Goal: Transaction & Acquisition: Purchase product/service

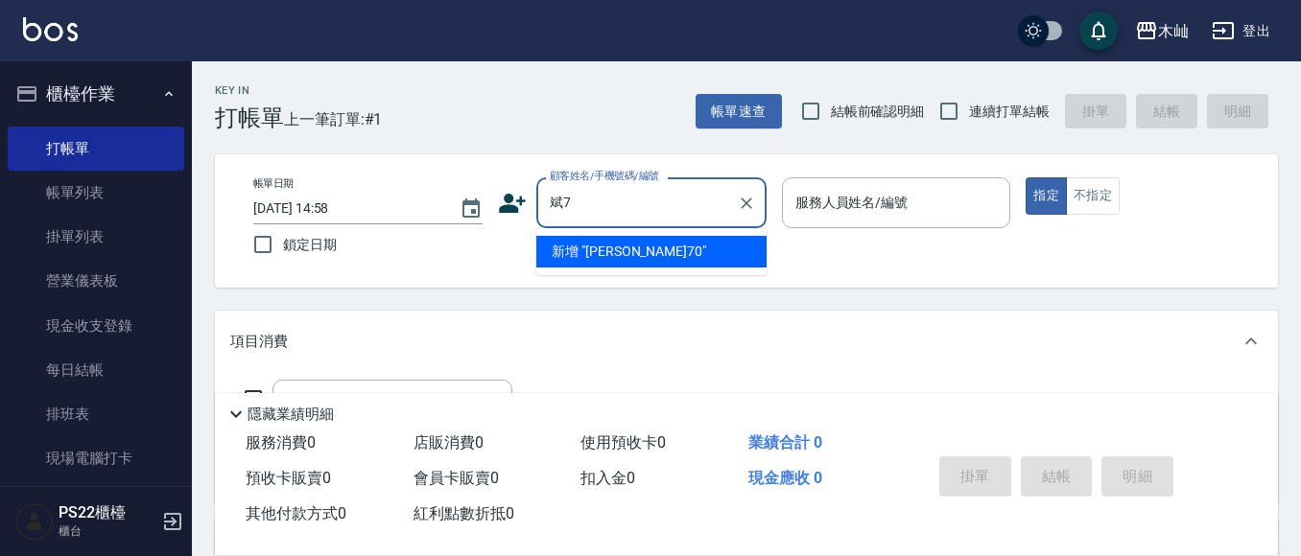
type input "[PERSON_NAME]"
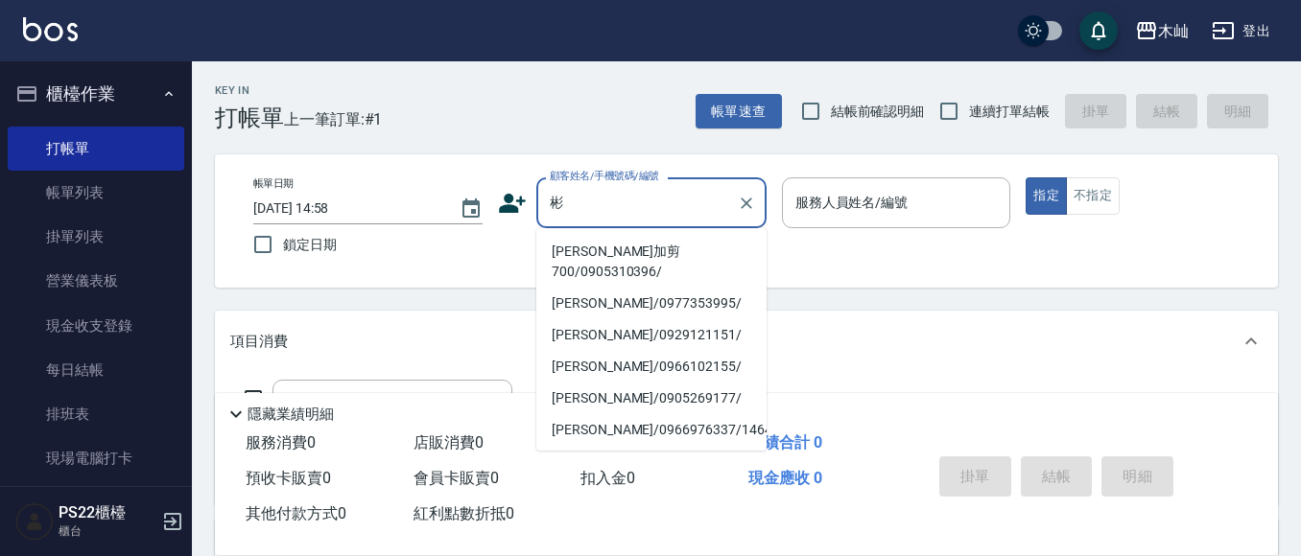
click at [626, 277] on li "[PERSON_NAME]加剪700/0905310396/" at bounding box center [651, 262] width 230 height 52
type input "[PERSON_NAME]加剪700/0905310396/"
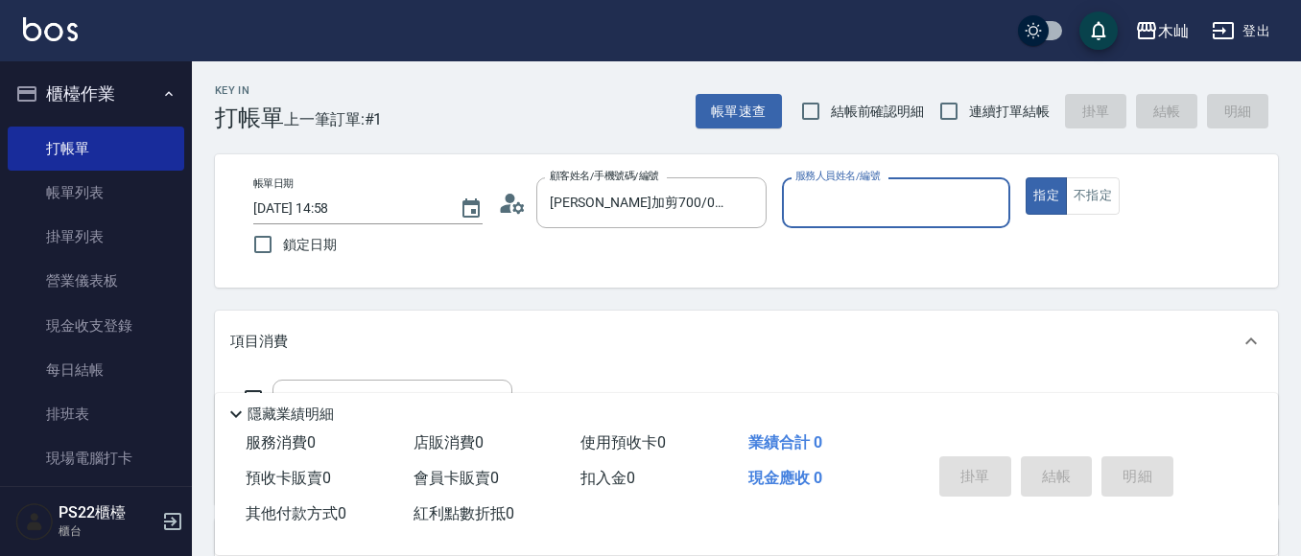
type input "小愛-10"
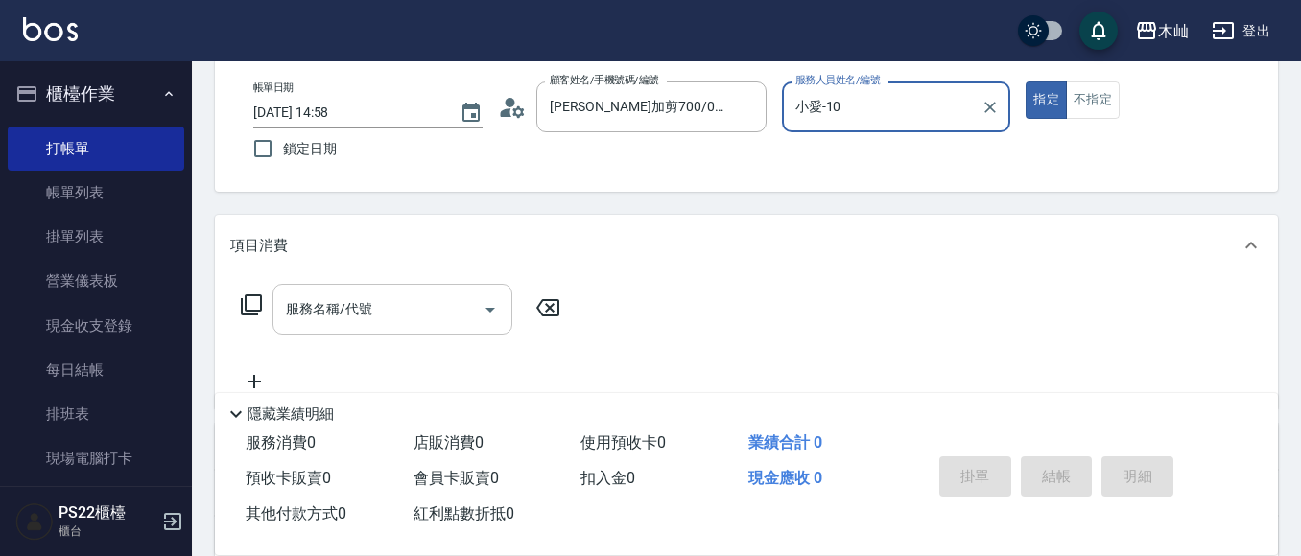
click at [362, 308] on input "服務名稱/代號" at bounding box center [378, 310] width 194 height 34
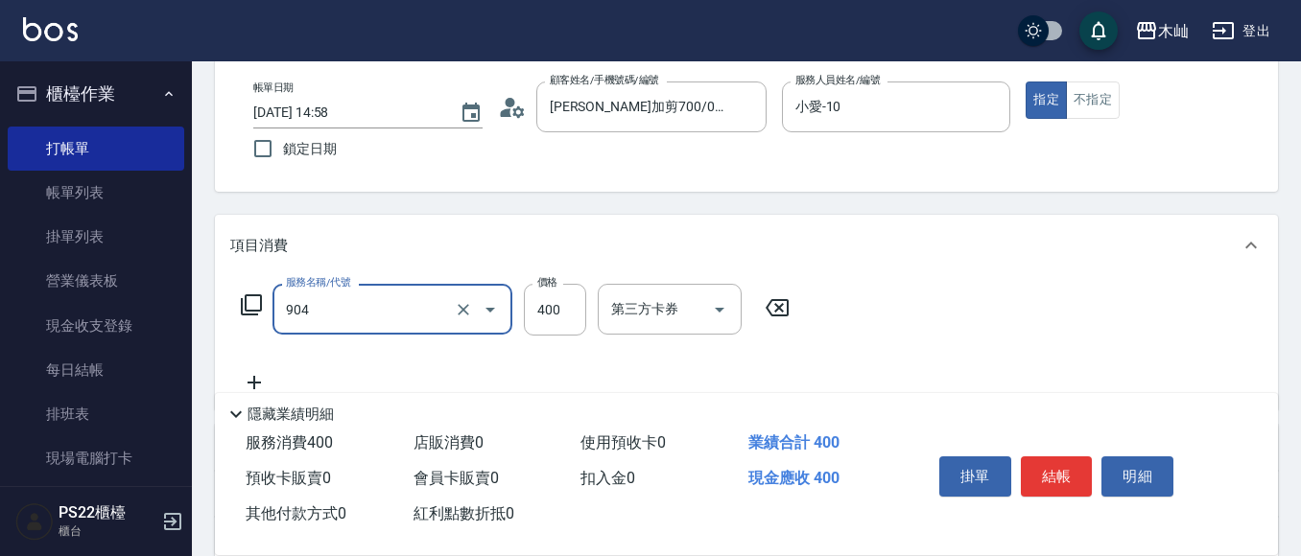
type input "精油洗+瞬護(904)"
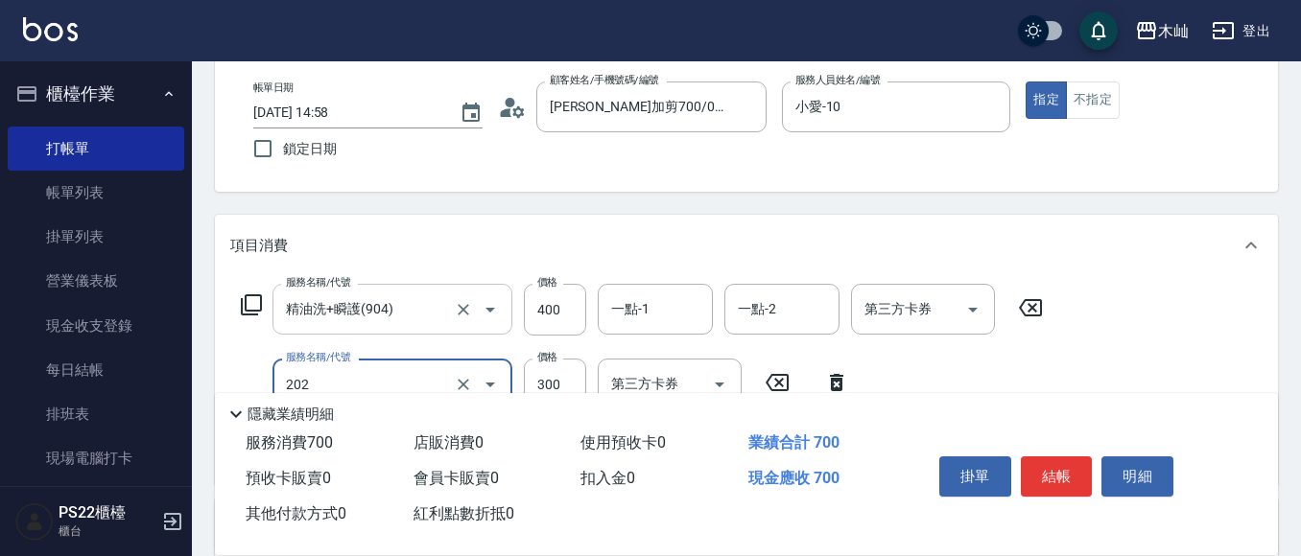
type input "單剪(202)"
click at [1048, 458] on button "結帳" at bounding box center [1056, 477] width 72 height 40
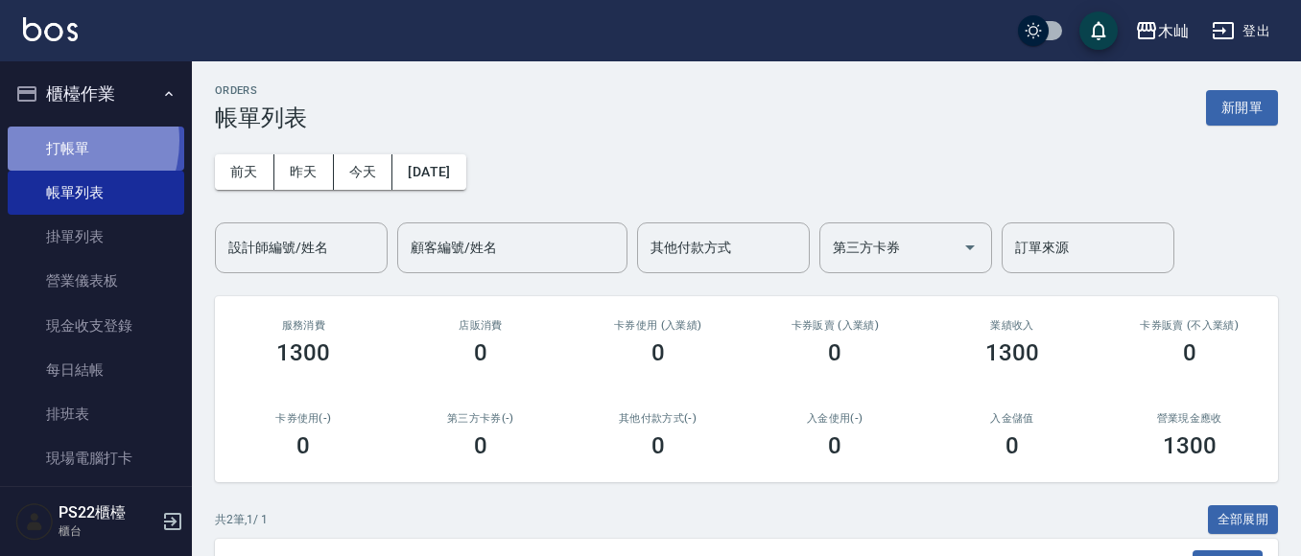
click at [59, 140] on link "打帳單" at bounding box center [96, 149] width 176 height 44
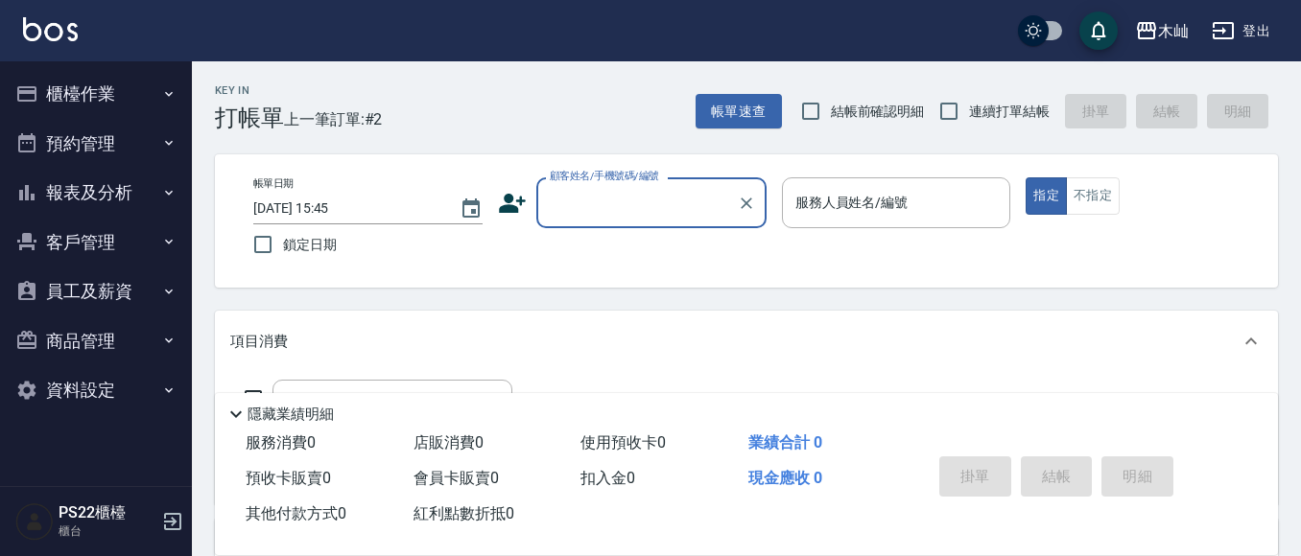
click at [97, 184] on button "報表及分析" at bounding box center [96, 193] width 176 height 50
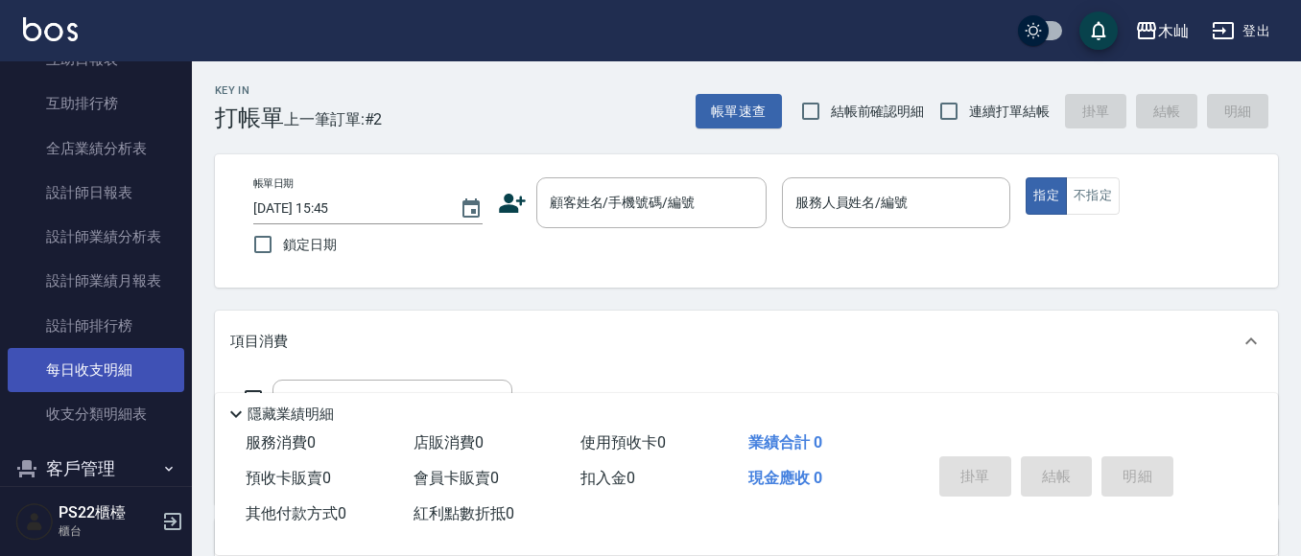
scroll to position [288, 0]
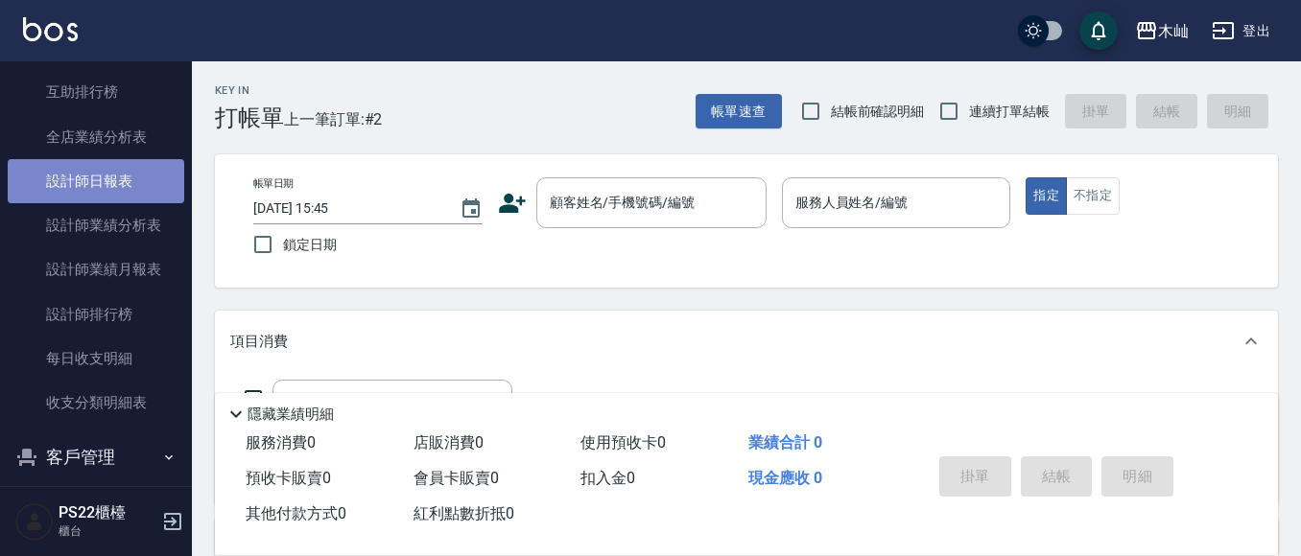
click at [108, 176] on link "設計師日報表" at bounding box center [96, 181] width 176 height 44
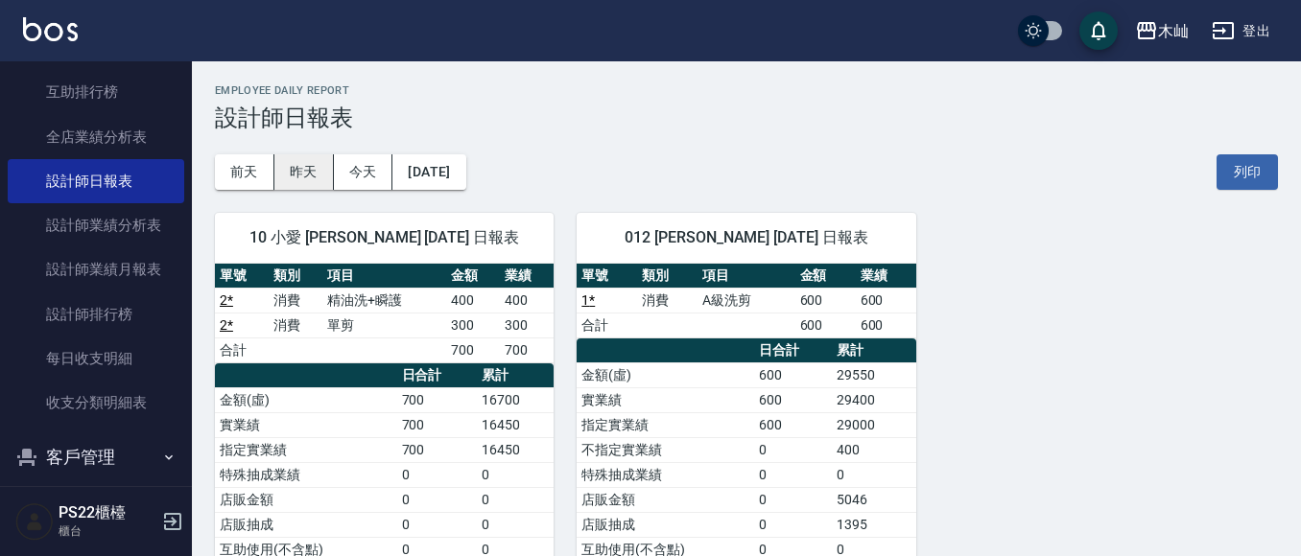
click at [293, 171] on button "昨天" at bounding box center [303, 171] width 59 height 35
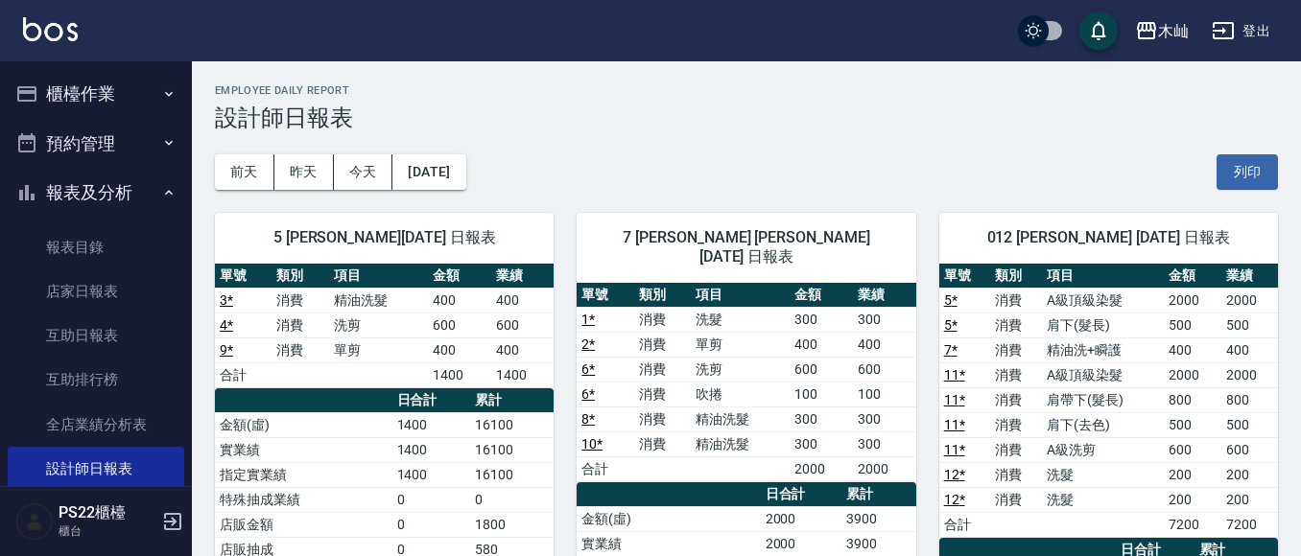
click at [97, 97] on button "櫃檯作業" at bounding box center [96, 94] width 176 height 50
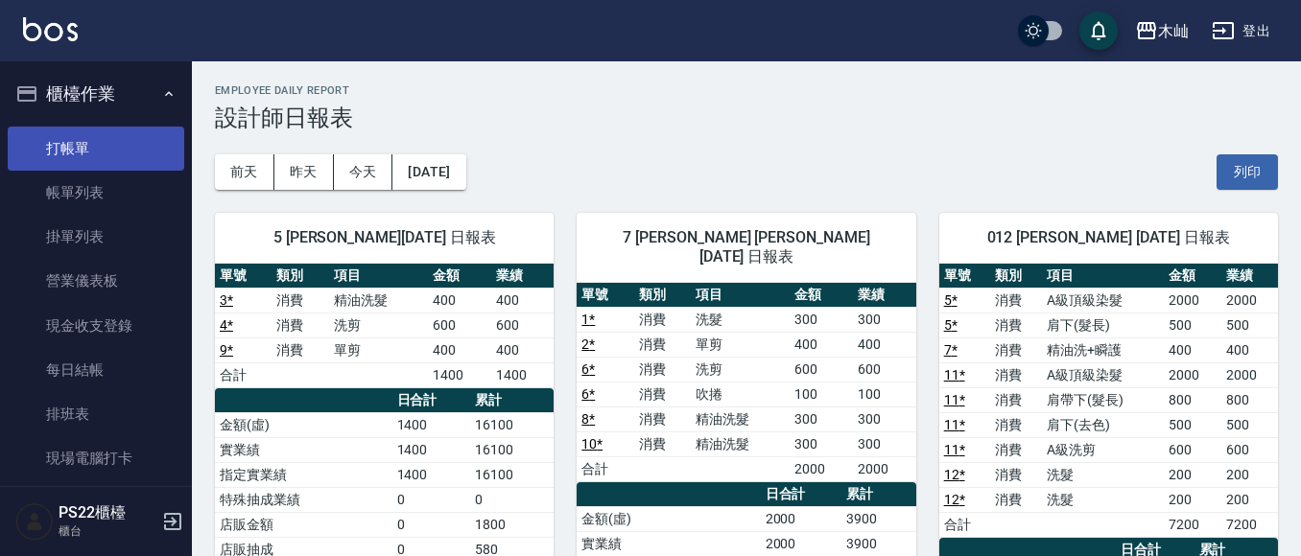
click at [89, 154] on link "打帳單" at bounding box center [96, 149] width 176 height 44
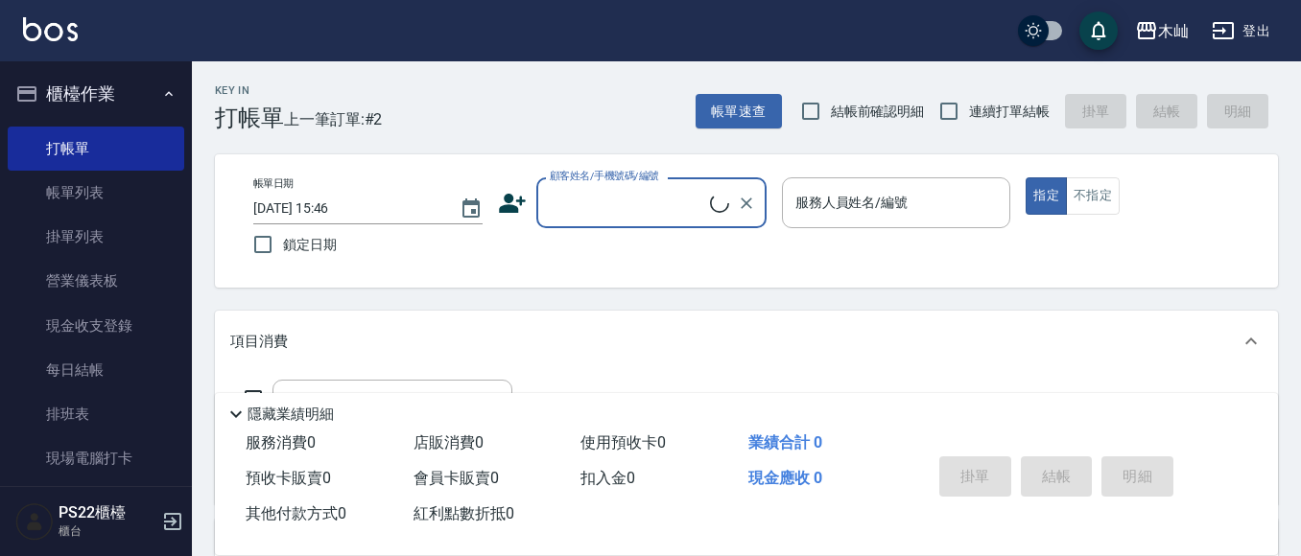
click at [662, 202] on input "顧客姓名/手機號碼/編號" at bounding box center [627, 203] width 165 height 34
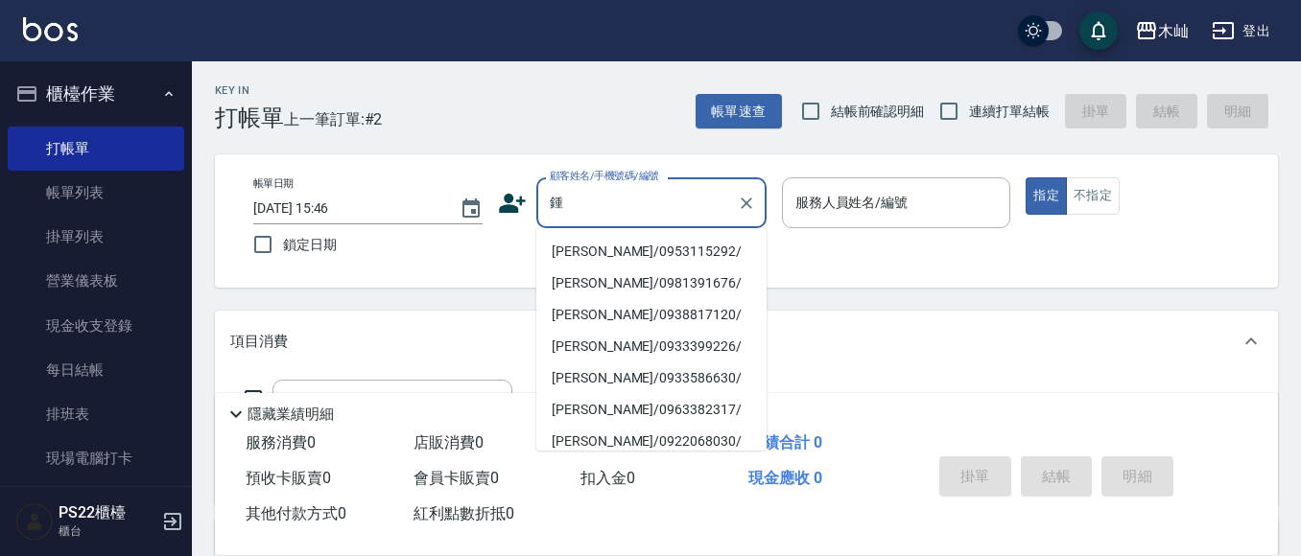
click at [588, 249] on li "鍾玉萍/0953115292/" at bounding box center [651, 252] width 230 height 32
type input "鍾玉萍/0953115292/"
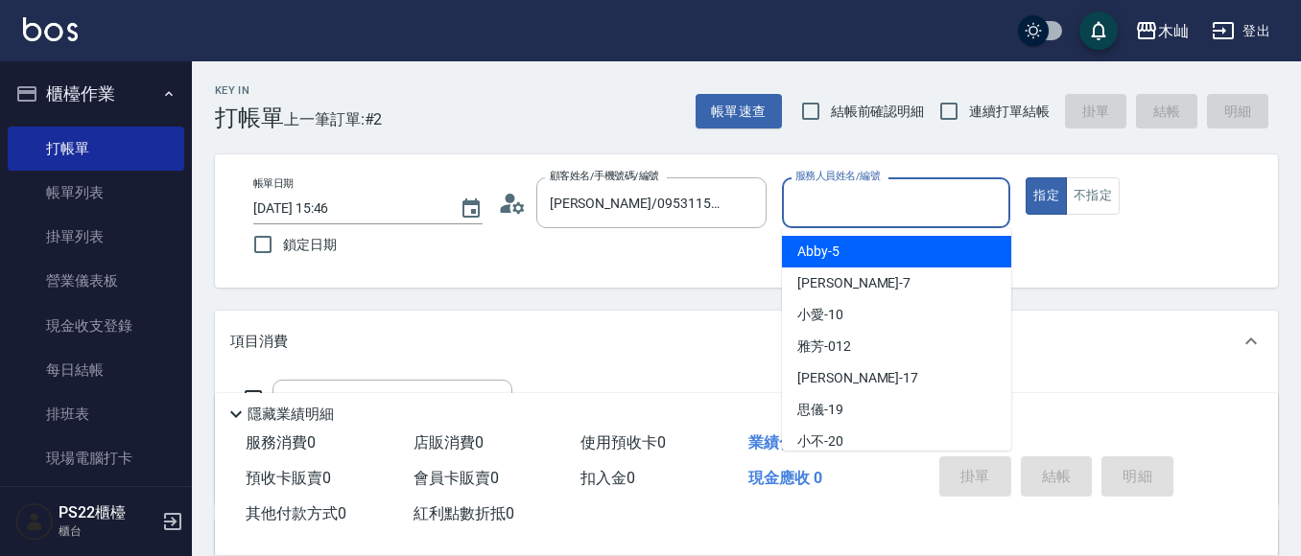
click at [811, 199] on input "服務人員姓名/編號" at bounding box center [896, 203] width 212 height 34
click at [821, 253] on span "Abby -5" at bounding box center [818, 252] width 42 height 20
type input "Abby-5"
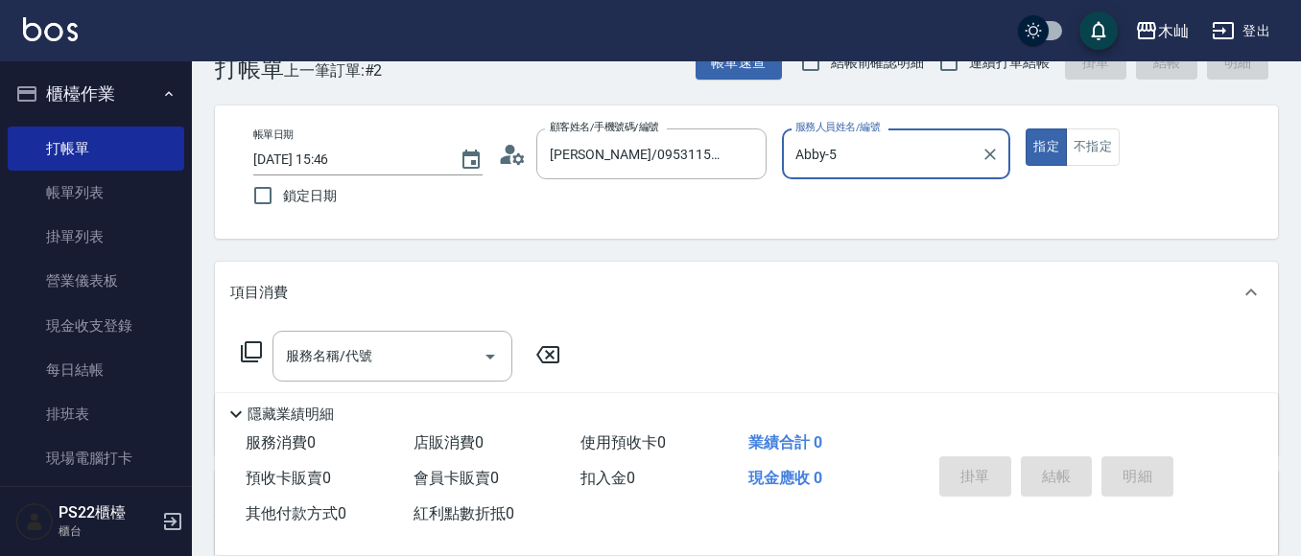
scroll to position [96, 0]
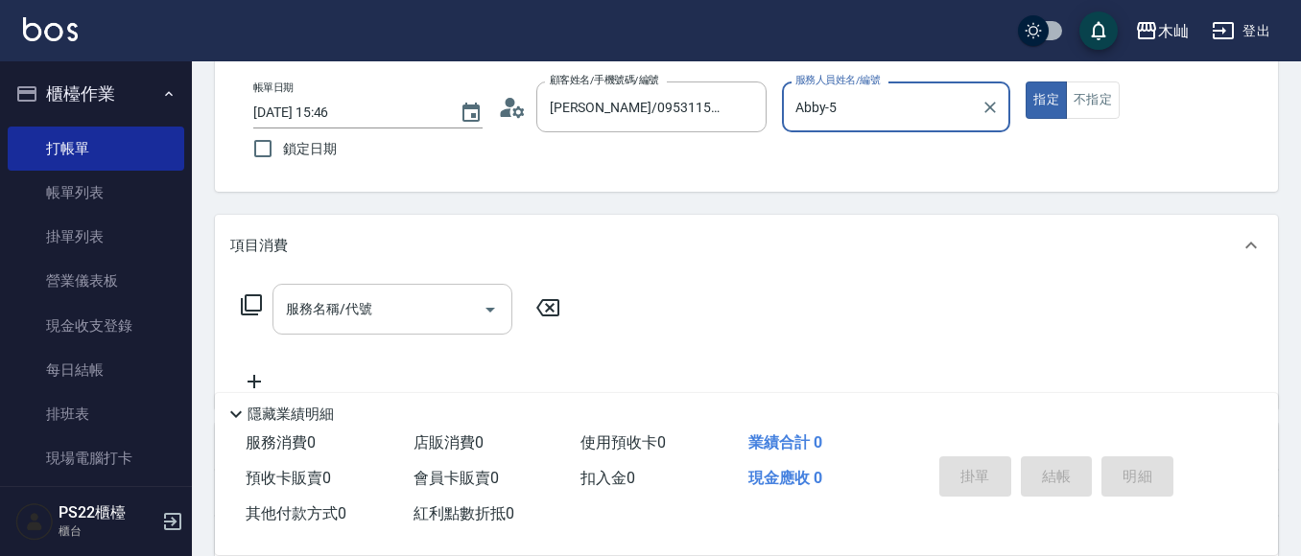
click at [363, 309] on div "服務名稱/代號 服務名稱/代號" at bounding box center [392, 309] width 240 height 51
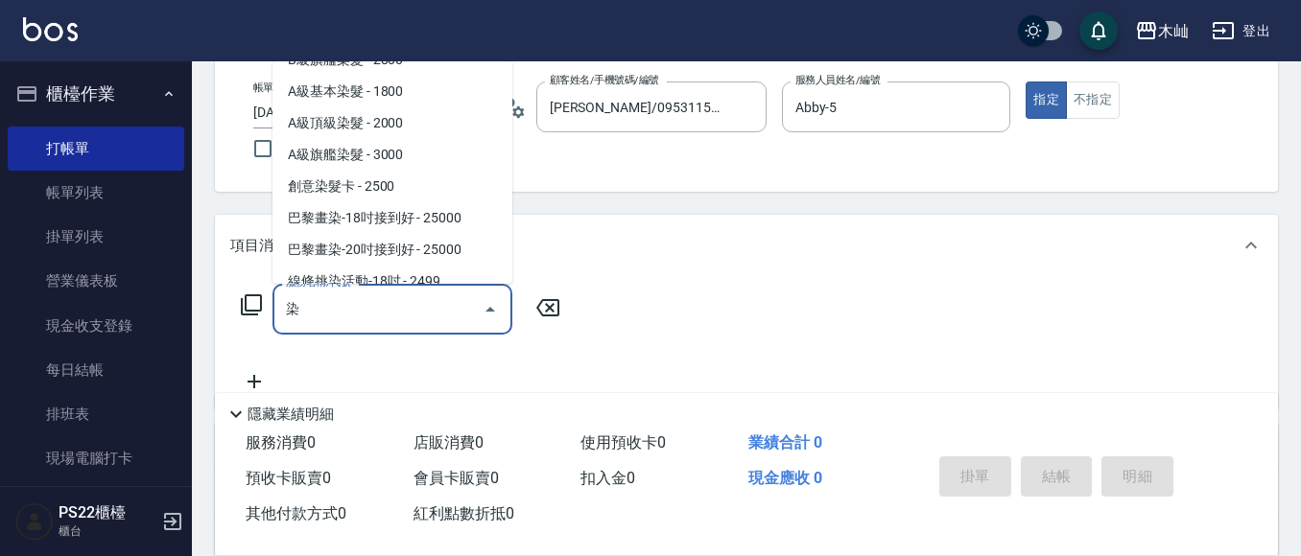
scroll to position [206, 0]
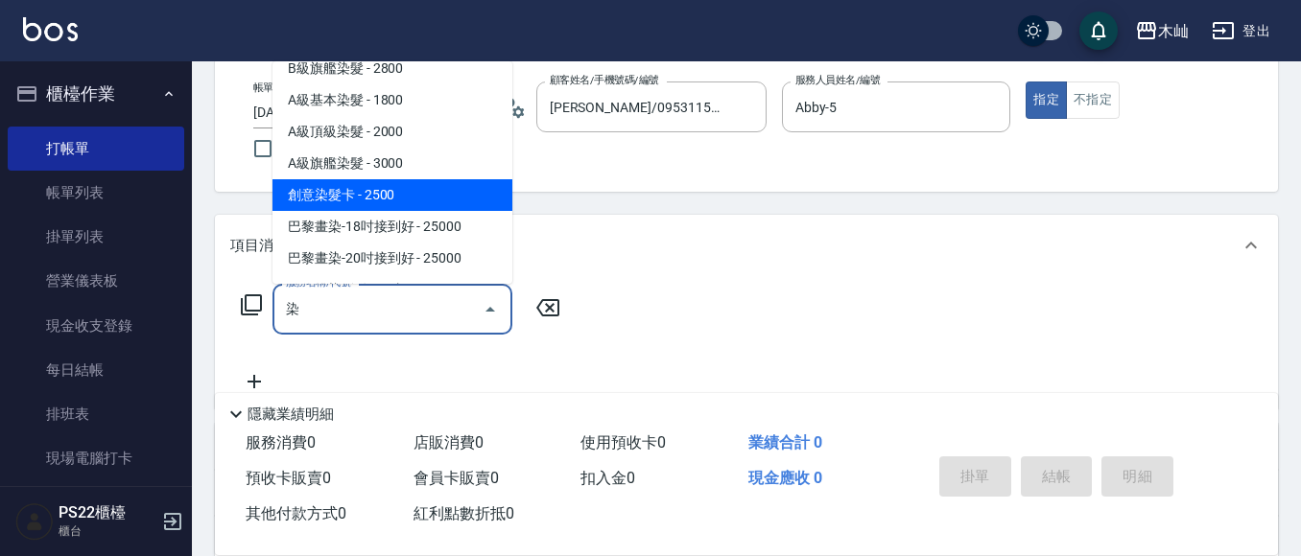
click at [461, 193] on span "創意染髮卡 - 2500" at bounding box center [392, 195] width 240 height 32
type input "創意染髮卡(1114)"
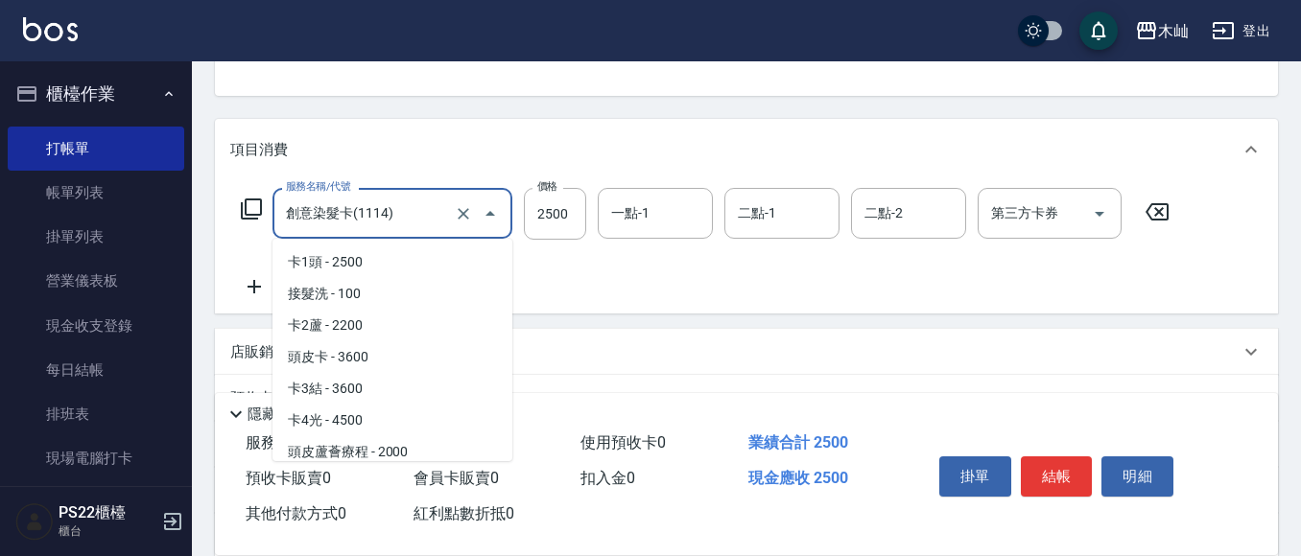
scroll to position [5997, 0]
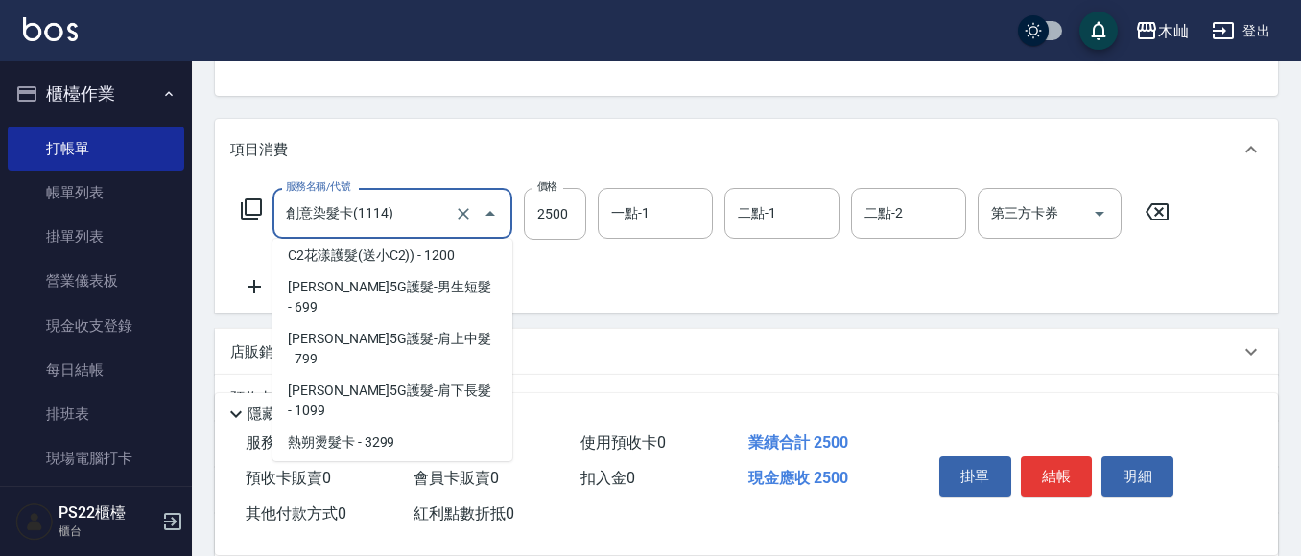
drag, startPoint x: 432, startPoint y: 213, endPoint x: 266, endPoint y: 207, distance: 166.0
click at [277, 213] on div "創意染髮卡(1114) 服務名稱/代號" at bounding box center [392, 213] width 240 height 51
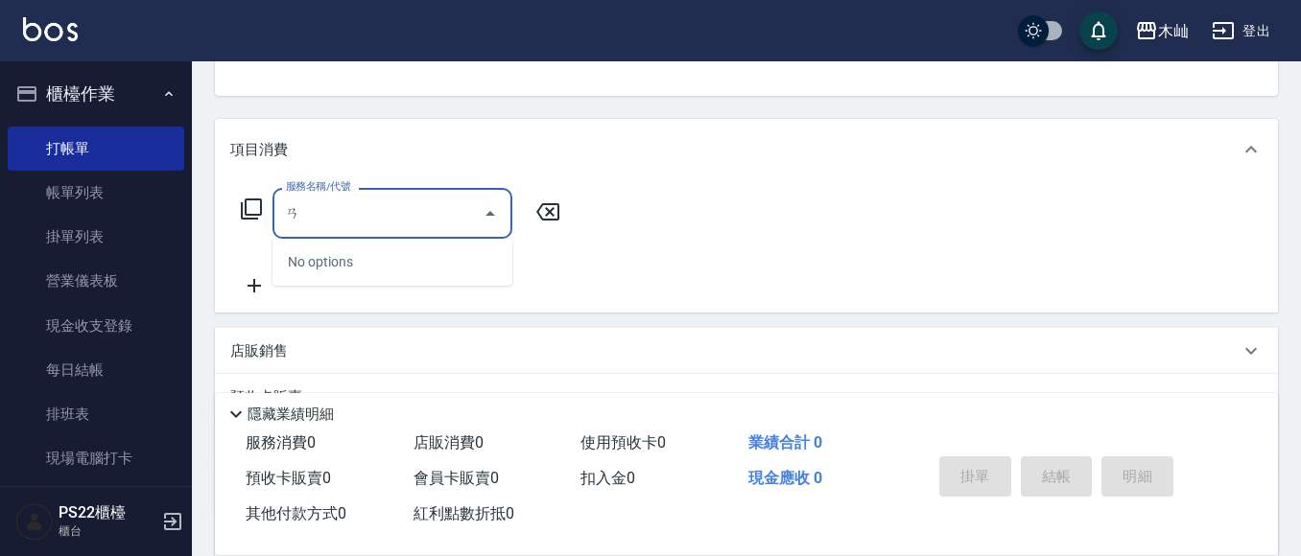
type input "俺"
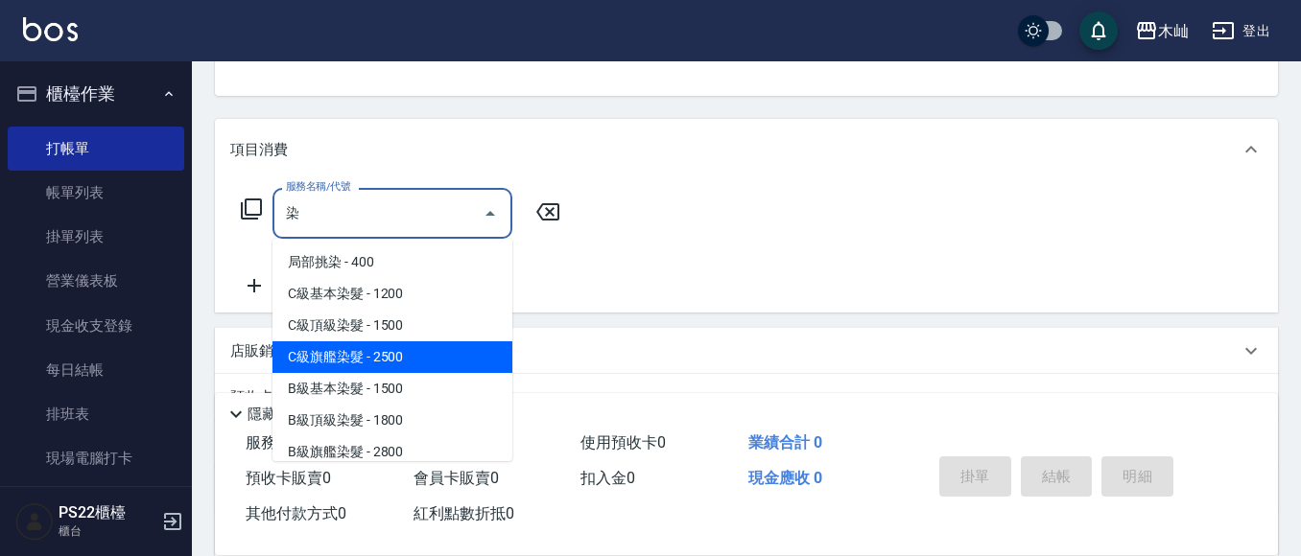
click at [321, 344] on span "C級旗艦染髮 - 2500" at bounding box center [392, 357] width 240 height 32
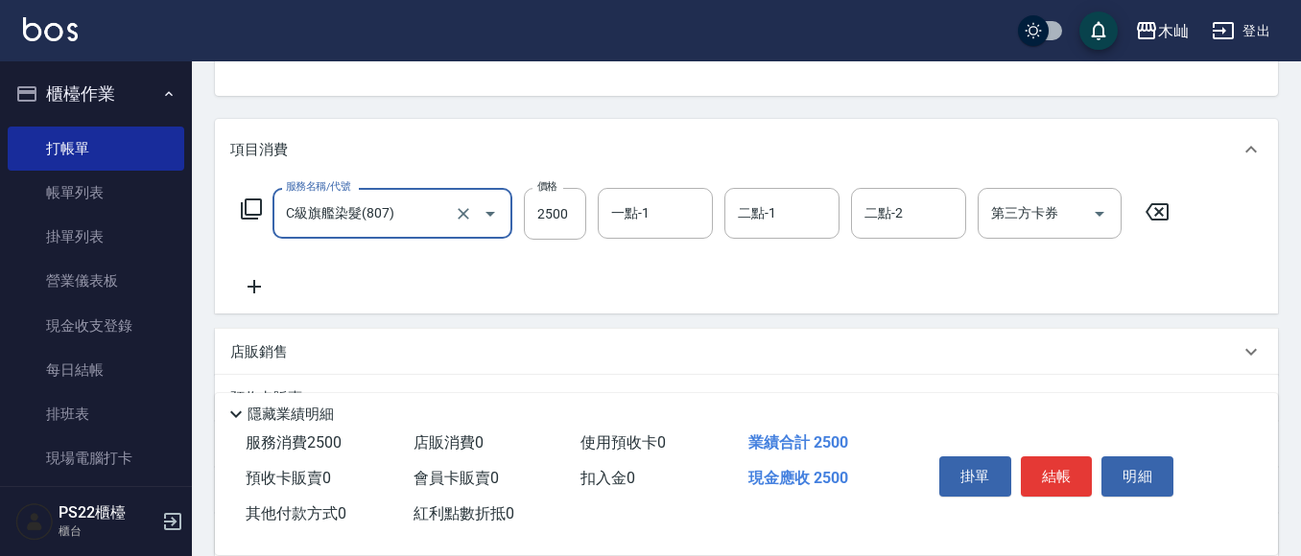
type input "C級旗艦染髮(807)"
click at [265, 291] on icon at bounding box center [254, 286] width 48 height 23
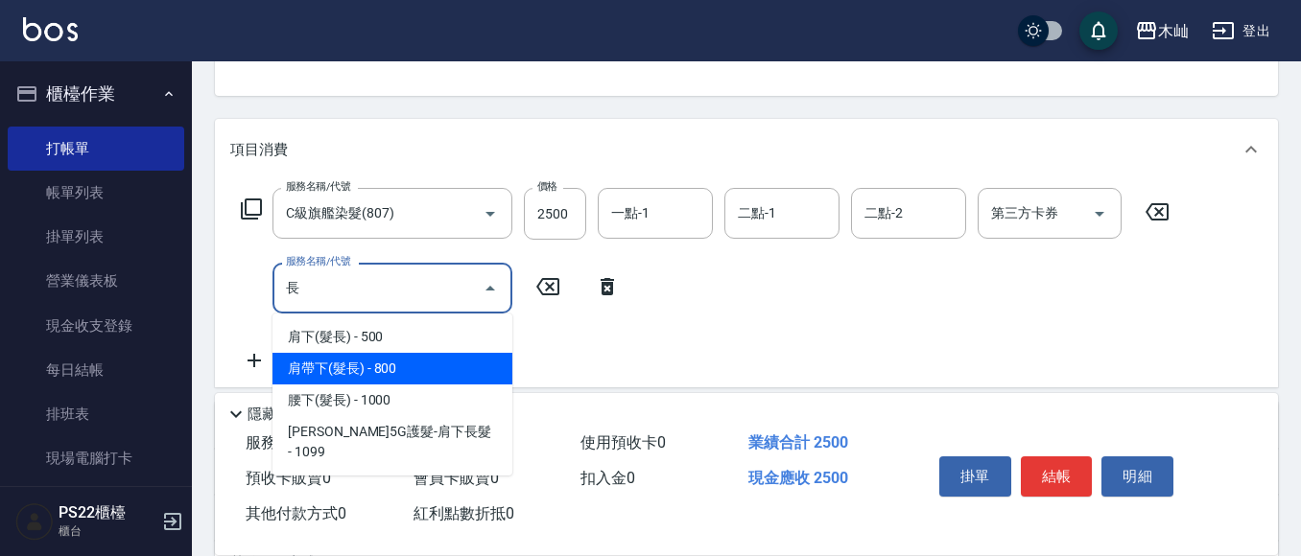
click at [367, 368] on span "肩帶下(髮長) - 800" at bounding box center [392, 369] width 240 height 32
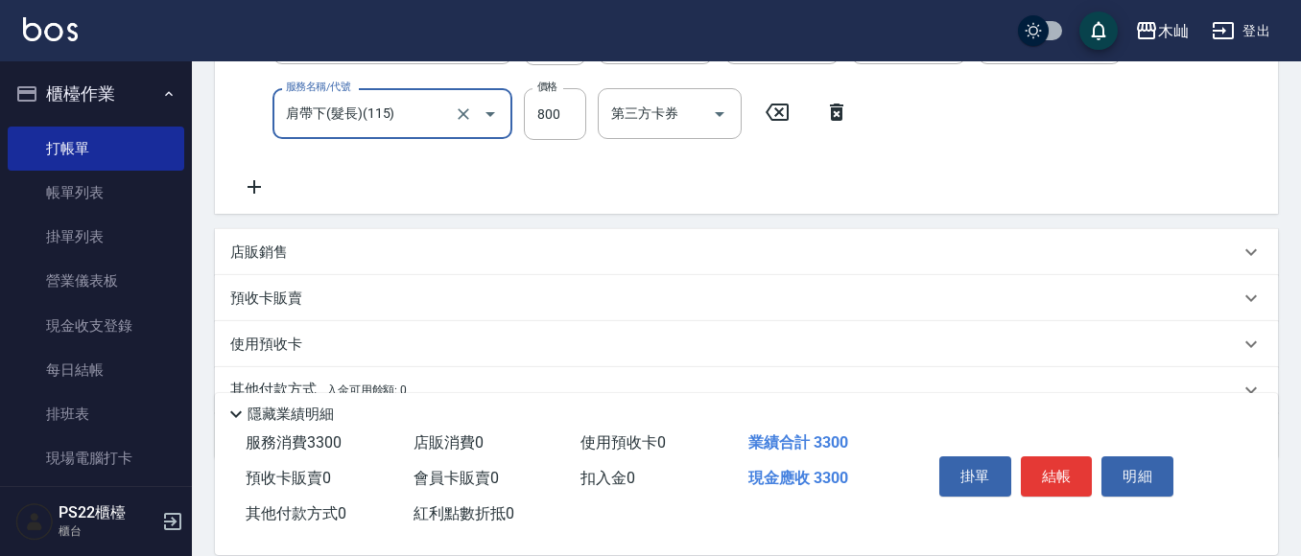
scroll to position [454, 0]
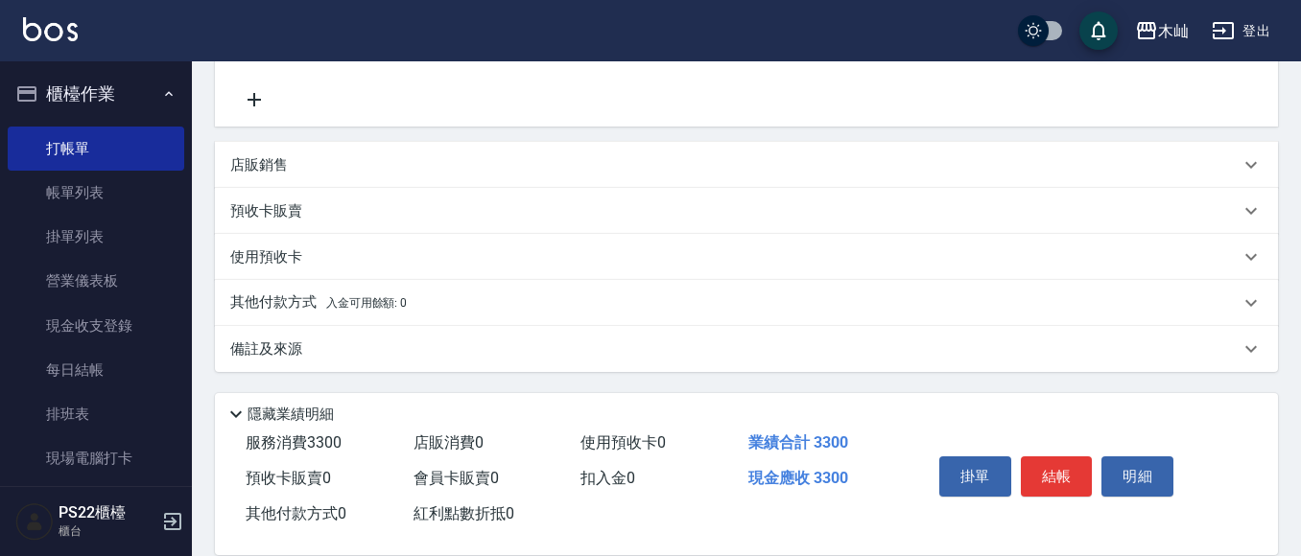
type input "肩帶下(髮長)(115)"
click at [278, 301] on p "其他付款方式 入金可用餘額: 0" at bounding box center [318, 303] width 176 height 21
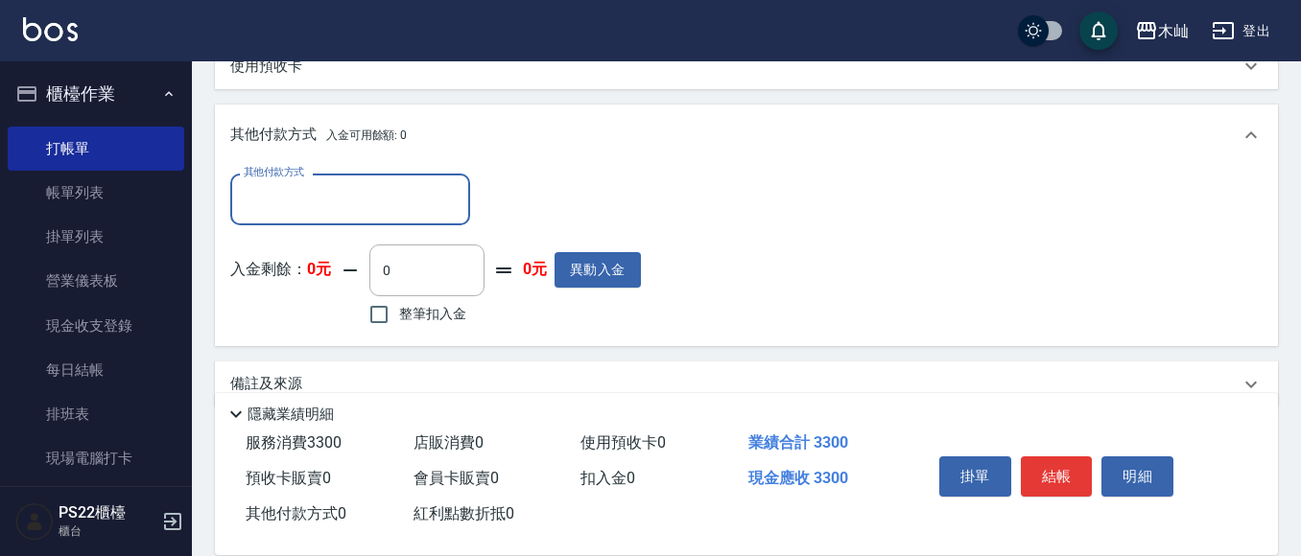
scroll to position [645, 0]
click at [303, 190] on input "其他付款方式" at bounding box center [350, 198] width 223 height 34
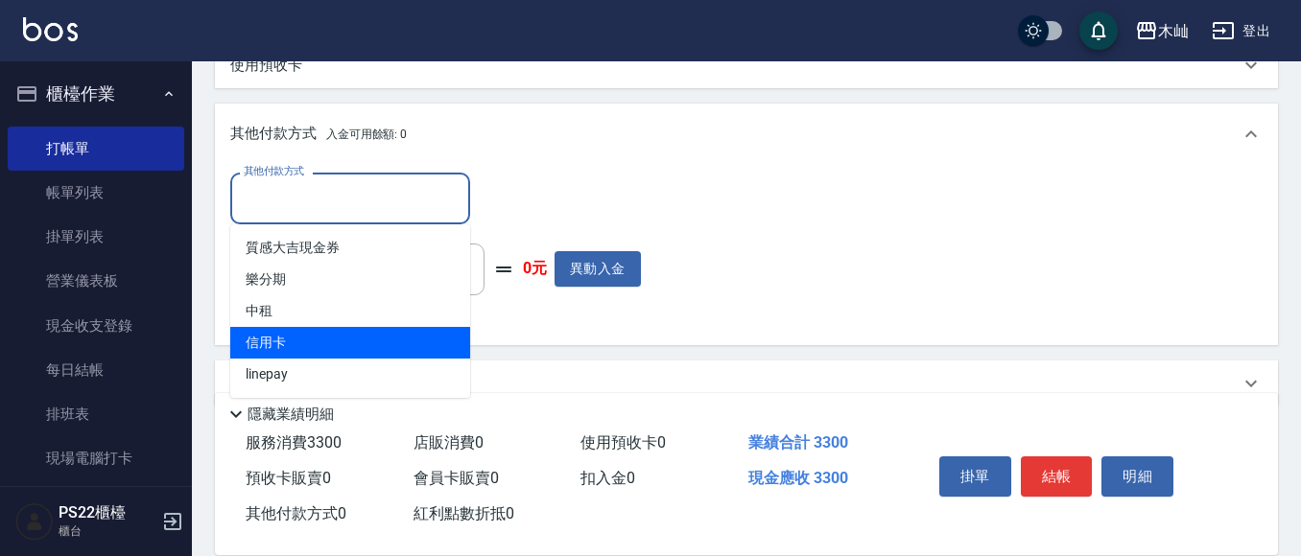
click at [293, 337] on span "信用卡" at bounding box center [350, 343] width 240 height 32
type input "信用卡"
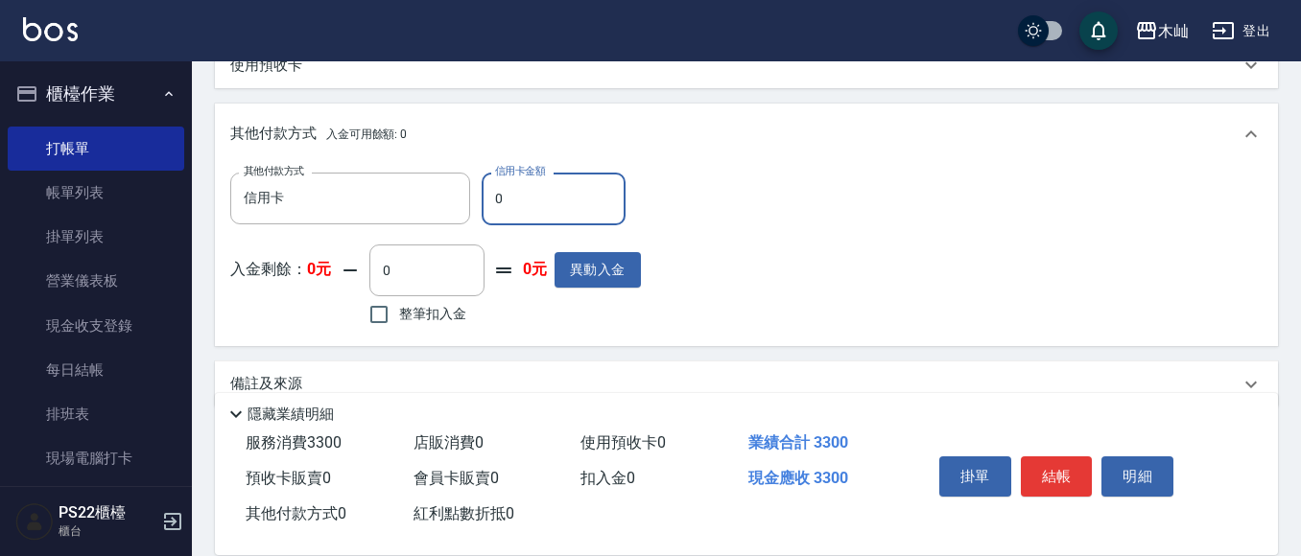
click at [522, 194] on input "0" at bounding box center [553, 199] width 144 height 52
type input "3300"
click at [1043, 481] on button "結帳" at bounding box center [1056, 477] width 72 height 40
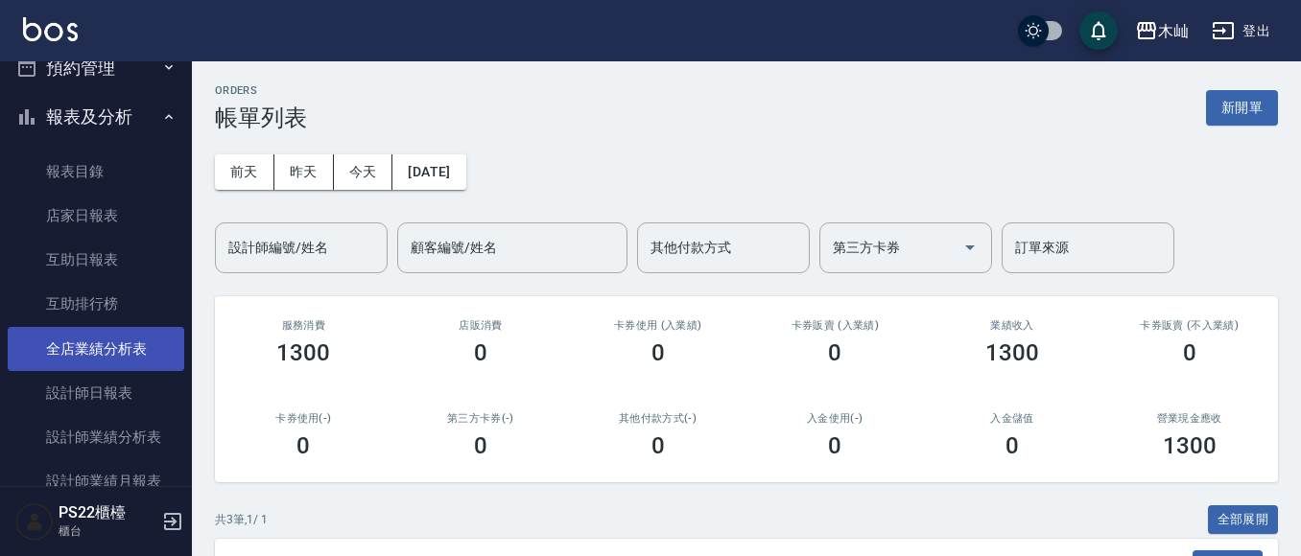
scroll to position [480, 0]
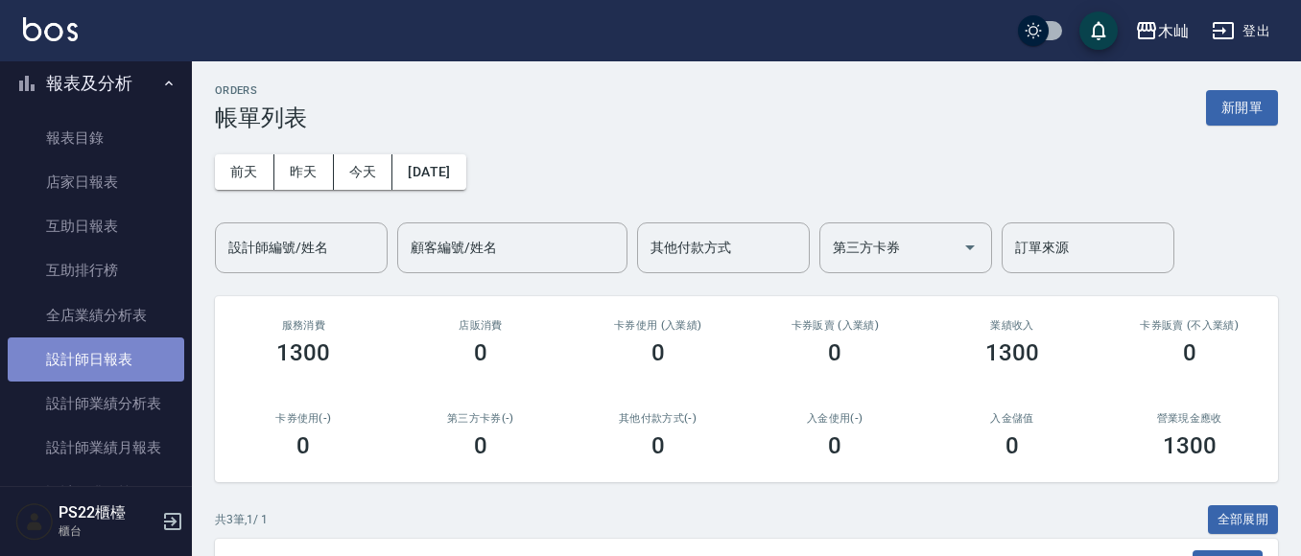
click at [119, 364] on link "設計師日報表" at bounding box center [96, 360] width 176 height 44
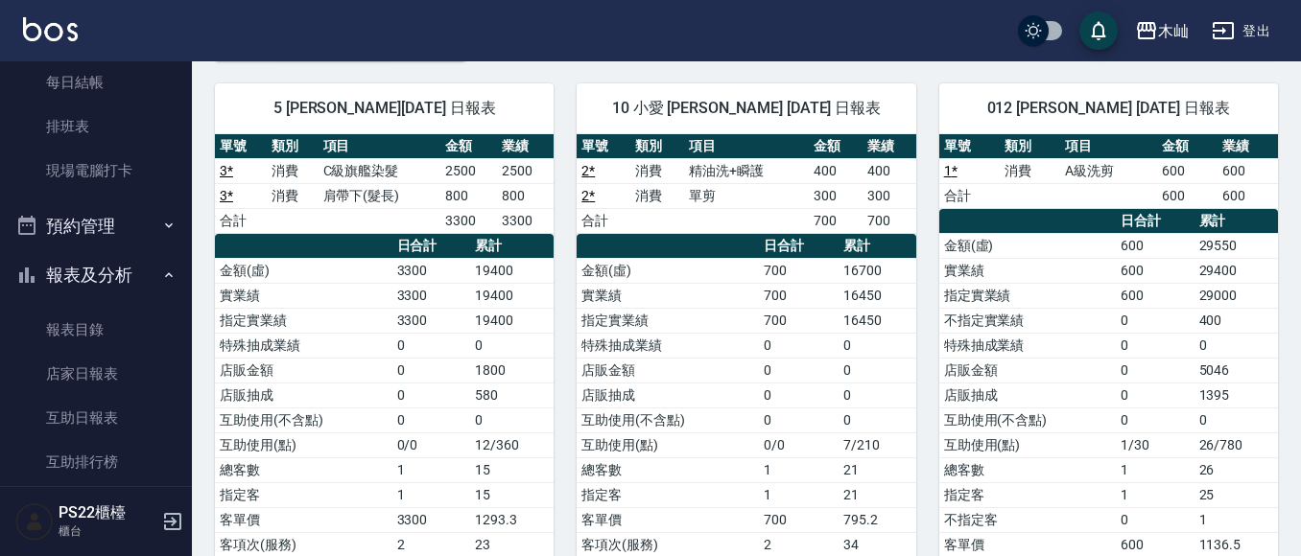
scroll to position [96, 0]
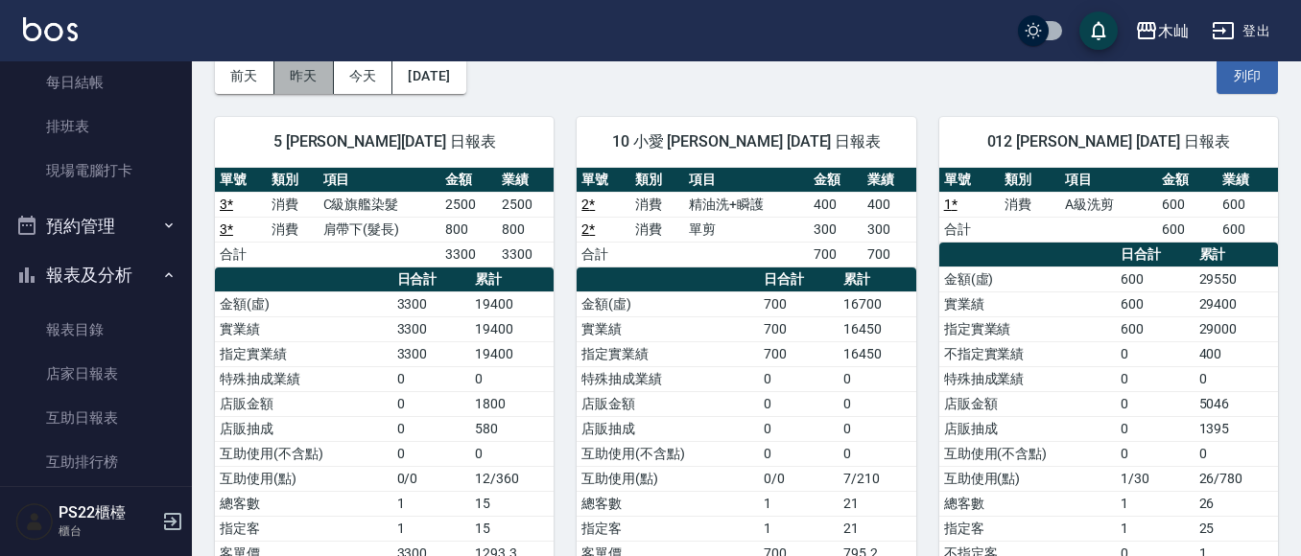
click at [293, 78] on button "昨天" at bounding box center [303, 76] width 59 height 35
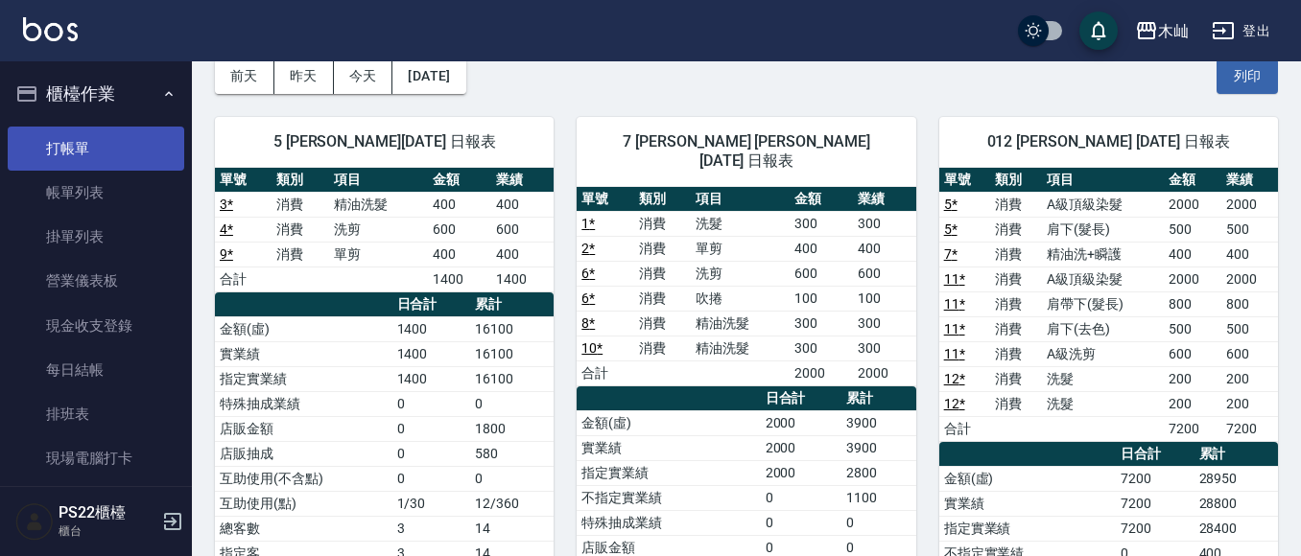
click at [103, 134] on link "打帳單" at bounding box center [96, 149] width 176 height 44
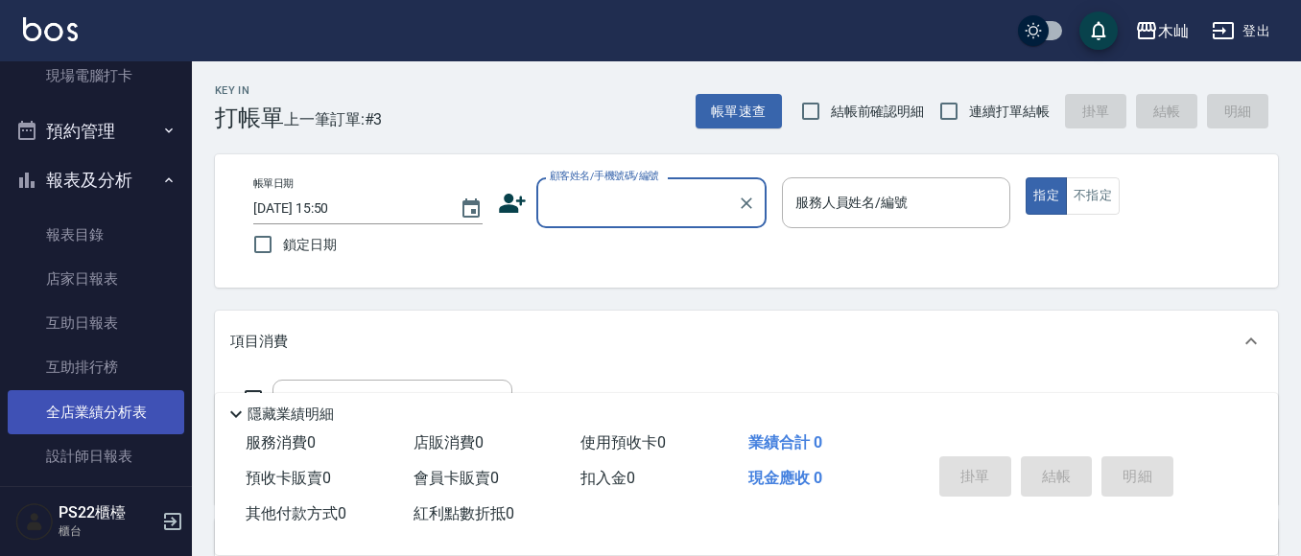
scroll to position [384, 0]
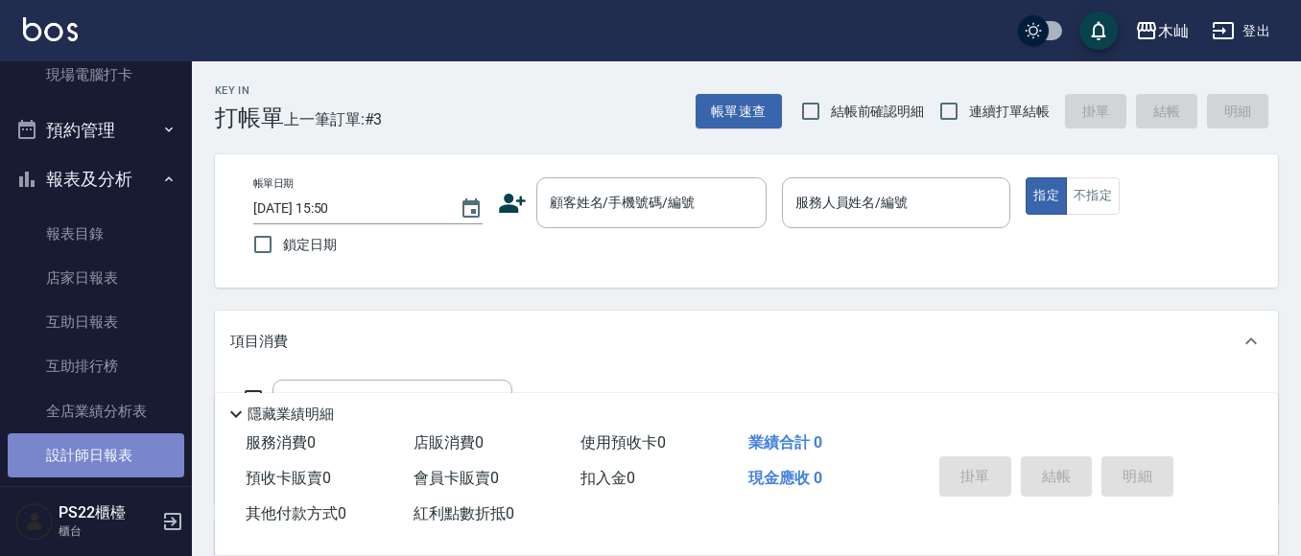
click at [114, 448] on link "設計師日報表" at bounding box center [96, 456] width 176 height 44
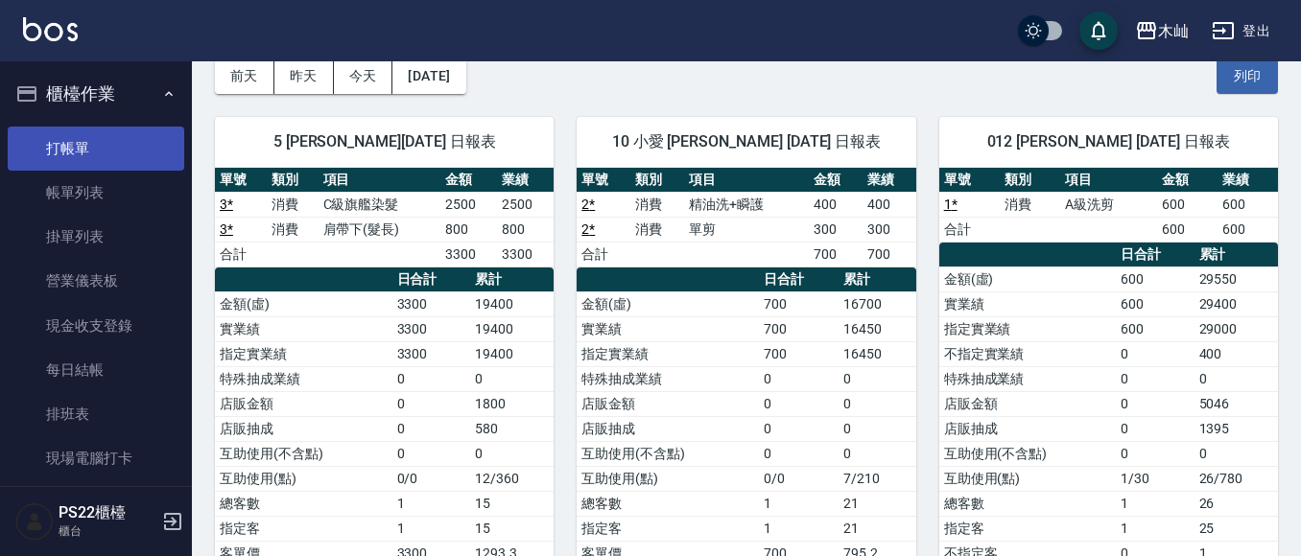
click at [103, 139] on link "打帳單" at bounding box center [96, 149] width 176 height 44
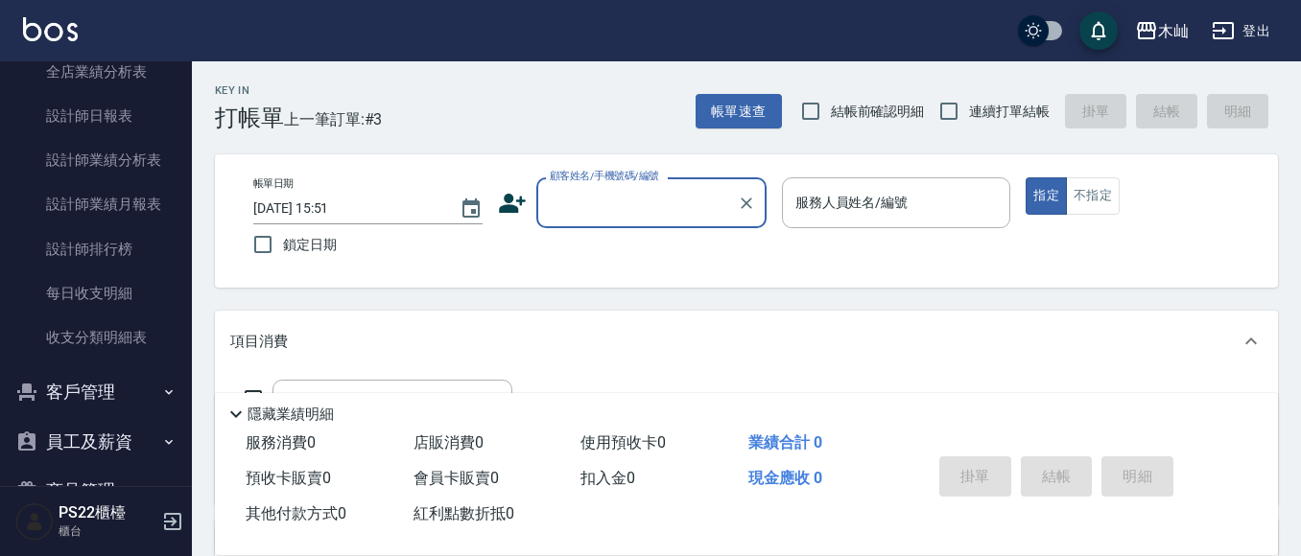
scroll to position [767, 0]
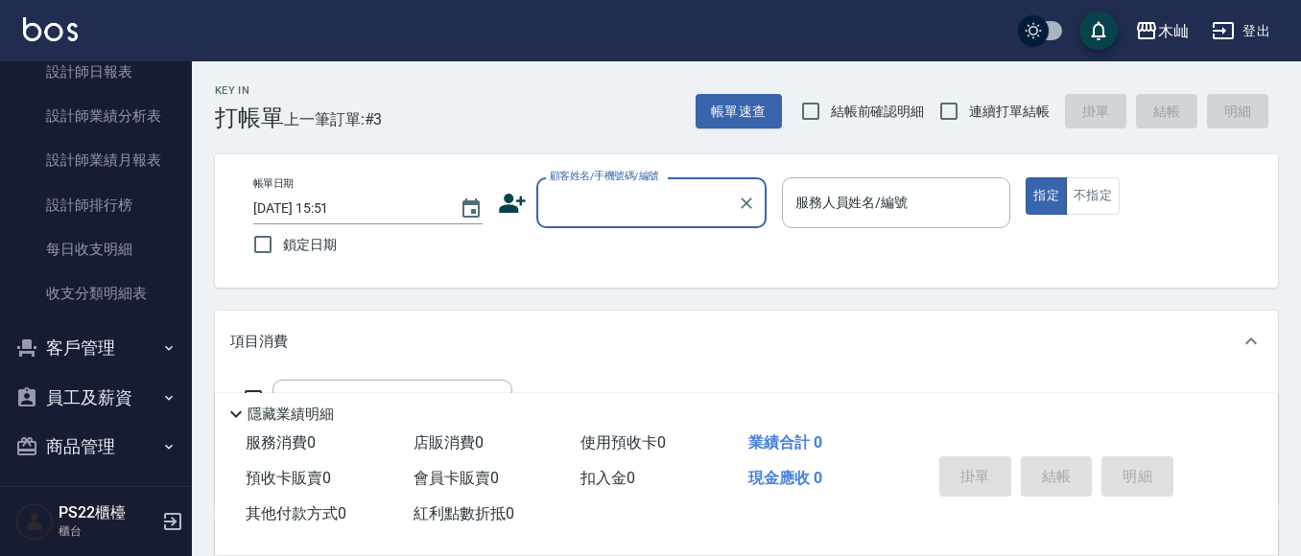
click at [118, 366] on button "客戶管理" at bounding box center [96, 348] width 176 height 50
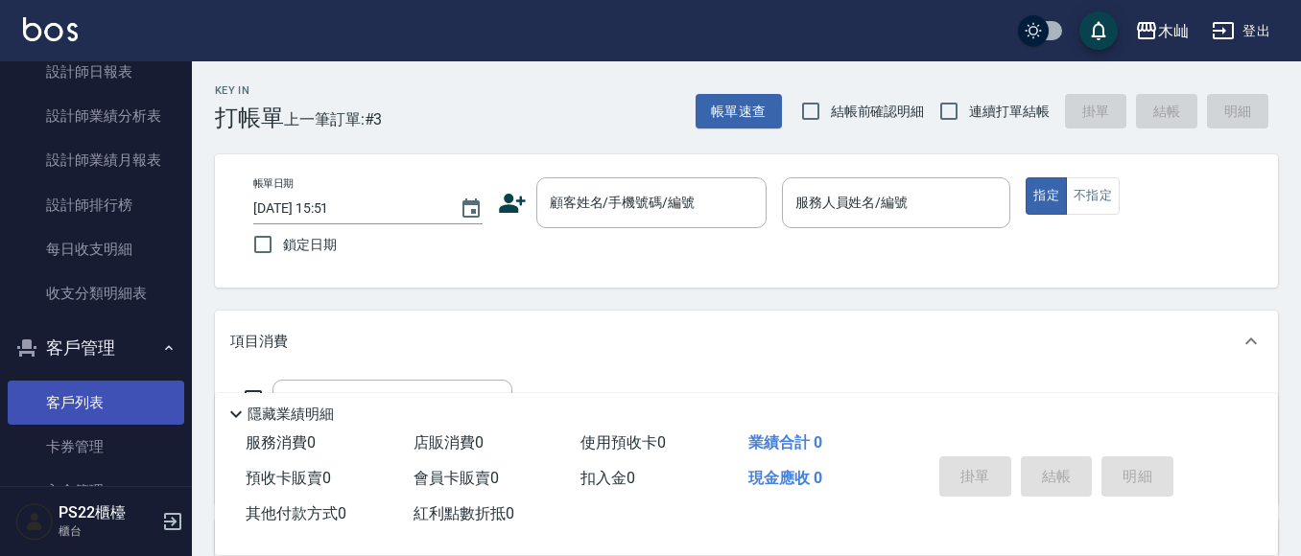
click at [107, 398] on link "客戶列表" at bounding box center [96, 403] width 176 height 44
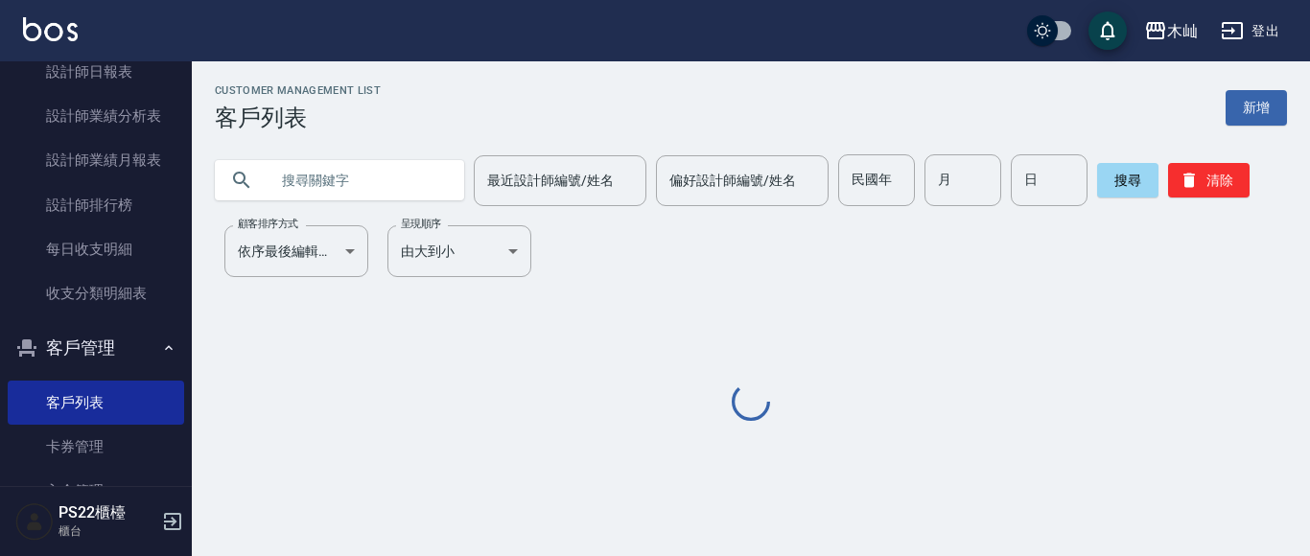
click at [338, 176] on input "text" at bounding box center [359, 180] width 180 height 52
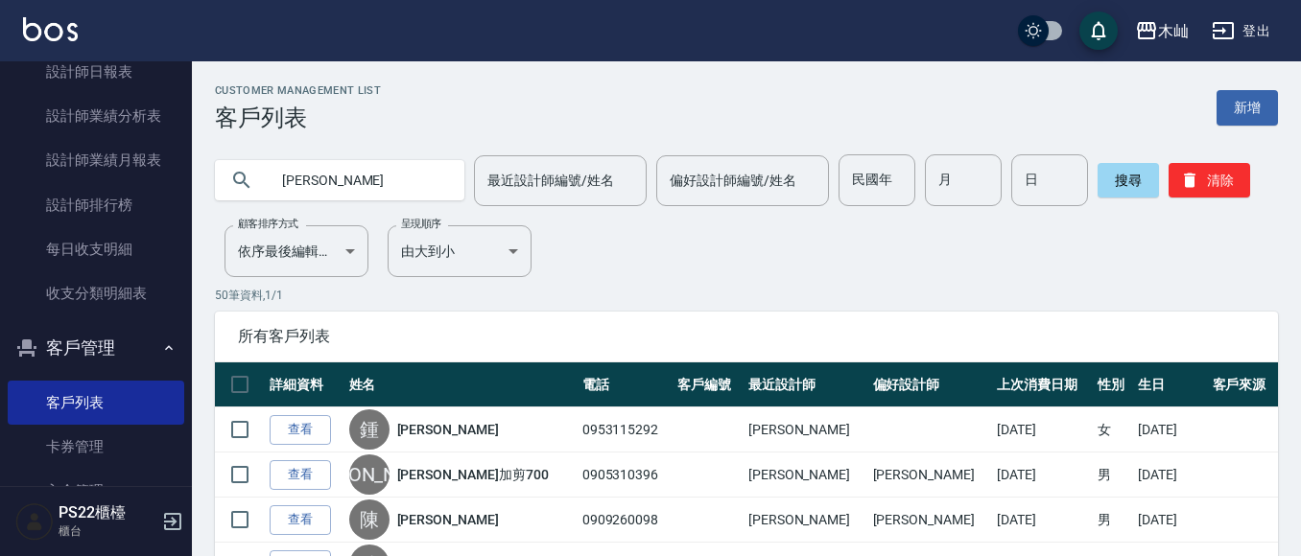
type input "柯怡"
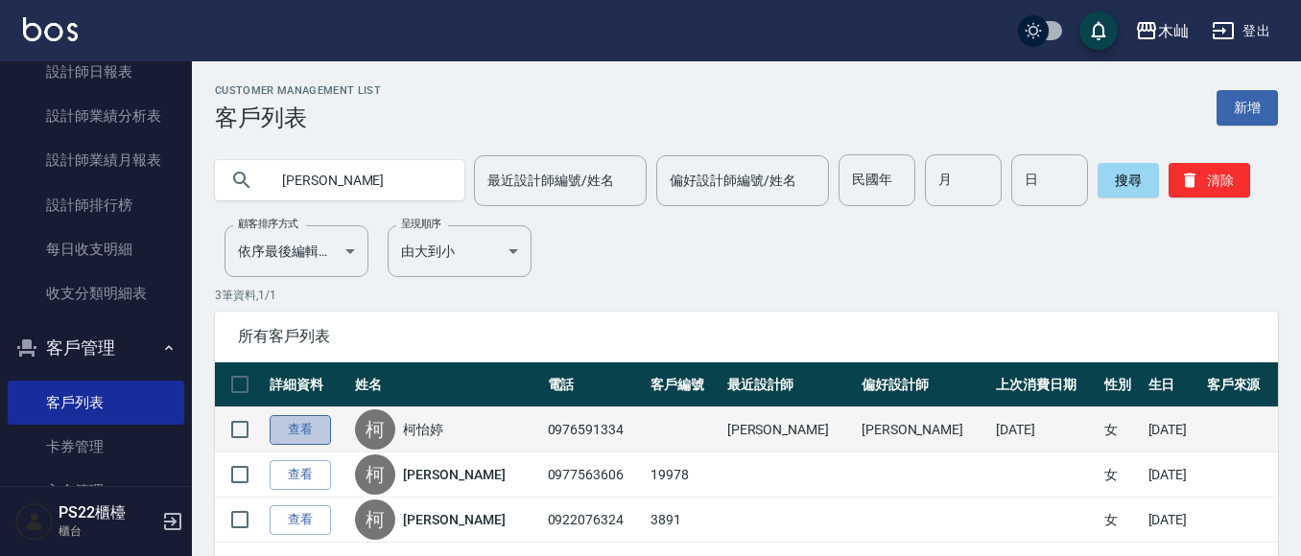
click at [312, 433] on link "查看" at bounding box center [300, 430] width 61 height 30
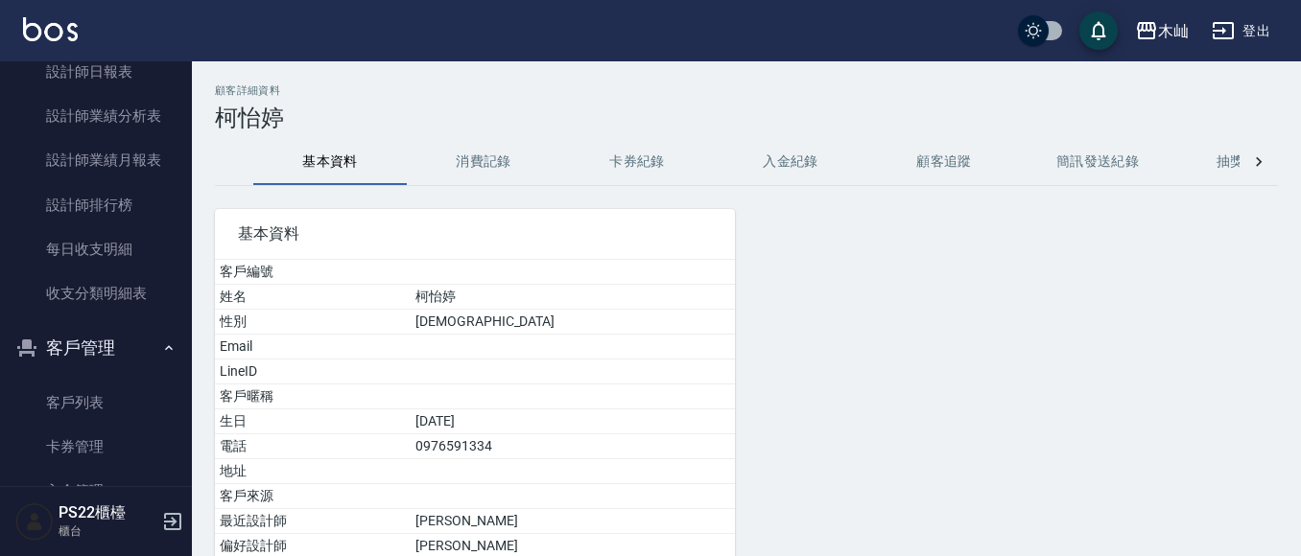
click at [520, 159] on button "消費記錄" at bounding box center [483, 162] width 153 height 46
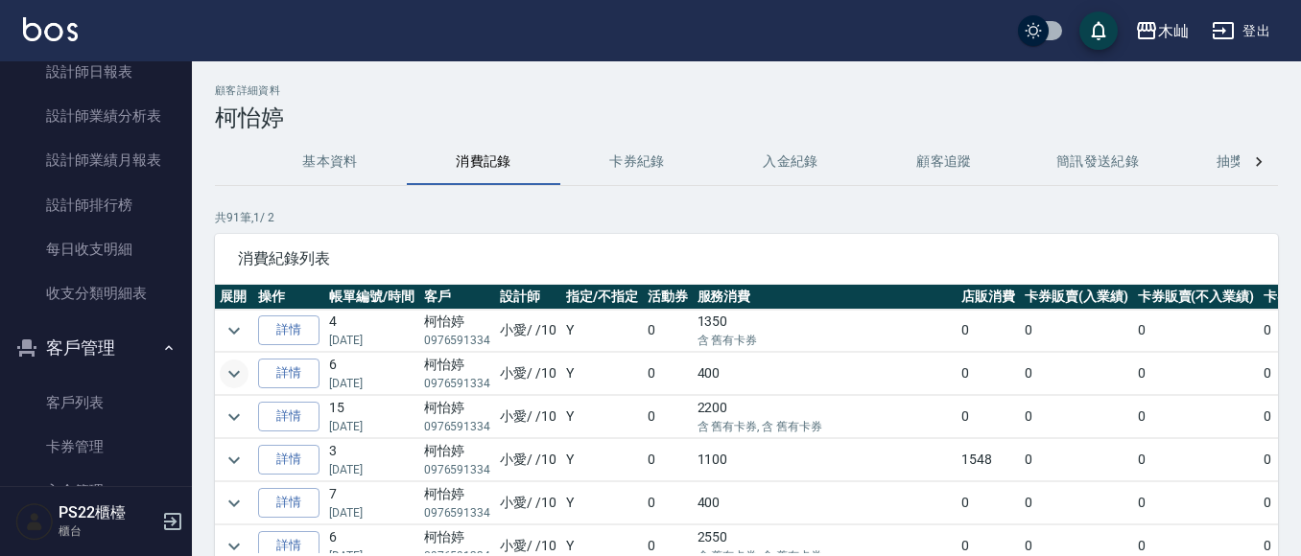
click at [232, 379] on icon "expand row" at bounding box center [234, 374] width 23 height 23
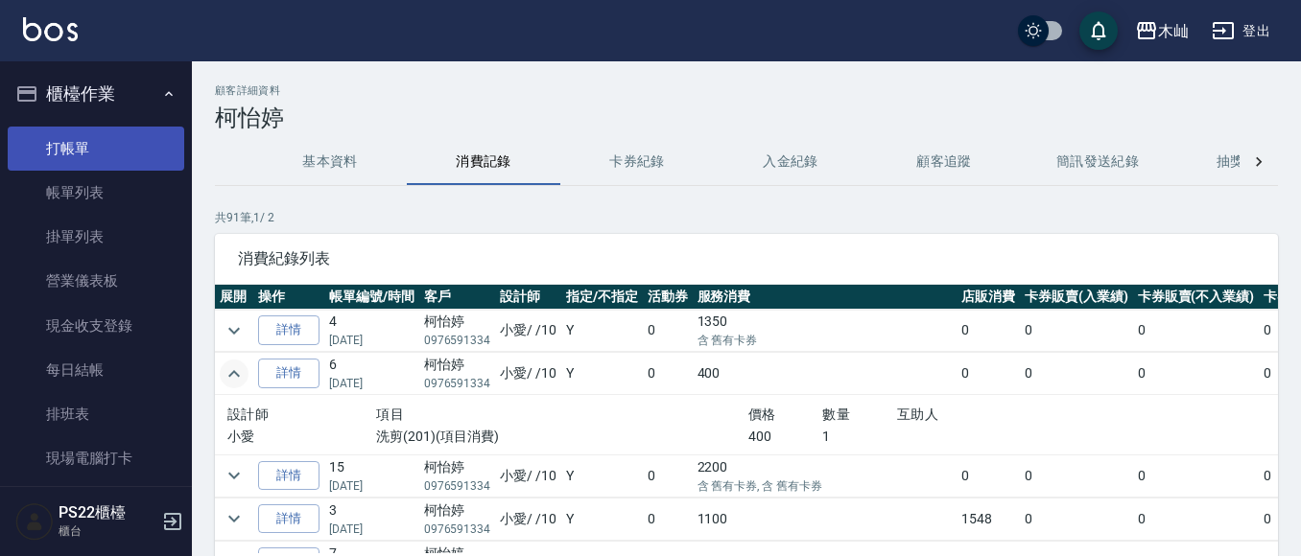
click at [82, 143] on link "打帳單" at bounding box center [96, 149] width 176 height 44
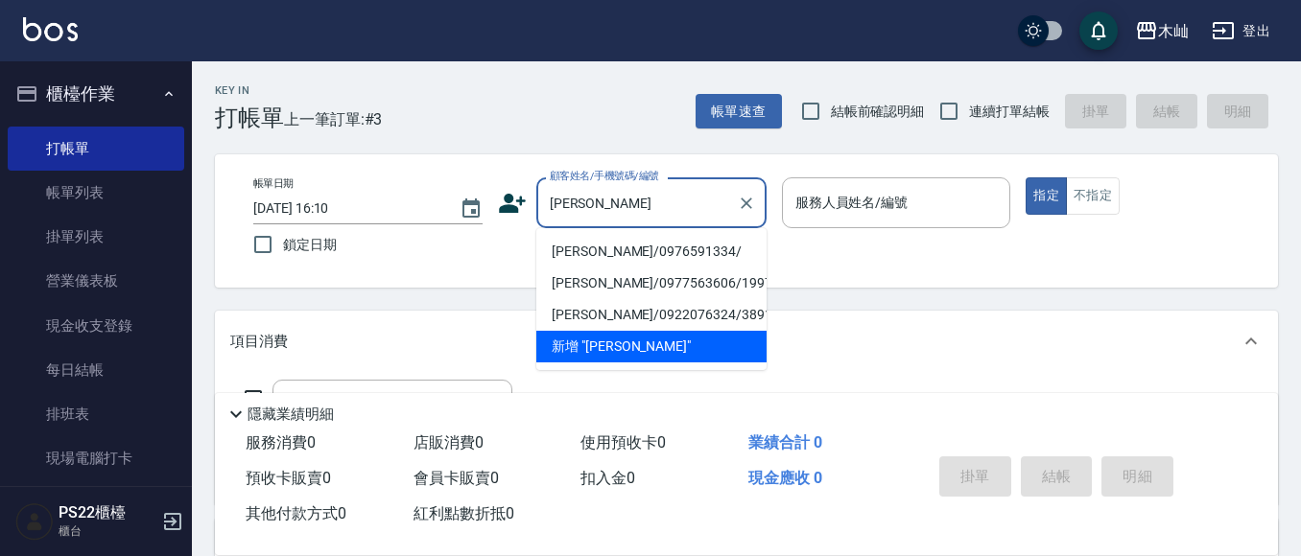
click at [673, 246] on li "柯怡婷/0976591334/" at bounding box center [651, 252] width 230 height 32
type input "柯怡婷/0976591334/"
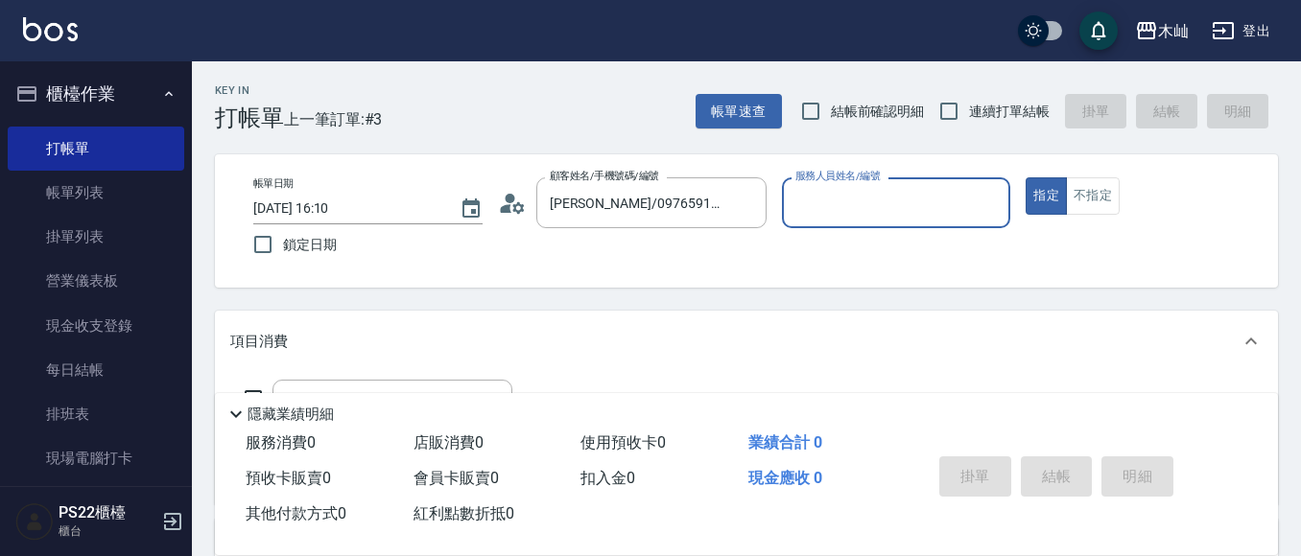
type input "小愛-10"
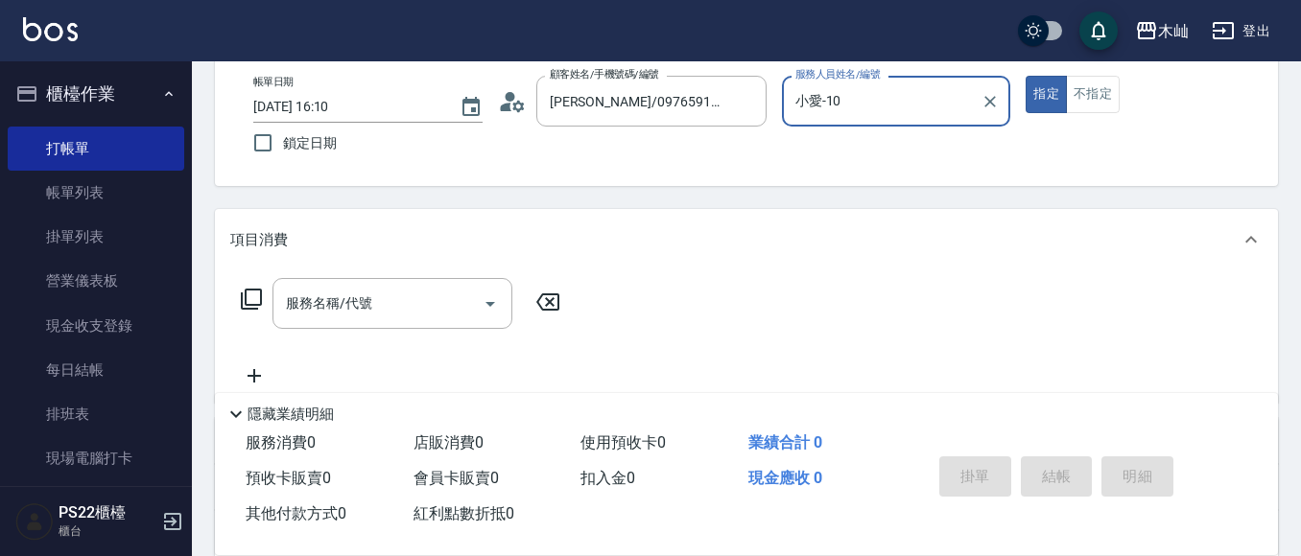
scroll to position [192, 0]
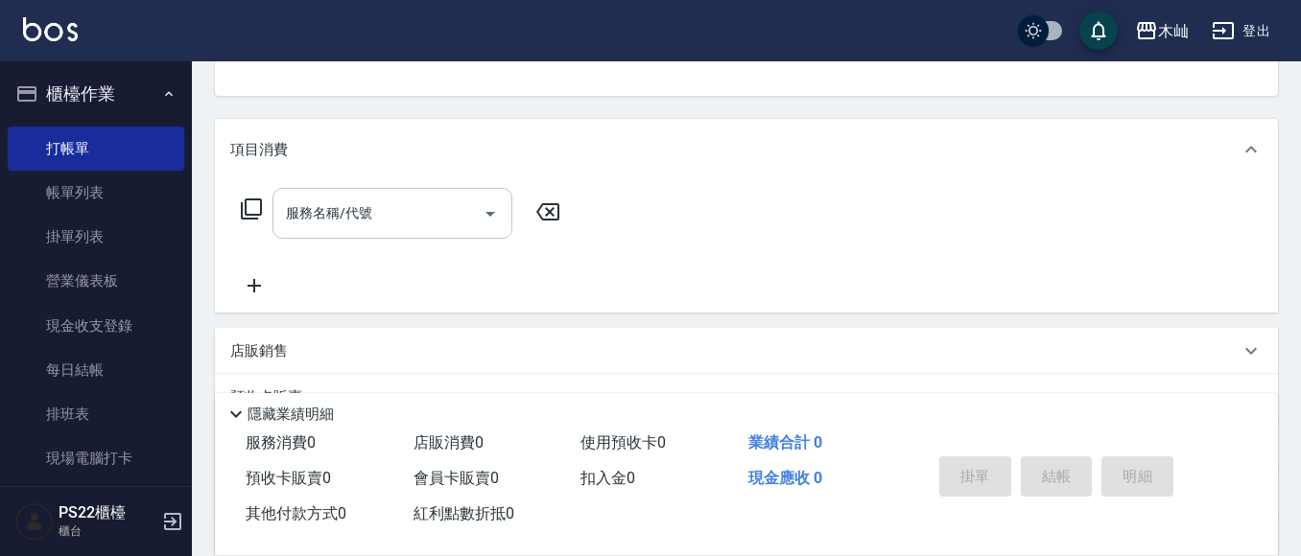
click at [376, 204] on input "服務名稱/代號" at bounding box center [378, 214] width 194 height 34
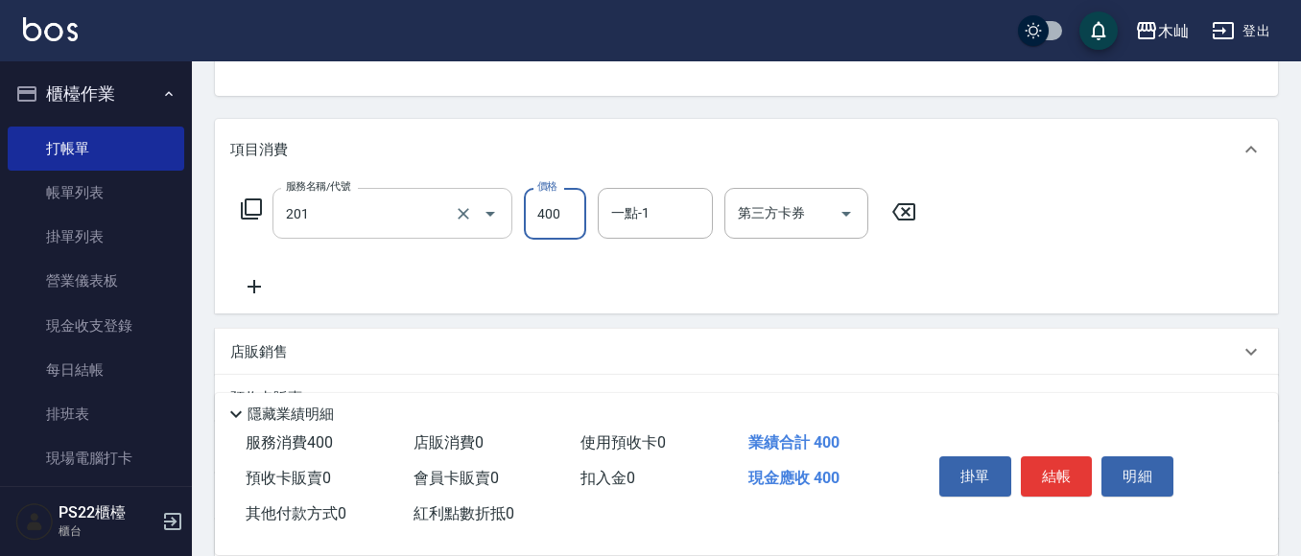
type input "洗剪(201)"
click at [1080, 473] on button "結帳" at bounding box center [1056, 477] width 72 height 40
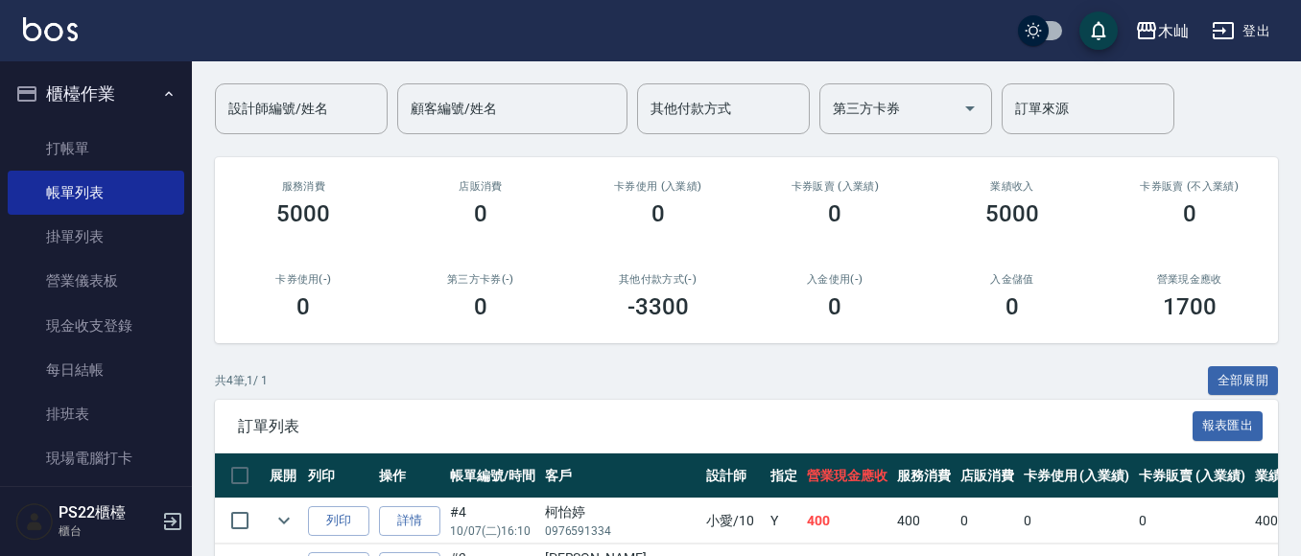
scroll to position [288, 0]
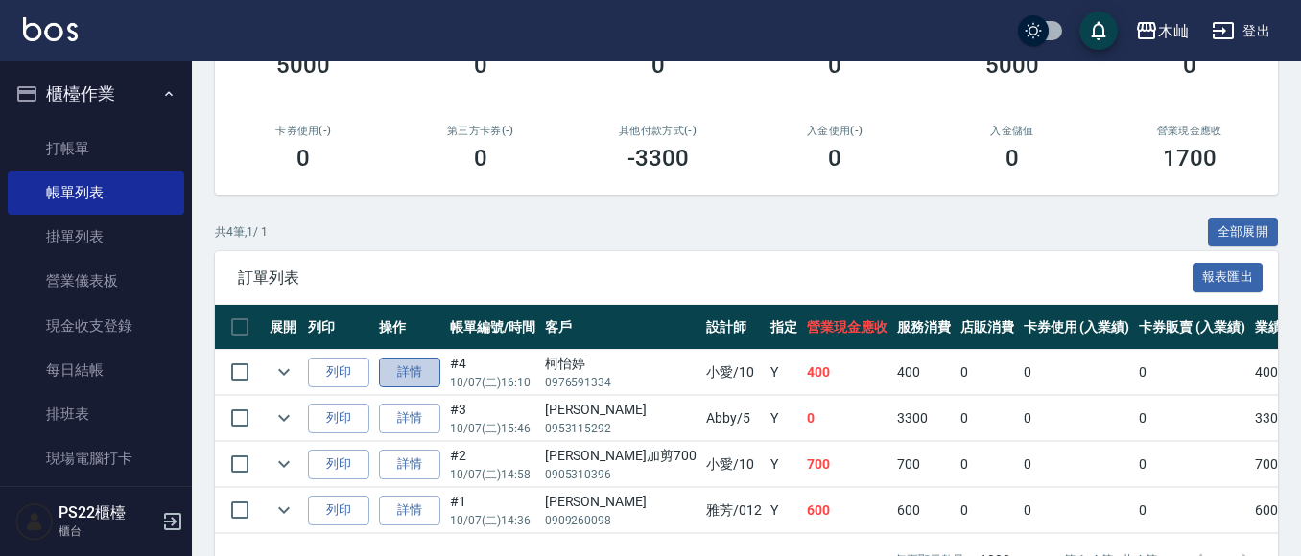
click at [425, 379] on link "詳情" at bounding box center [409, 373] width 61 height 30
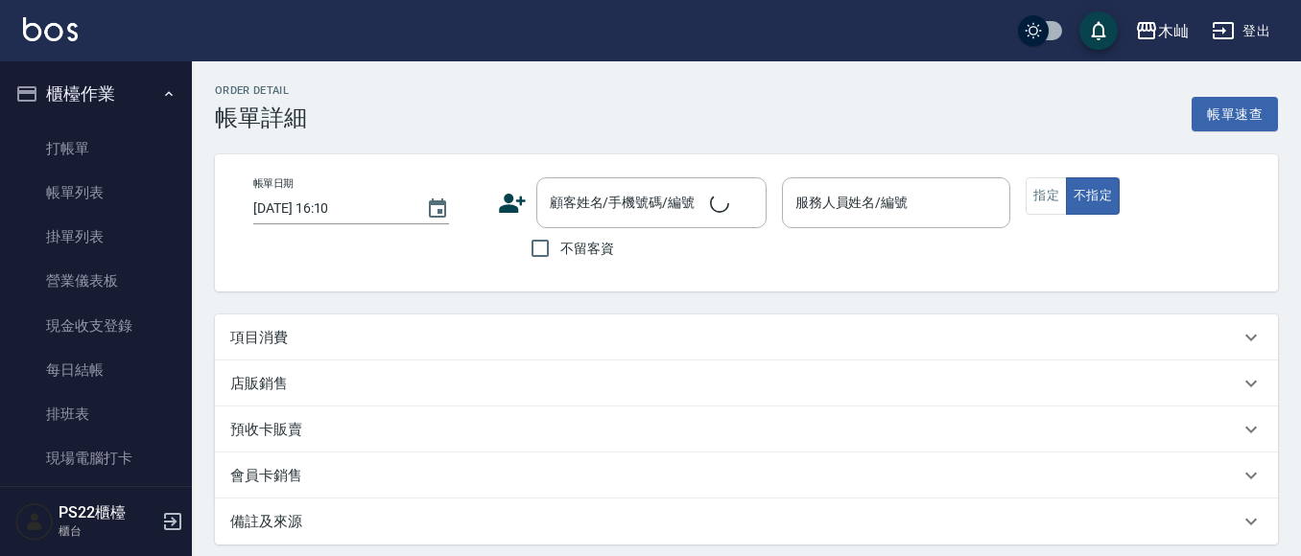
type input "小愛-10"
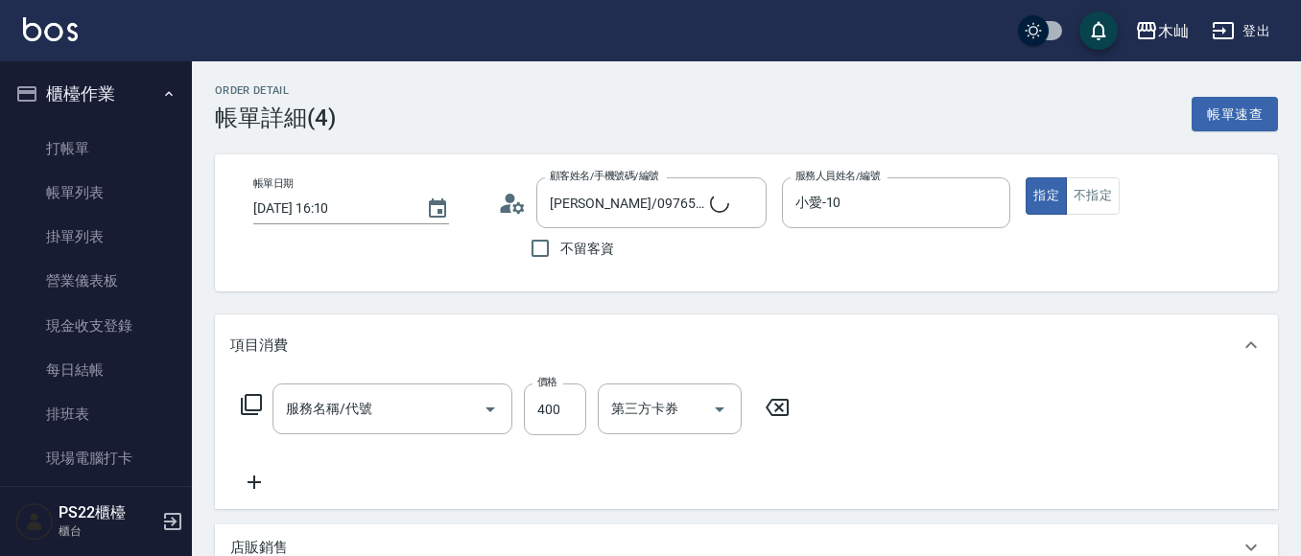
type input "柯怡婷/0976591334/"
type input "洗剪(201)"
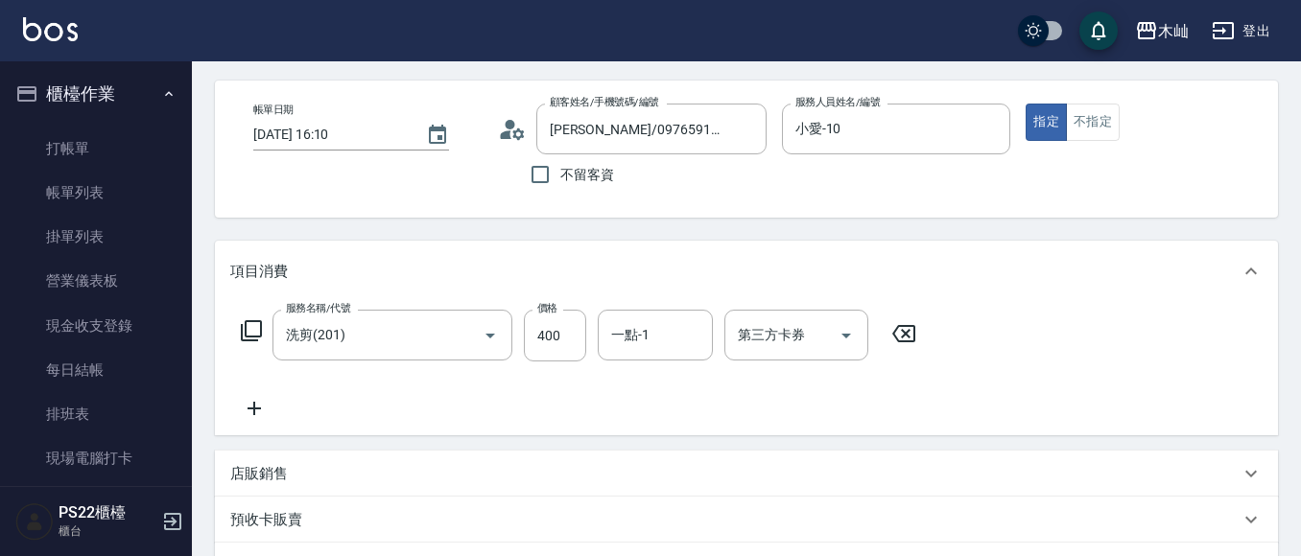
scroll to position [96, 0]
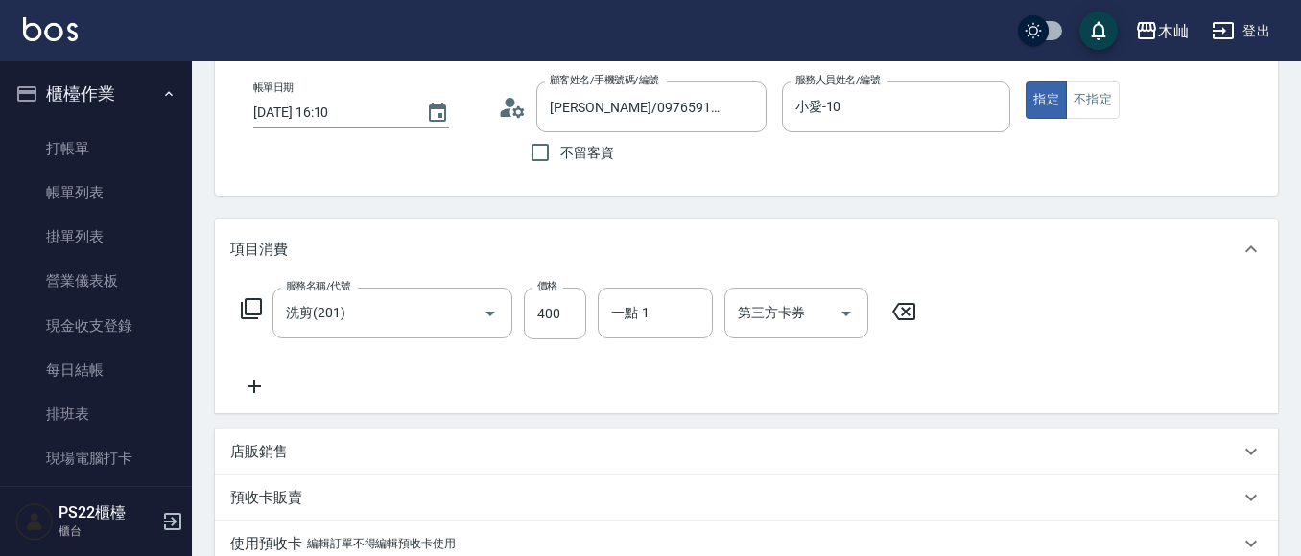
click at [258, 388] on icon at bounding box center [254, 386] width 48 height 23
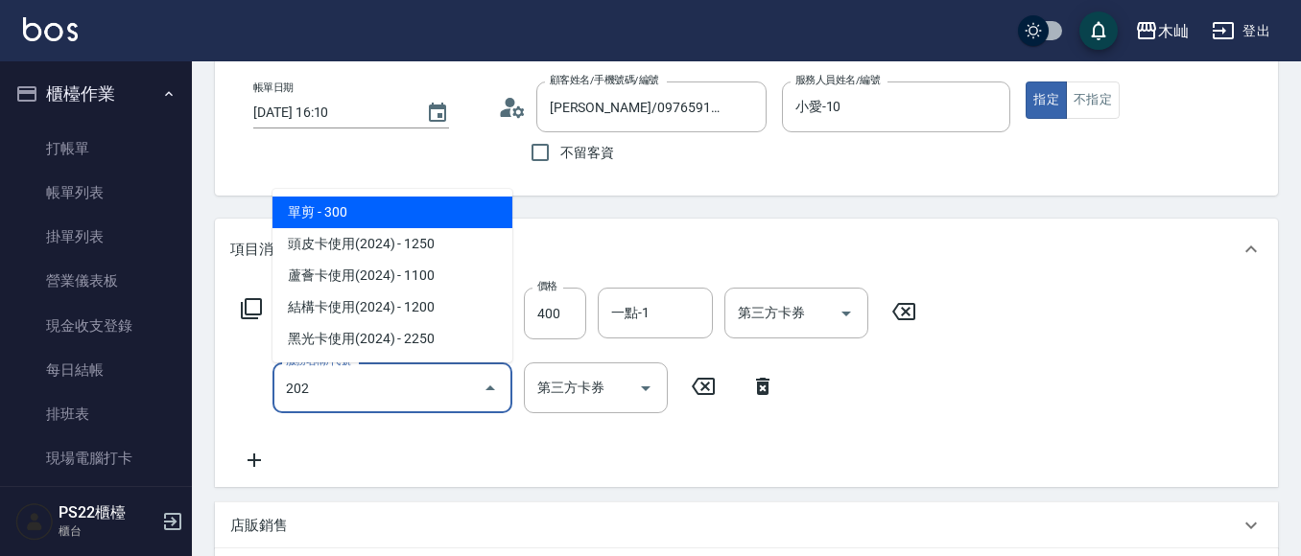
type input "單剪(202)"
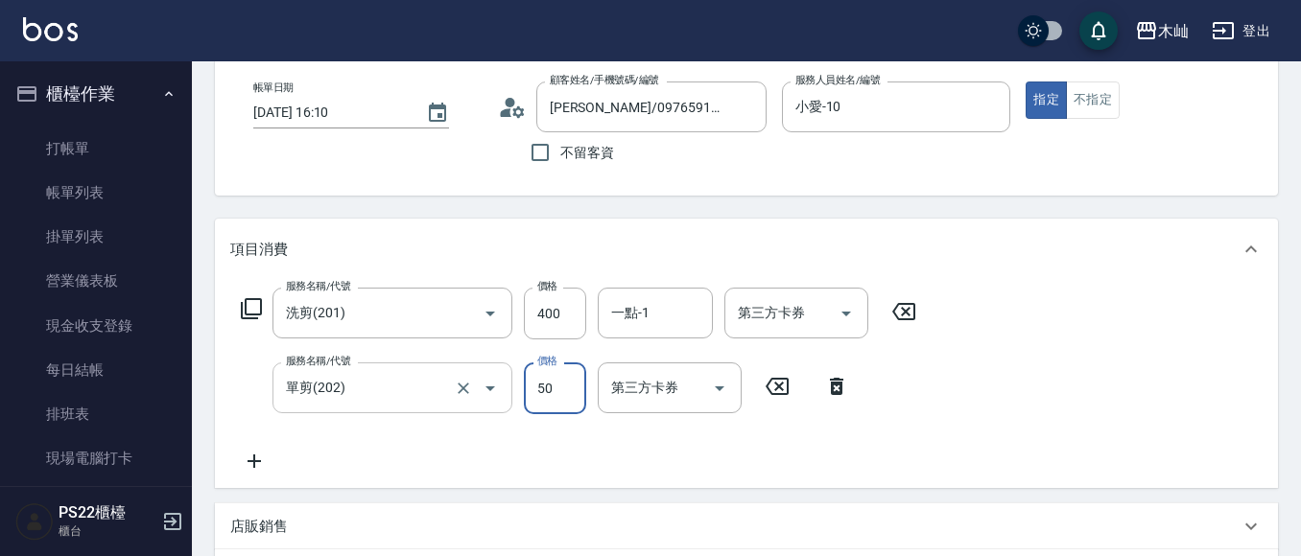
type input "50"
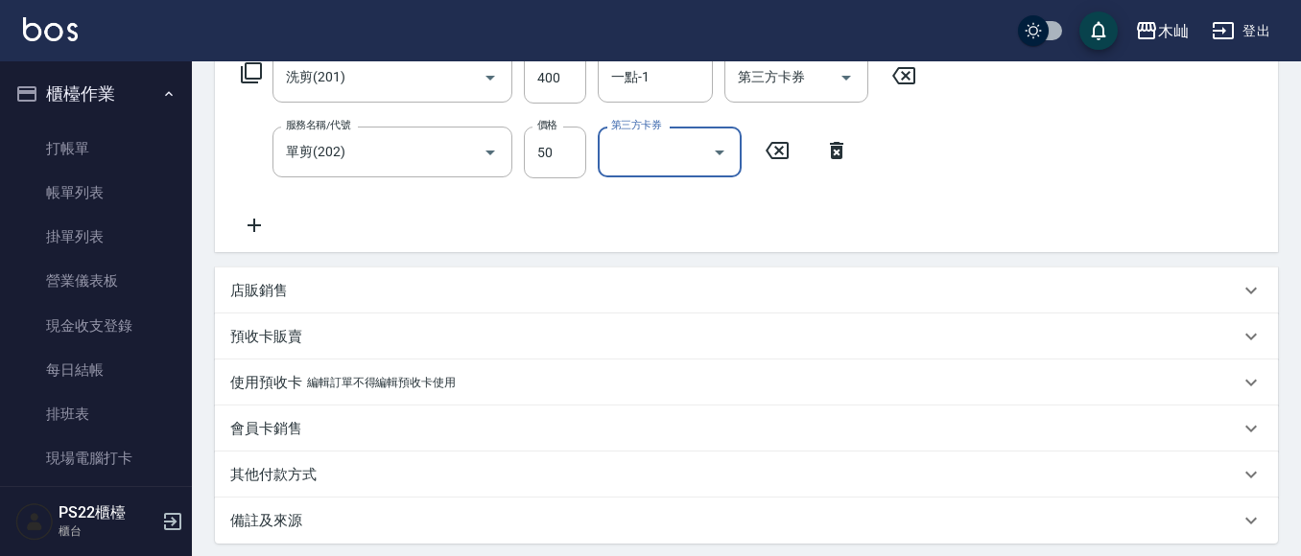
scroll to position [527, 0]
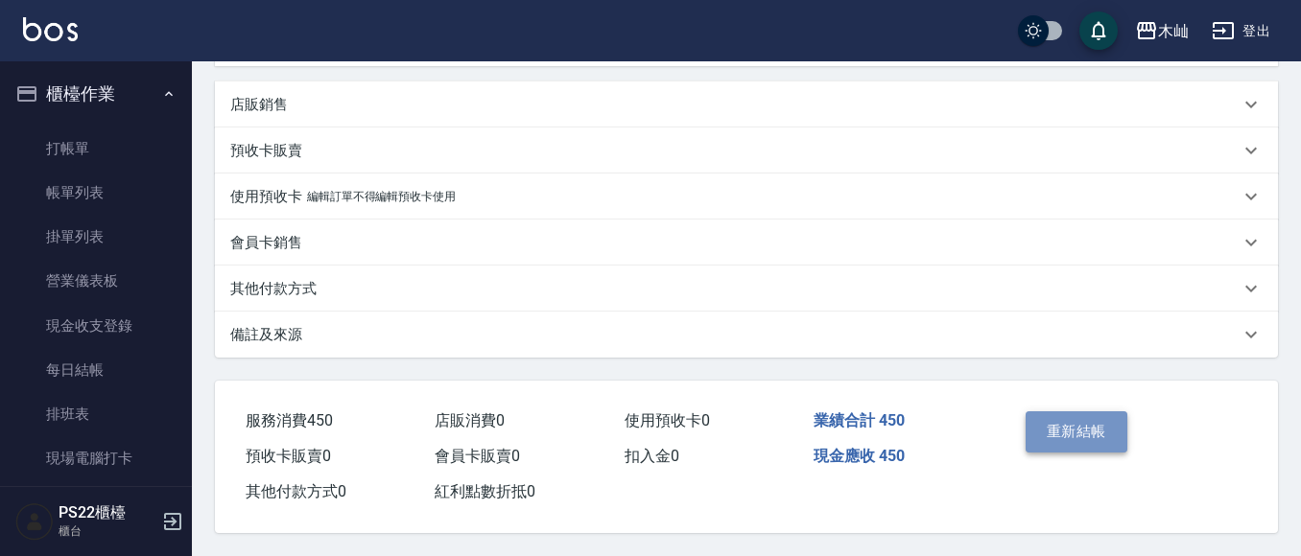
click at [1065, 417] on button "重新結帳" at bounding box center [1076, 431] width 102 height 40
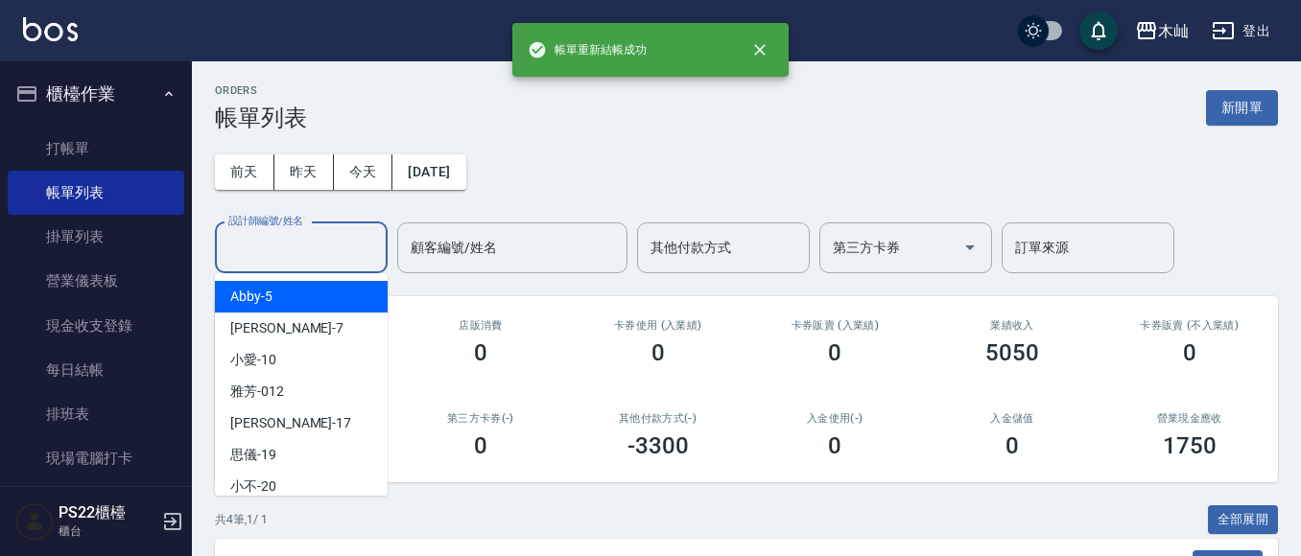
click at [307, 260] on input "設計師編號/姓名" at bounding box center [300, 248] width 155 height 34
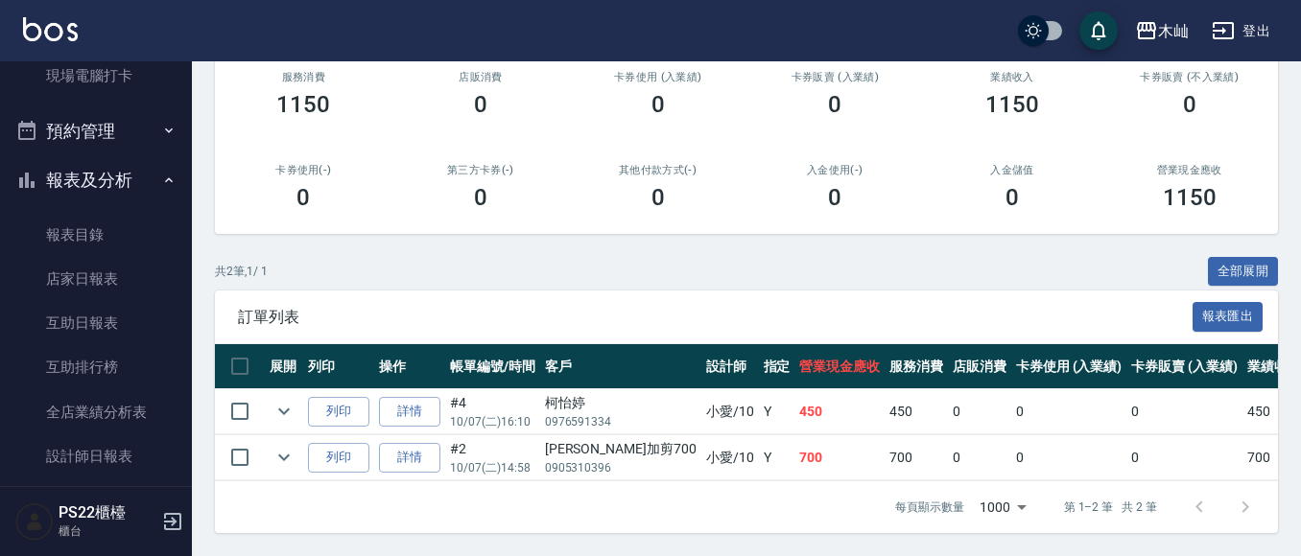
scroll to position [384, 0]
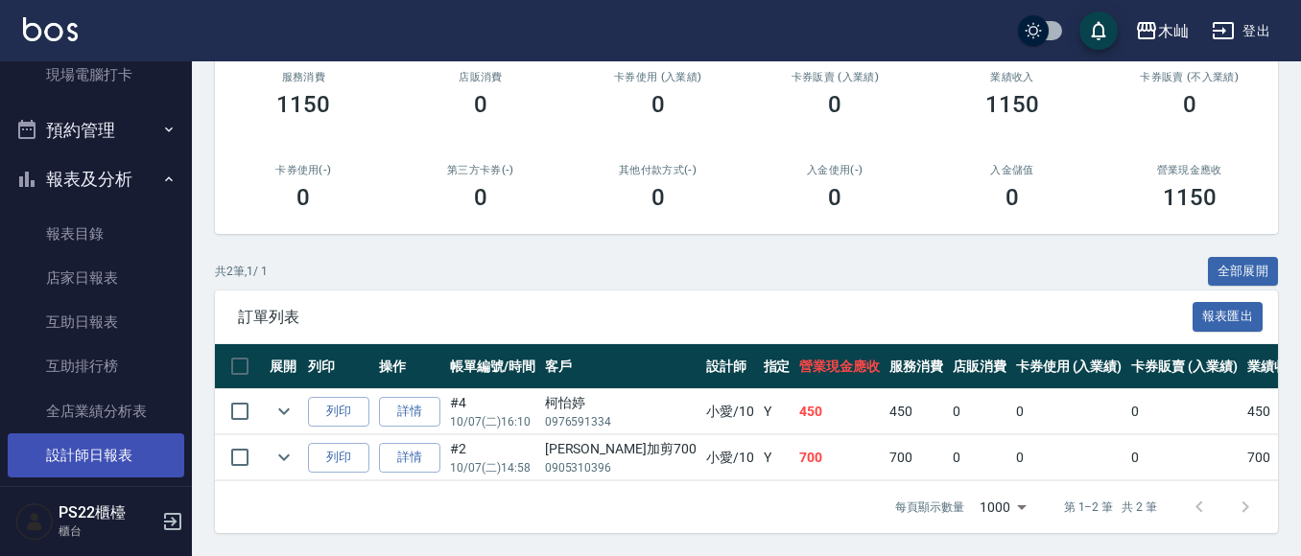
type input "小愛-10"
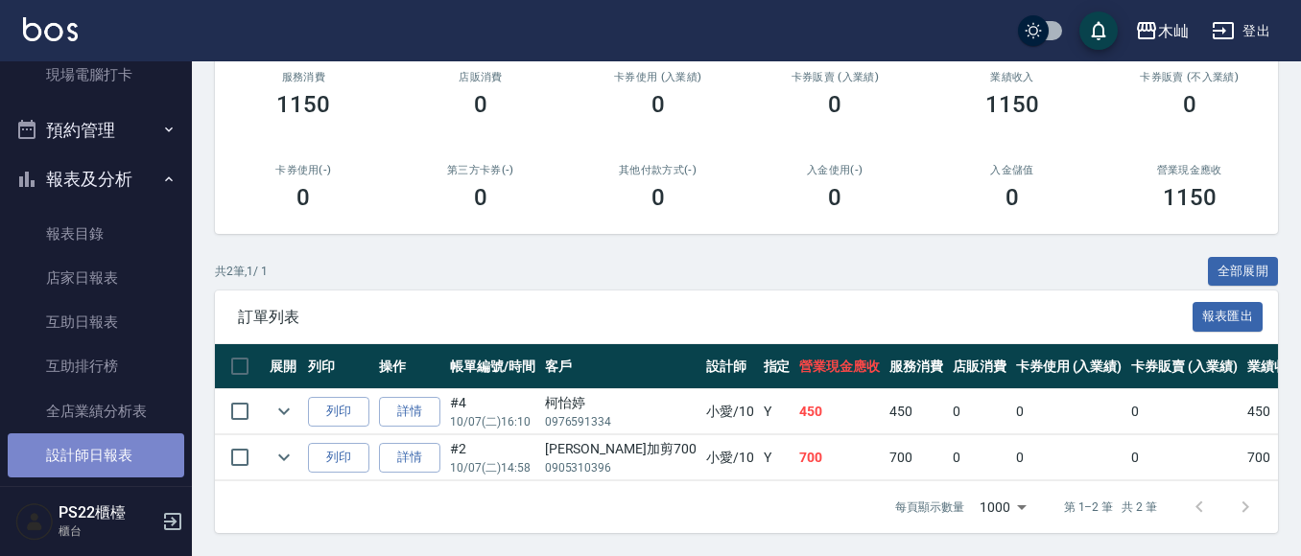
click at [124, 472] on link "設計師日報表" at bounding box center [96, 456] width 176 height 44
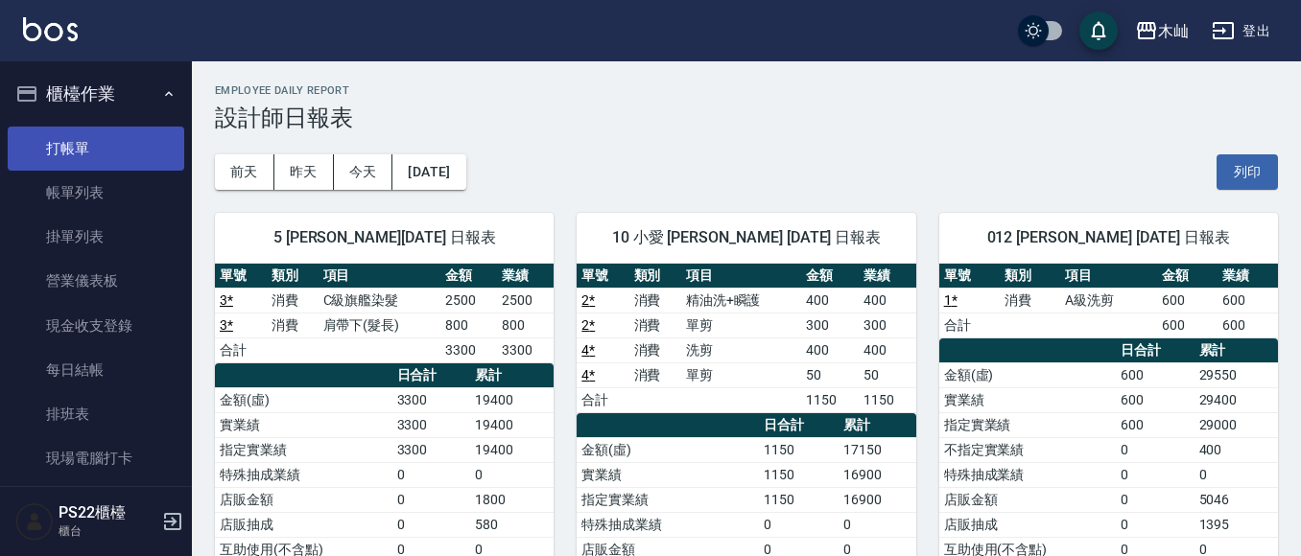
click at [55, 147] on link "打帳單" at bounding box center [96, 149] width 176 height 44
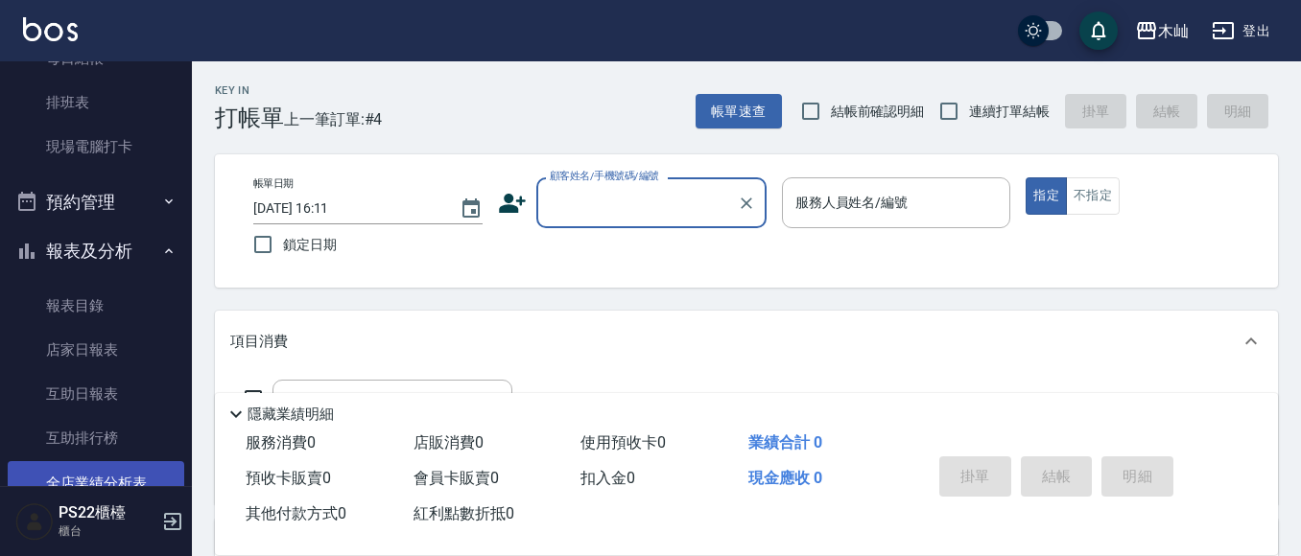
scroll to position [480, 0]
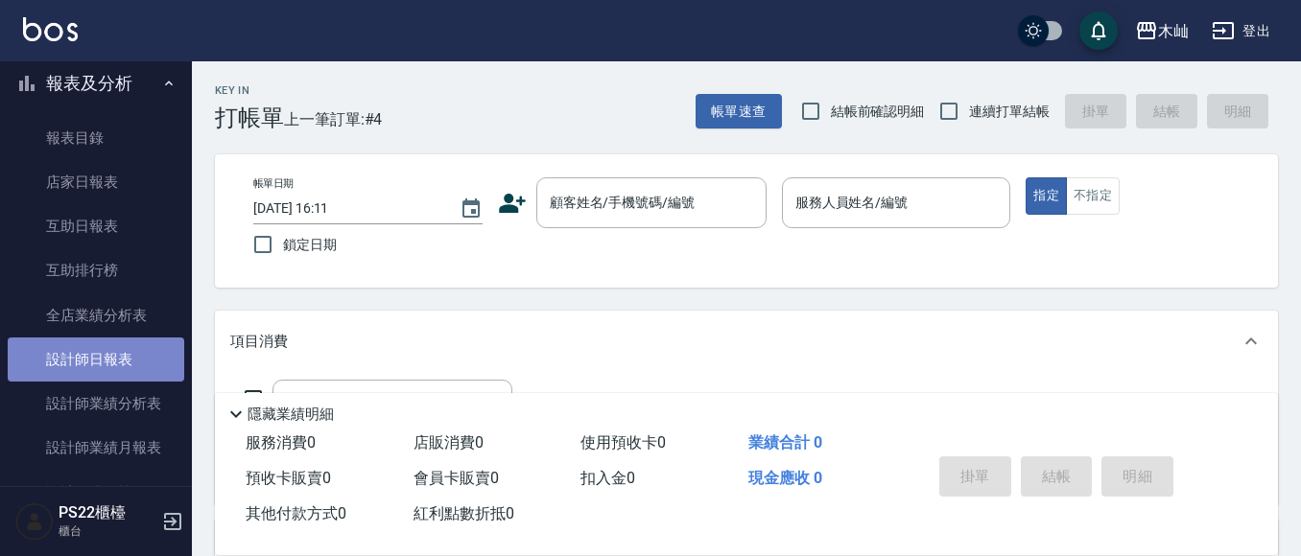
click at [112, 379] on link "設計師日報表" at bounding box center [96, 360] width 176 height 44
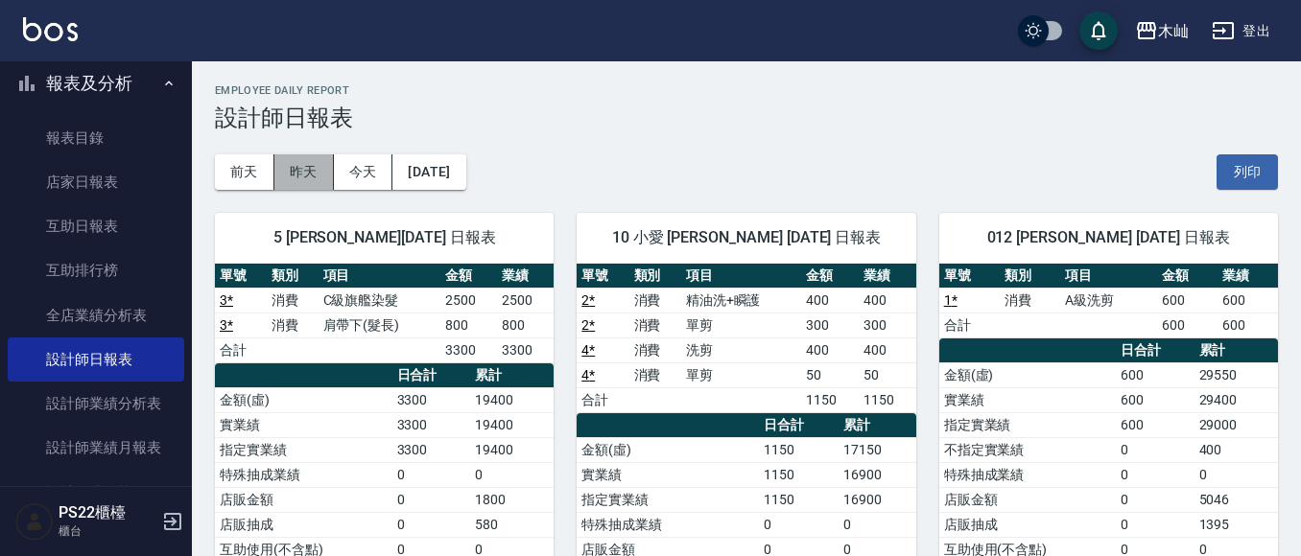
click at [290, 171] on button "昨天" at bounding box center [303, 171] width 59 height 35
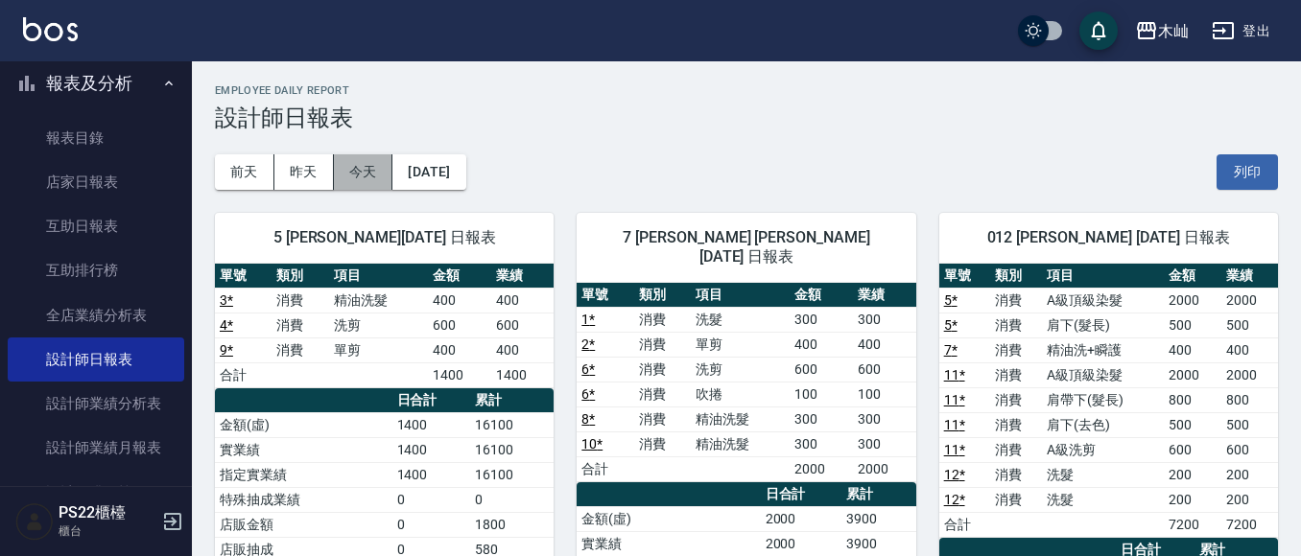
click at [353, 166] on button "今天" at bounding box center [363, 171] width 59 height 35
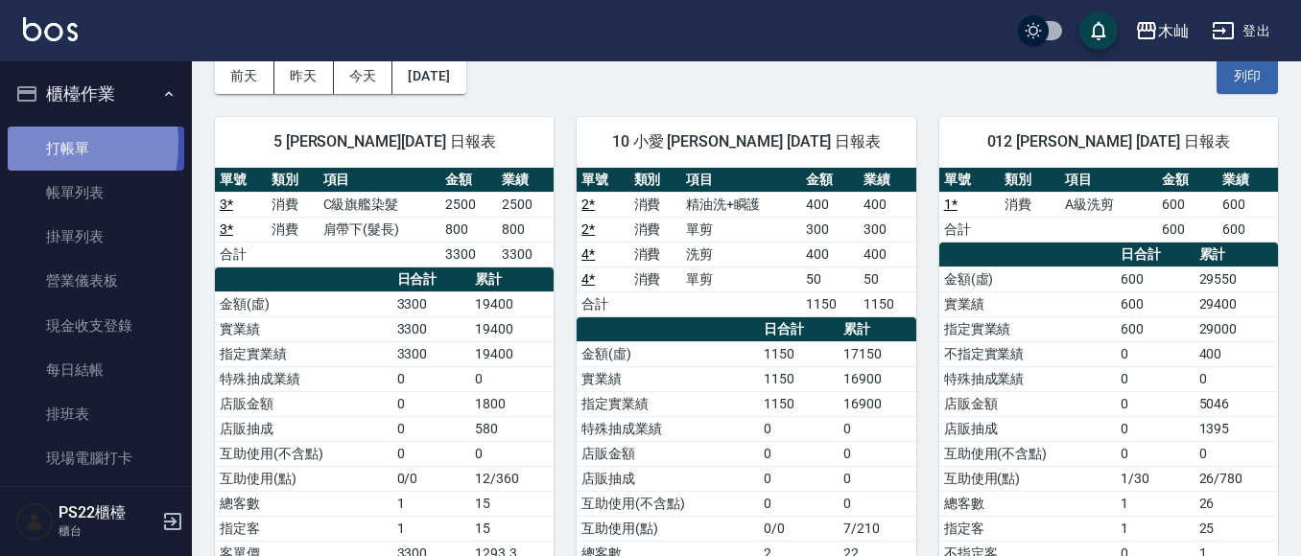
click at [16, 143] on link "打帳單" at bounding box center [96, 149] width 176 height 44
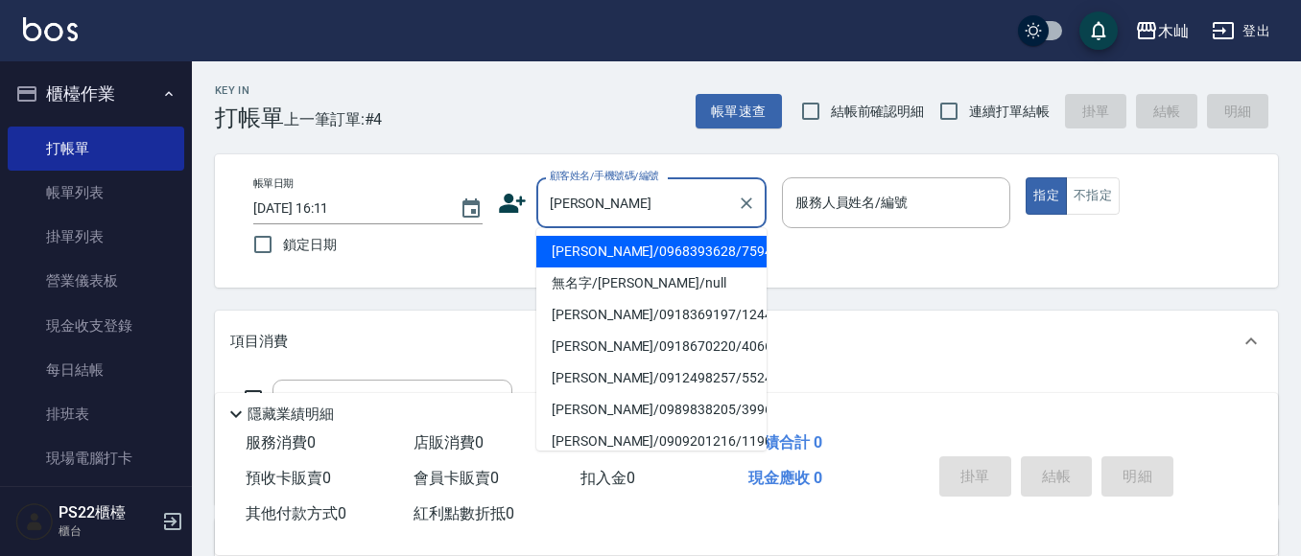
drag, startPoint x: 643, startPoint y: 255, endPoint x: 652, endPoint y: 238, distance: 19.7
click at [643, 255] on li "小玲/0968393628/759452" at bounding box center [651, 252] width 230 height 32
type input "小玲/0968393628/759452"
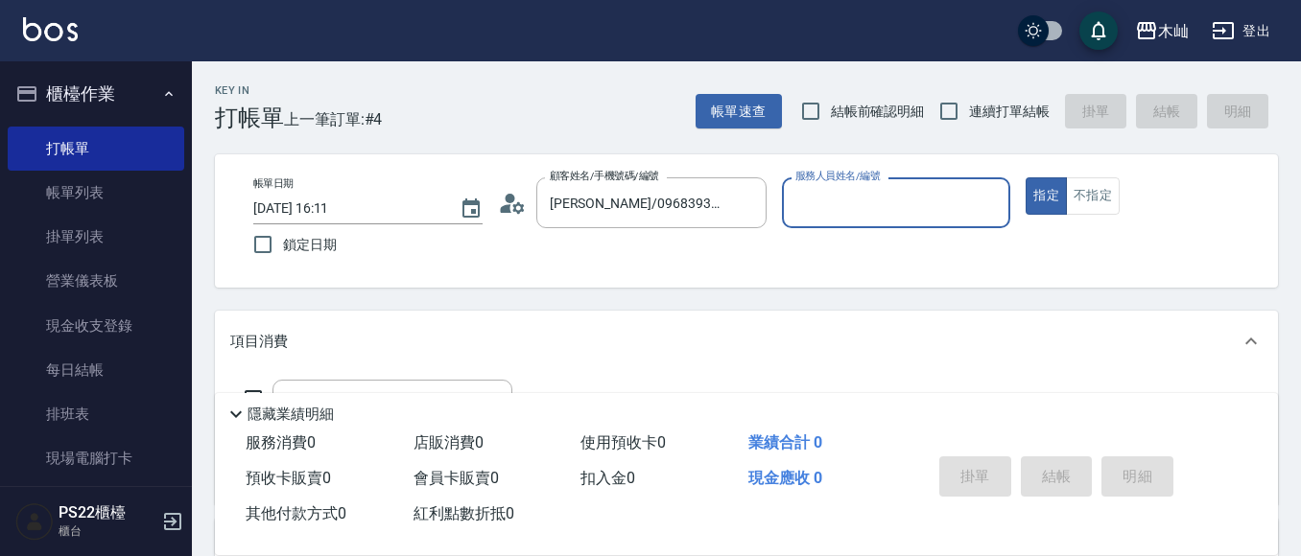
type input "小愛-10"
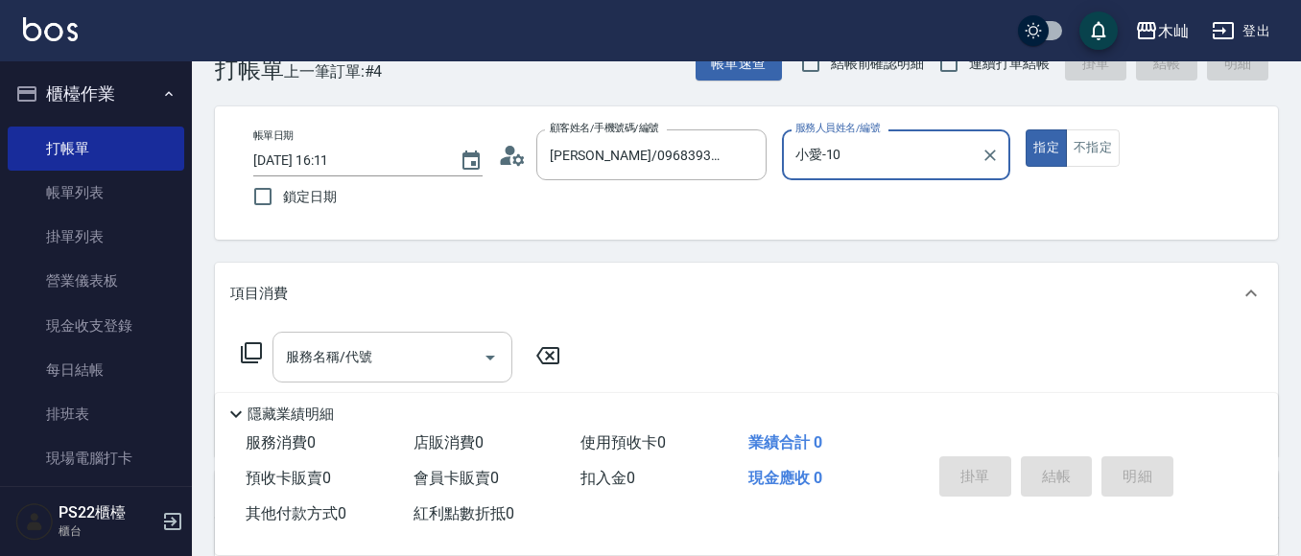
scroll to position [96, 0]
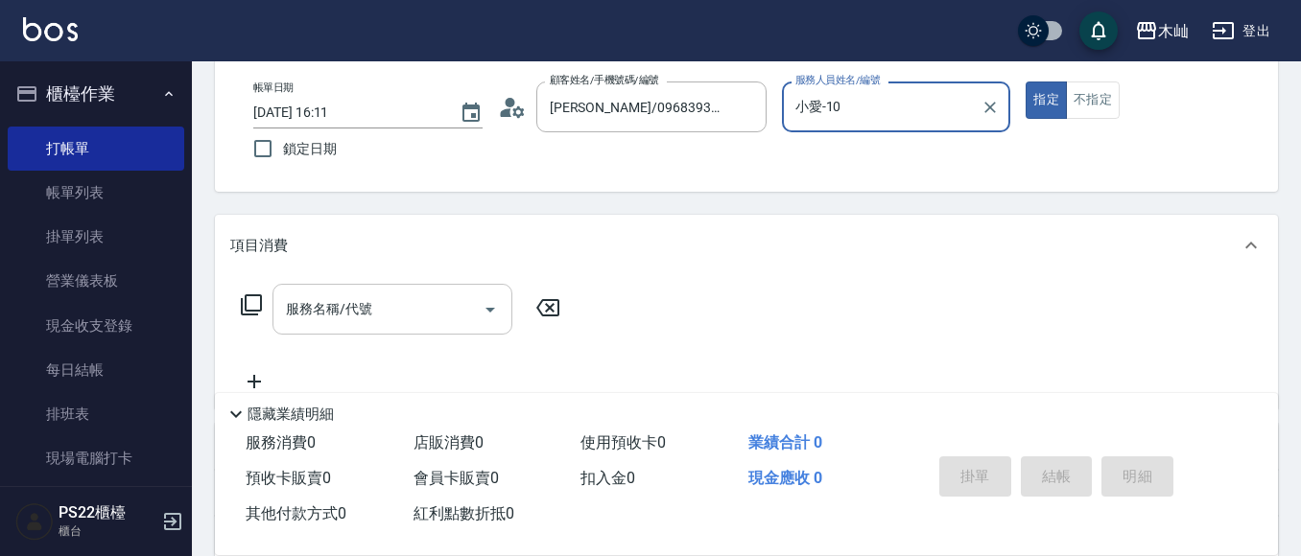
click at [383, 300] on input "服務名稱/代號" at bounding box center [378, 310] width 194 height 34
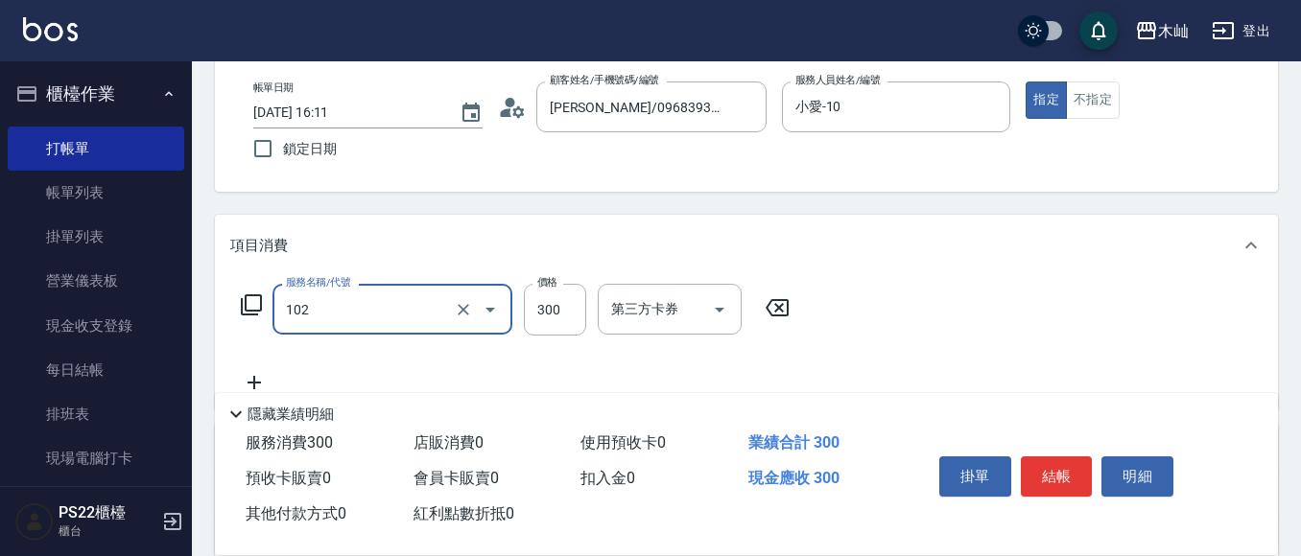
type input "精油洗髮(102)"
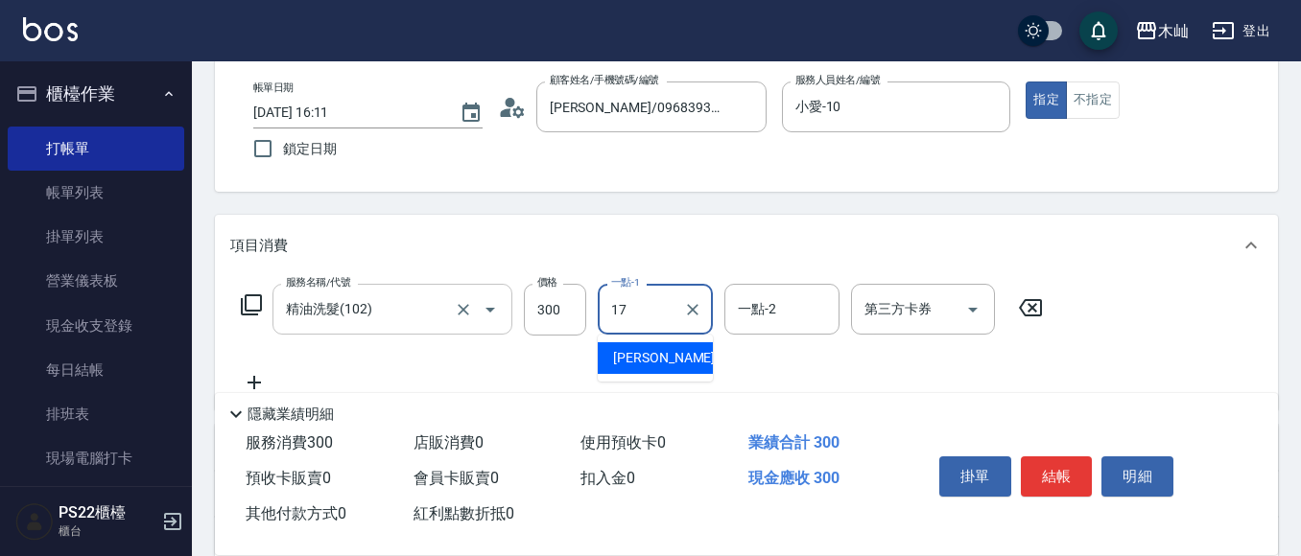
type input "陳薏亘-17"
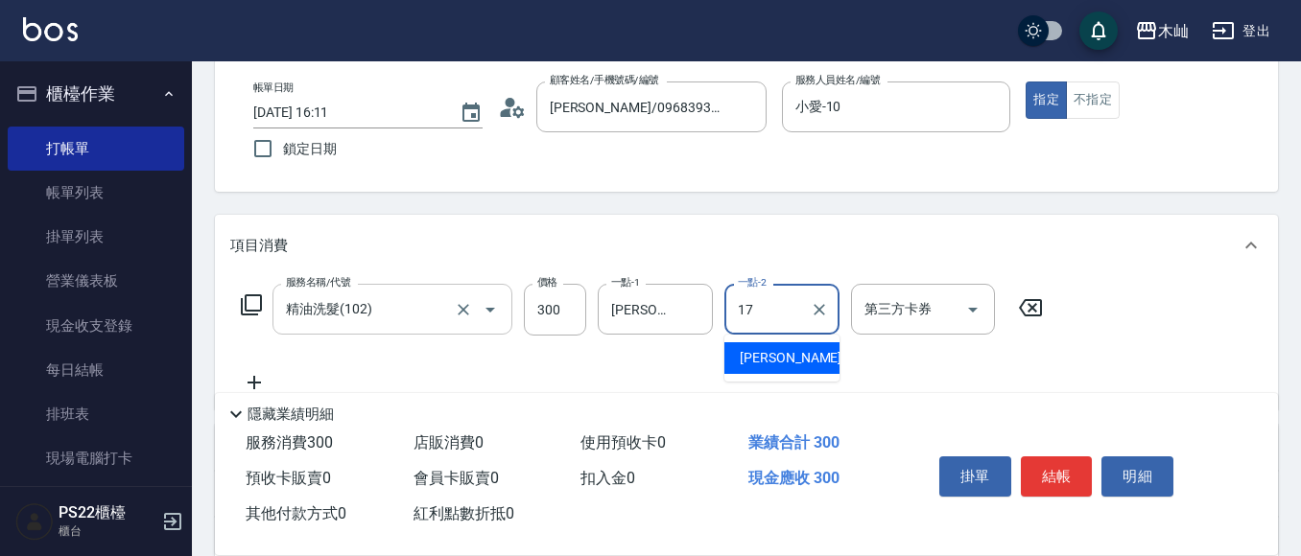
type input "陳薏亘-17"
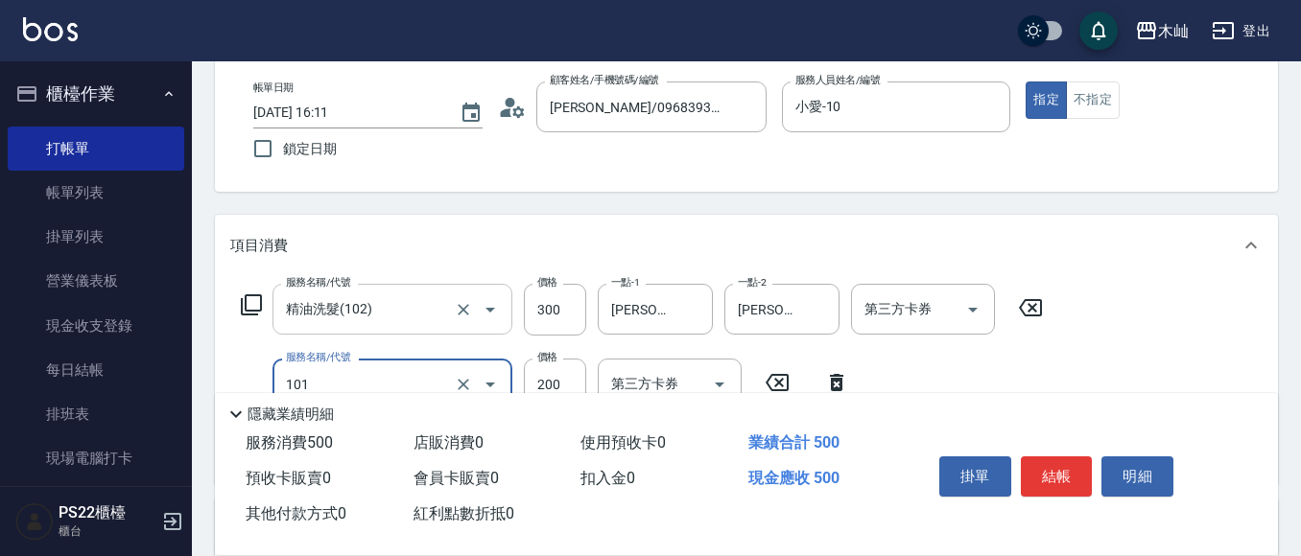
type input "洗髮(101)"
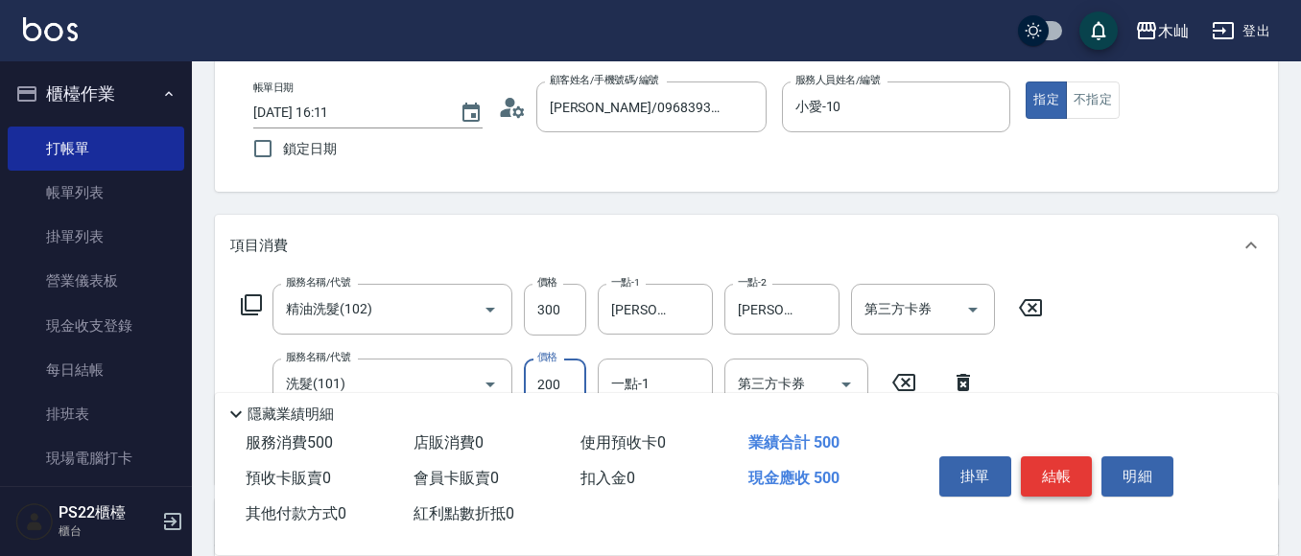
click at [1050, 474] on button "結帳" at bounding box center [1056, 477] width 72 height 40
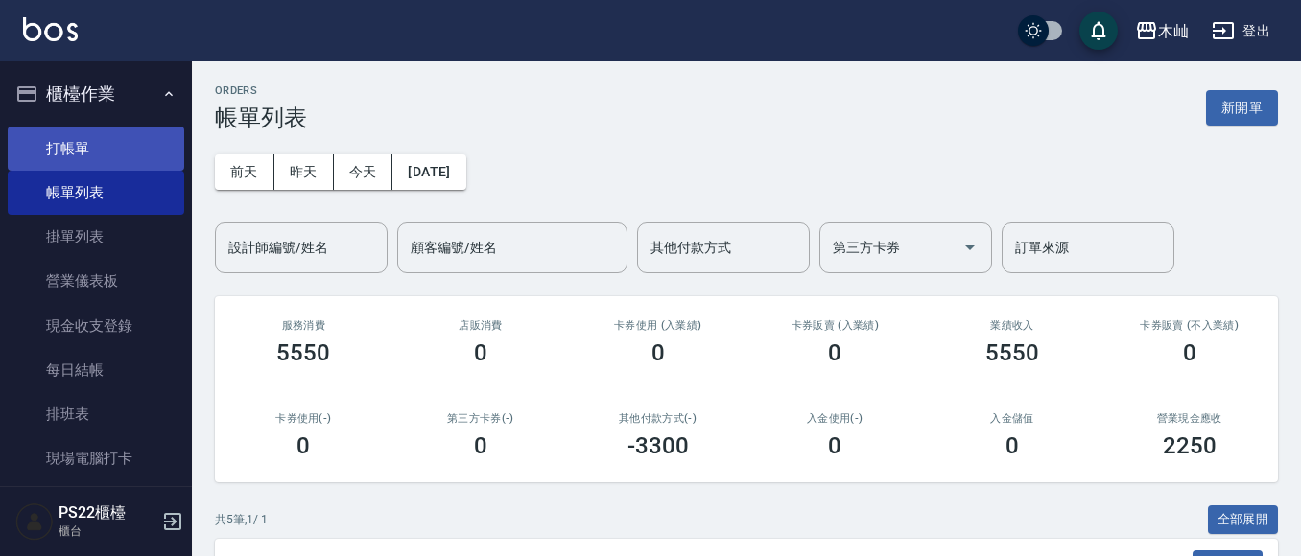
click at [110, 145] on link "打帳單" at bounding box center [96, 149] width 176 height 44
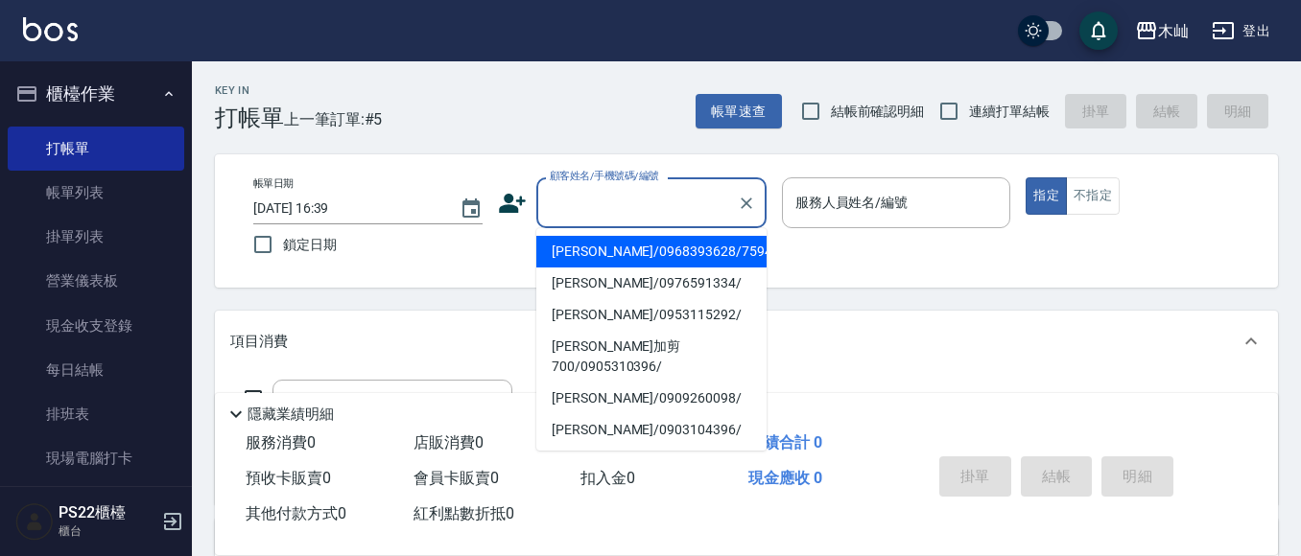
click at [604, 213] on input "顧客姓名/手機號碼/編號" at bounding box center [637, 203] width 184 height 34
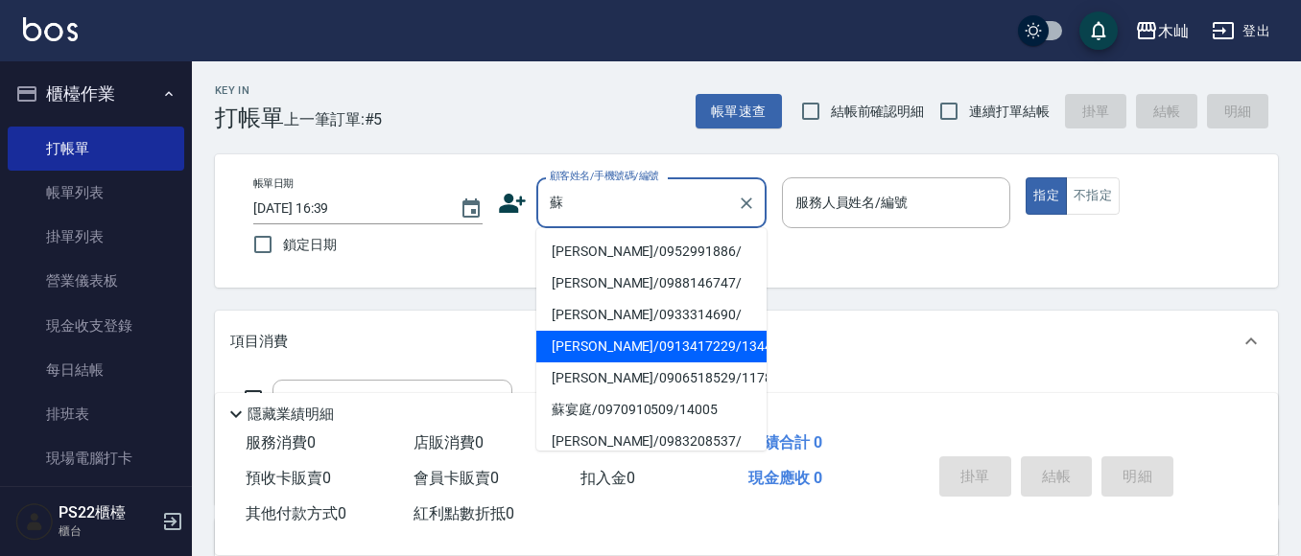
scroll to position [96, 0]
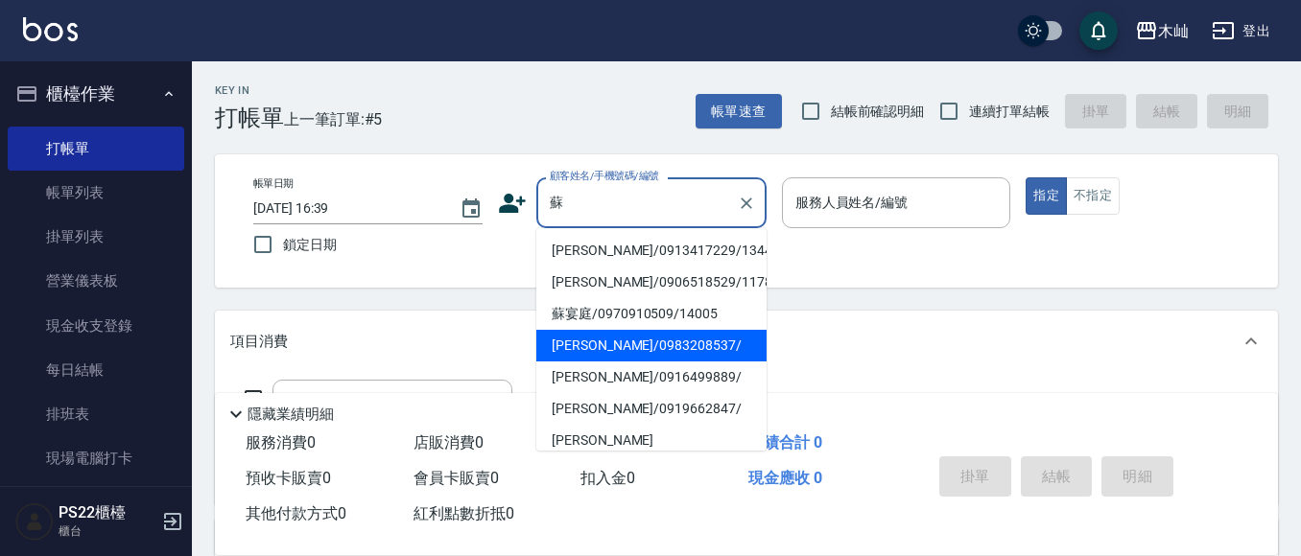
click at [687, 334] on li "蘇雯靖/0983208537/" at bounding box center [651, 346] width 230 height 32
type input "蘇雯靖/0983208537/"
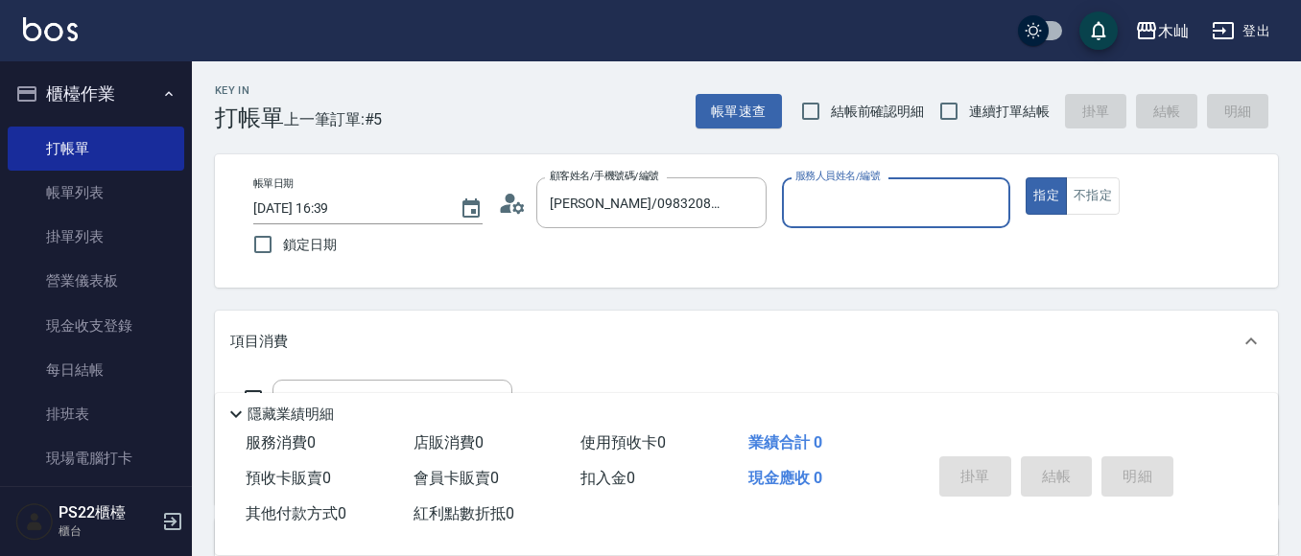
type input "玟玟-7"
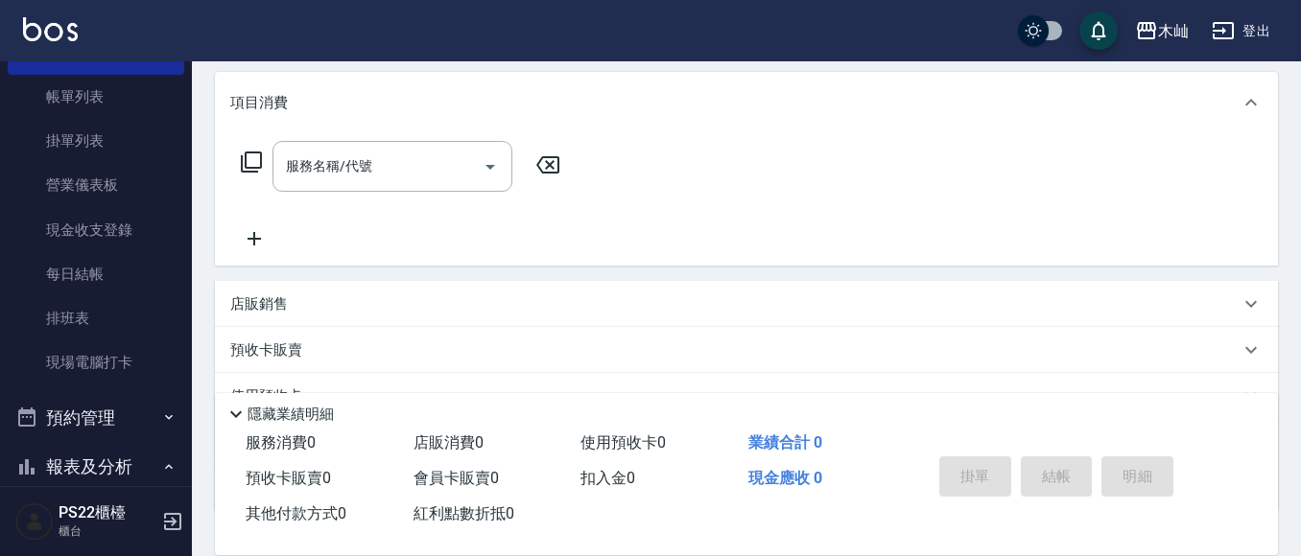
scroll to position [288, 0]
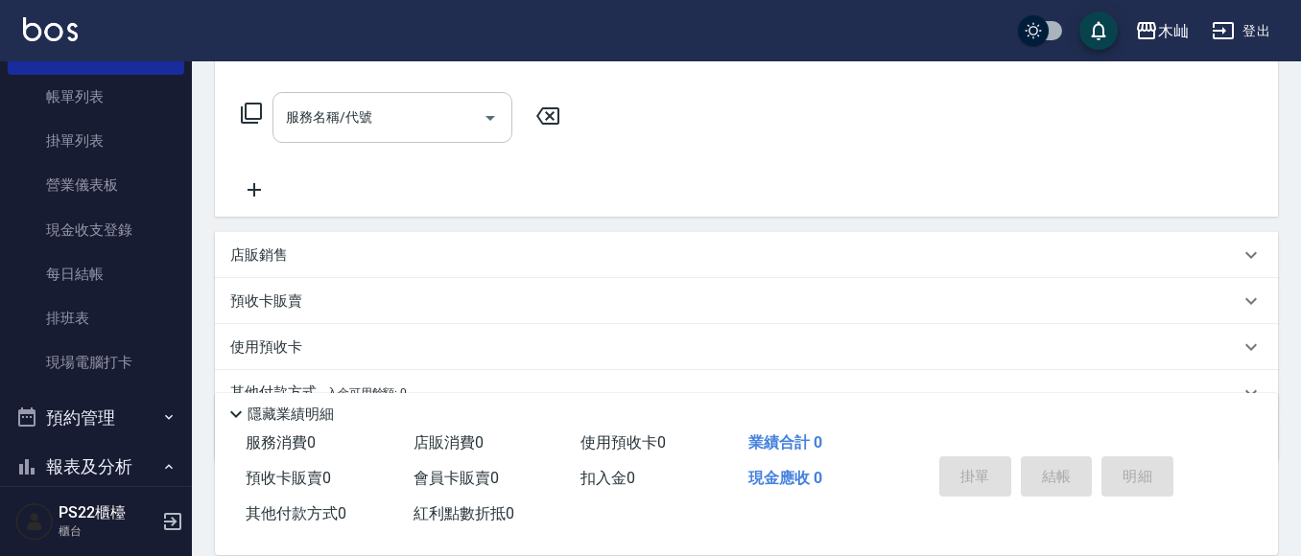
click at [378, 119] on input "服務名稱/代號" at bounding box center [378, 118] width 194 height 34
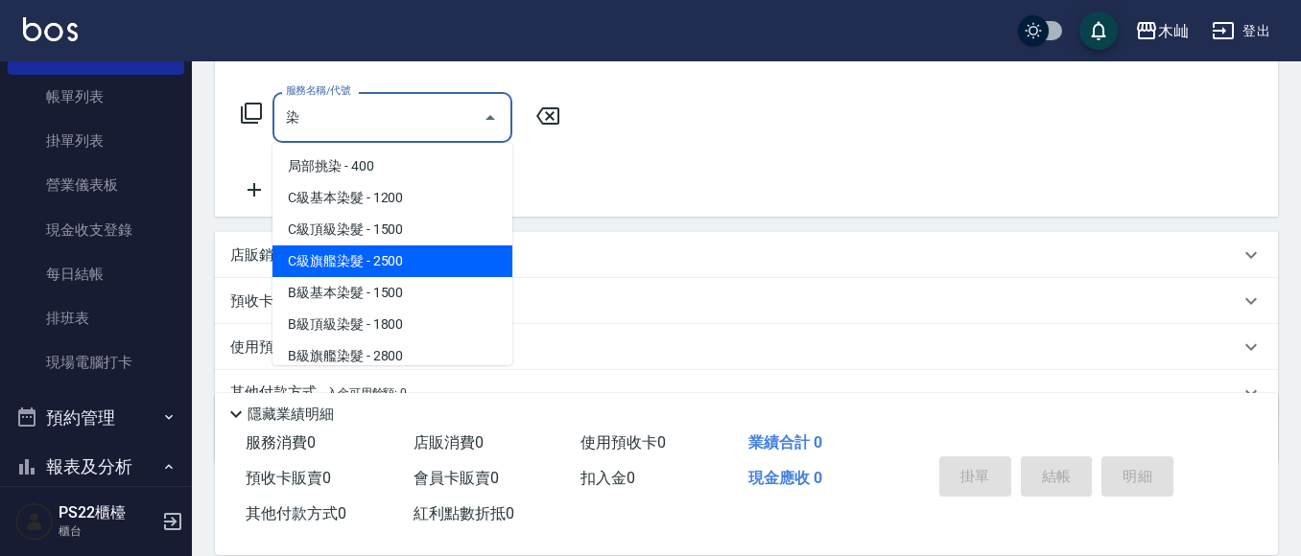
click at [418, 249] on span "C級旗艦染髮 - 2500" at bounding box center [392, 262] width 240 height 32
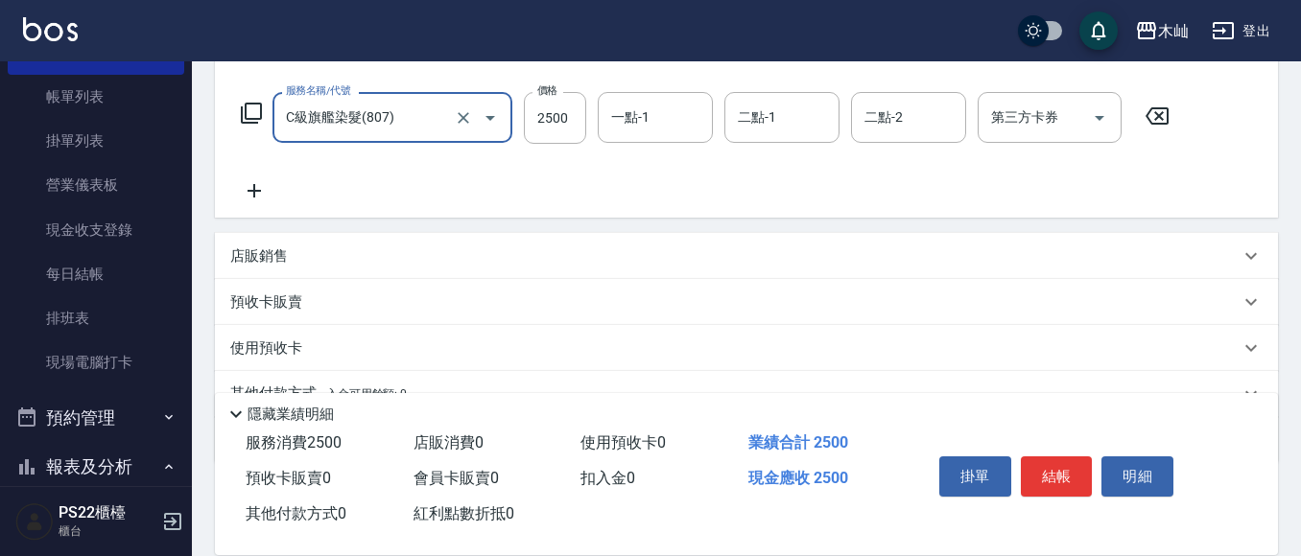
type input "C級旗艦染髮(807)"
click at [259, 192] on icon at bounding box center [253, 190] width 13 height 13
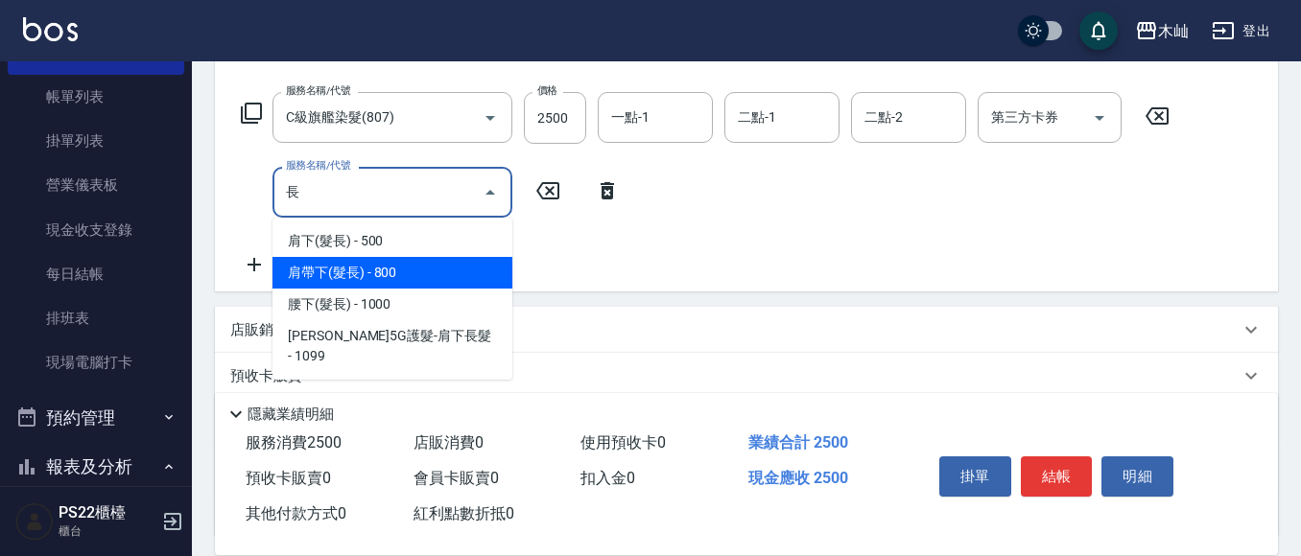
click at [389, 269] on span "肩帶下(髮長) - 800" at bounding box center [392, 273] width 240 height 32
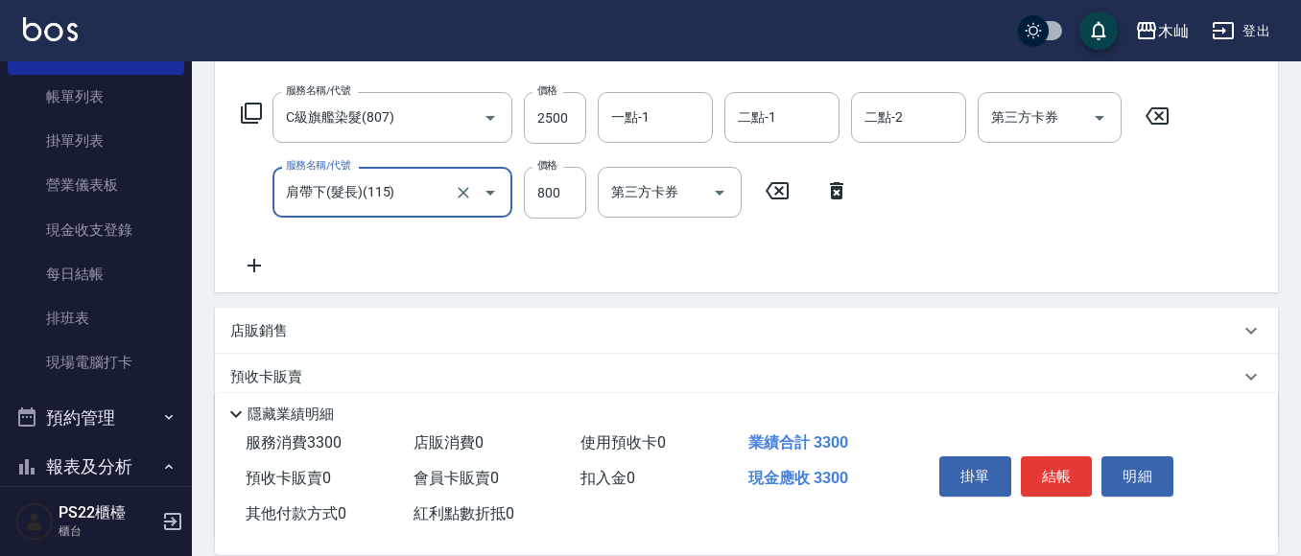
type input "肩帶下(髮長)(115)"
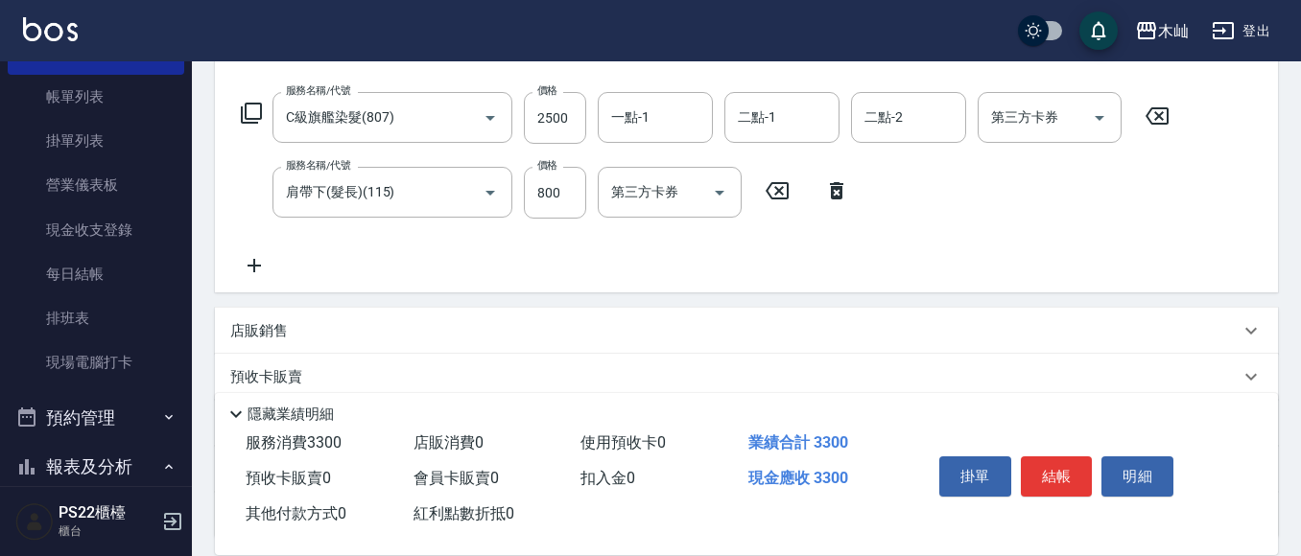
click at [256, 261] on icon at bounding box center [254, 265] width 48 height 23
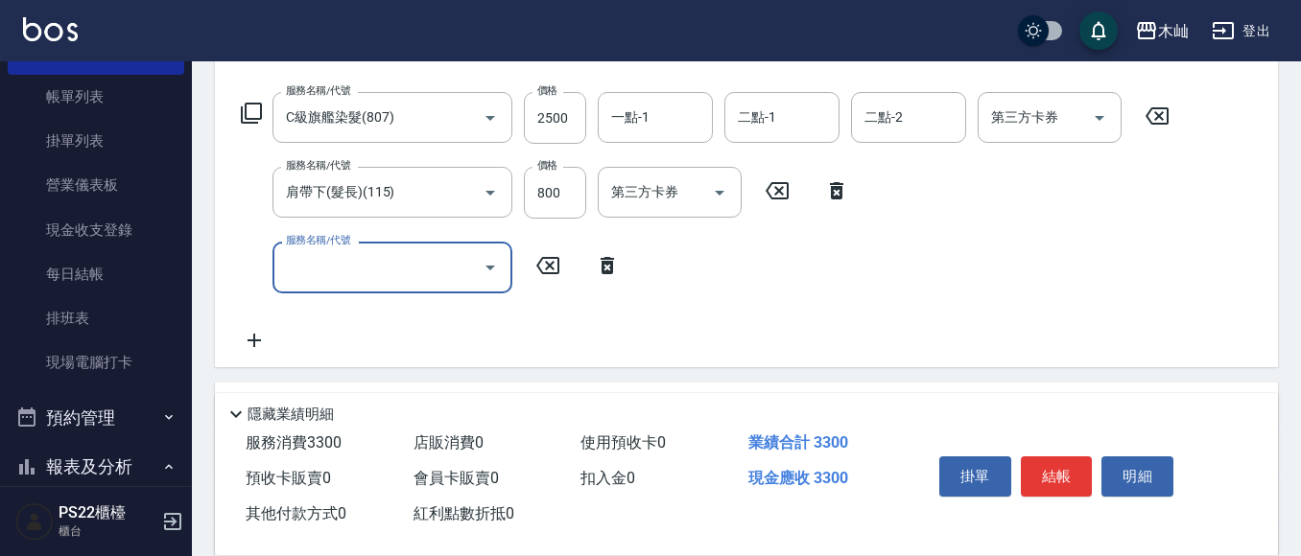
click at [426, 265] on input "服務名稱/代號" at bounding box center [378, 267] width 194 height 34
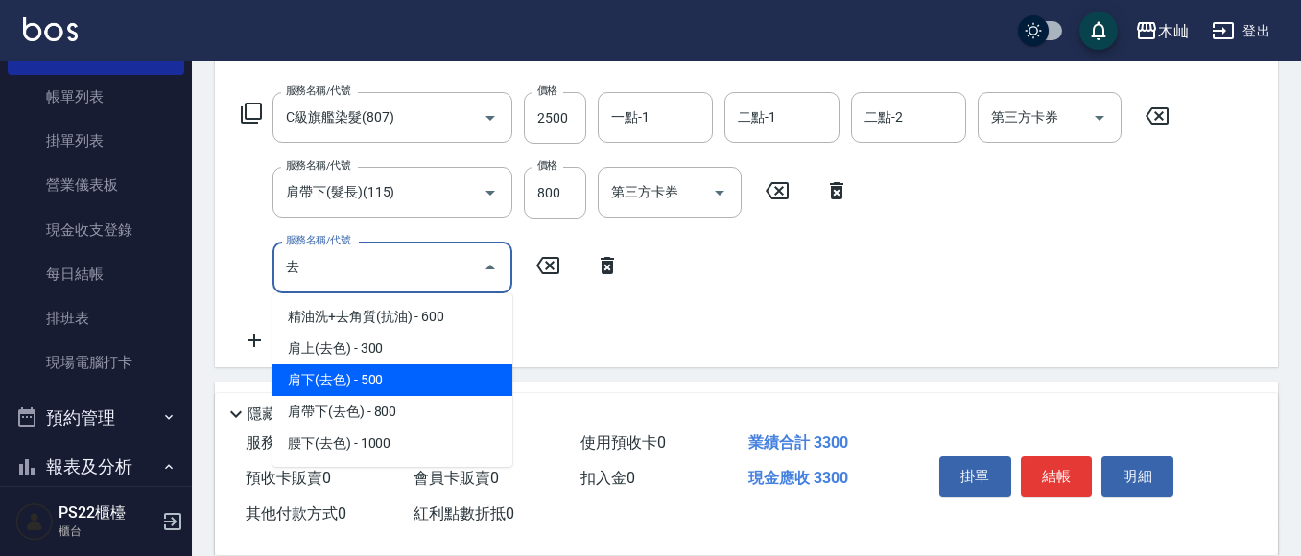
click at [387, 372] on span "肩下(去色) - 500" at bounding box center [392, 380] width 240 height 32
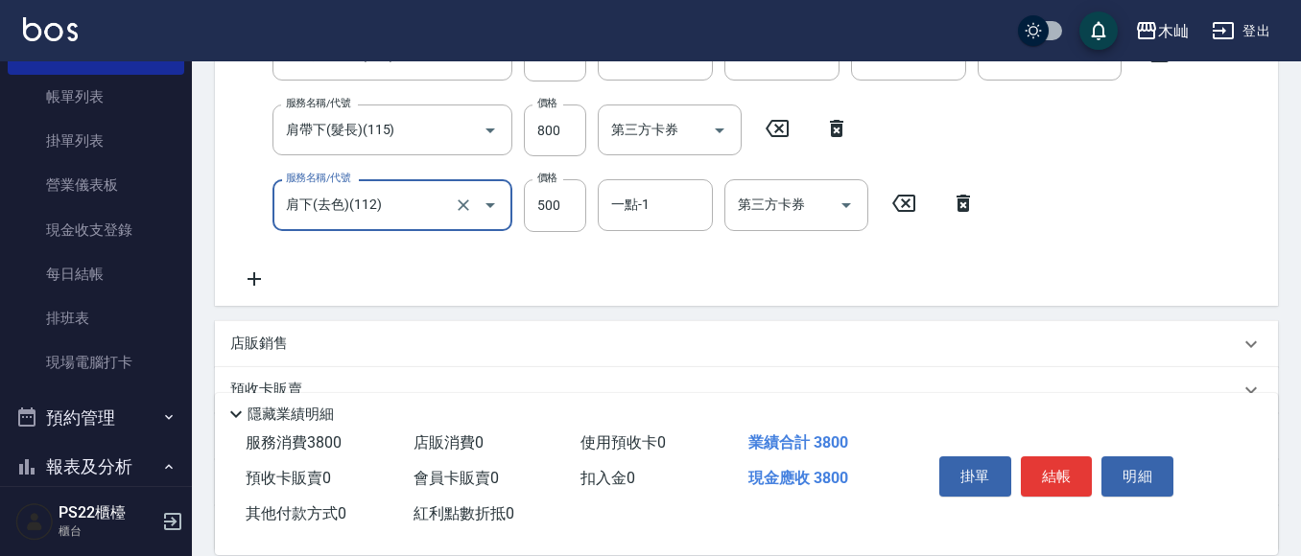
scroll to position [384, 0]
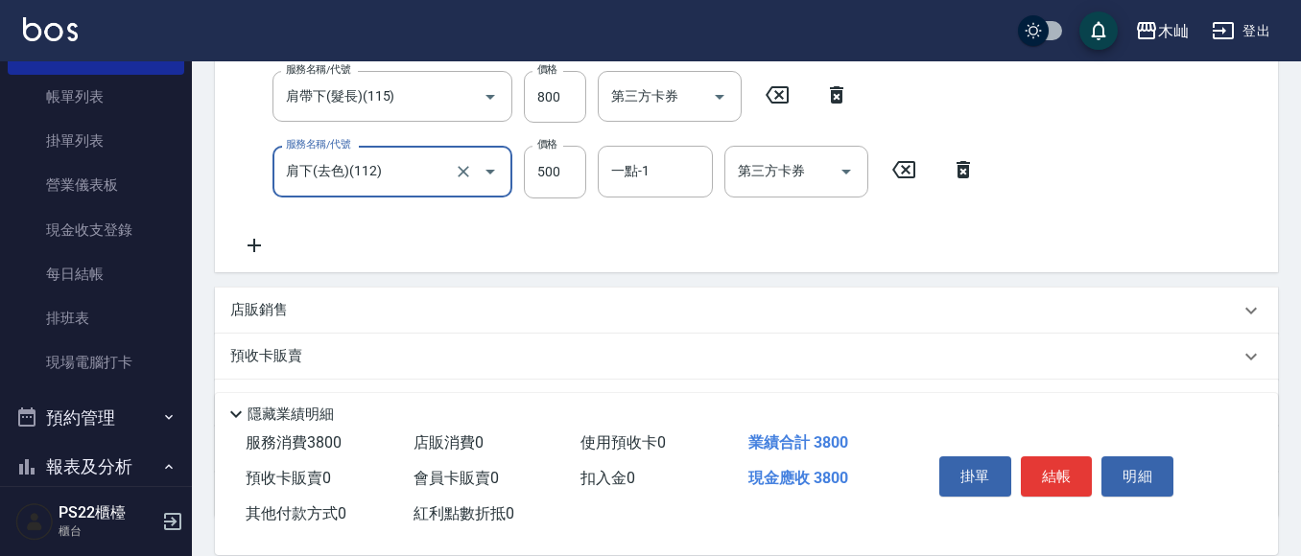
type input "肩下(去色)(112)"
click at [250, 246] on icon at bounding box center [254, 245] width 48 height 23
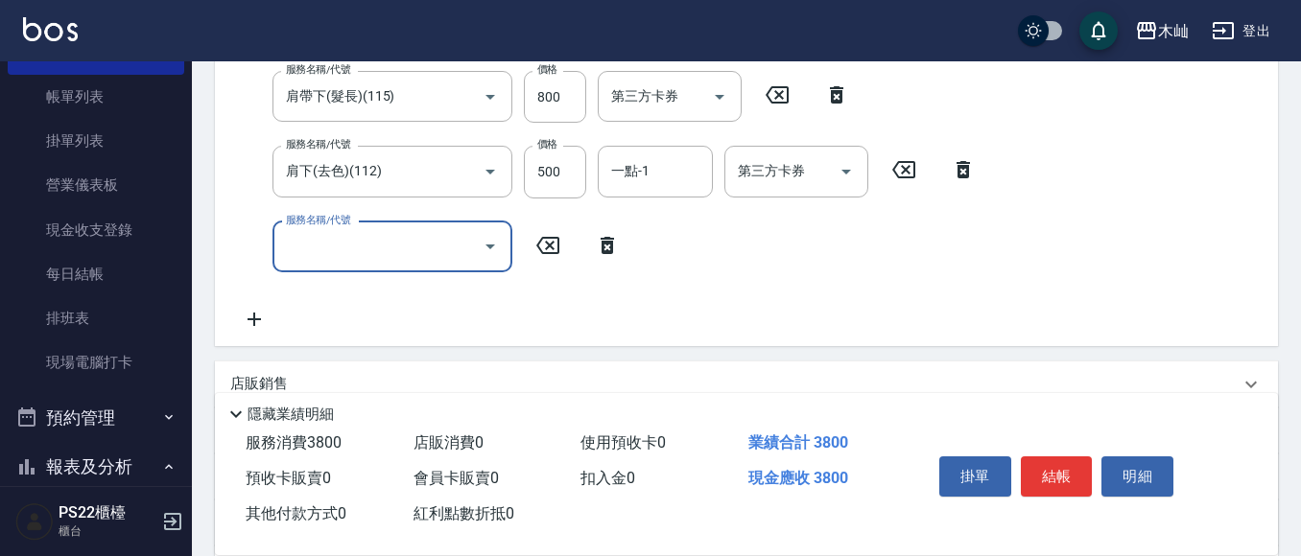
click at [327, 259] on input "服務名稱/代號" at bounding box center [378, 247] width 194 height 34
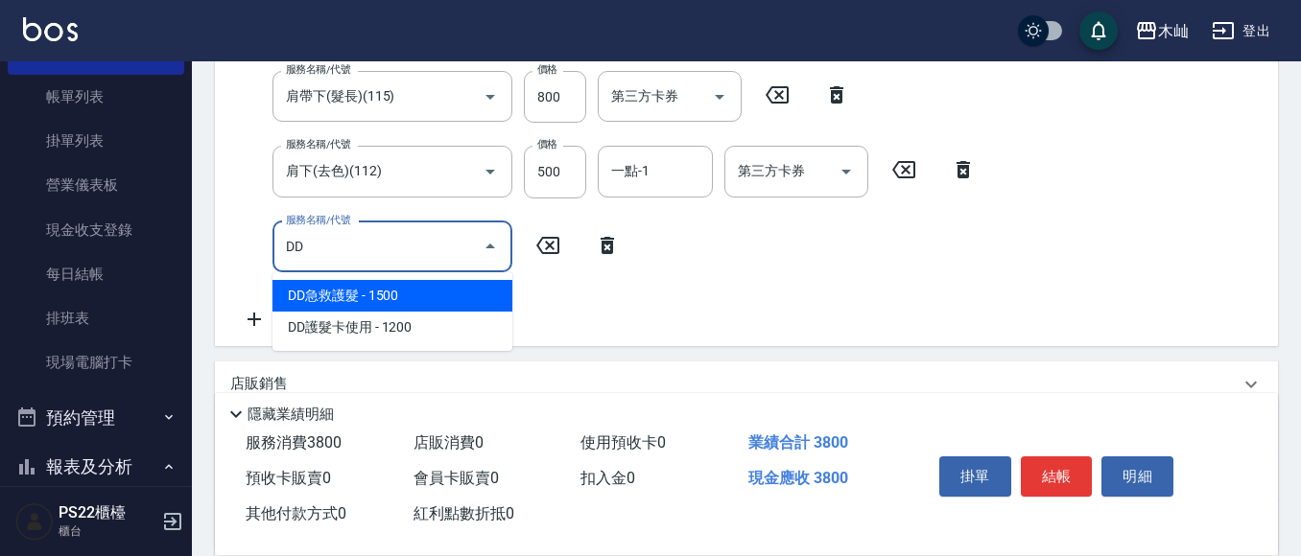
click at [410, 293] on span "DD急救護髮 - 1500" at bounding box center [392, 296] width 240 height 32
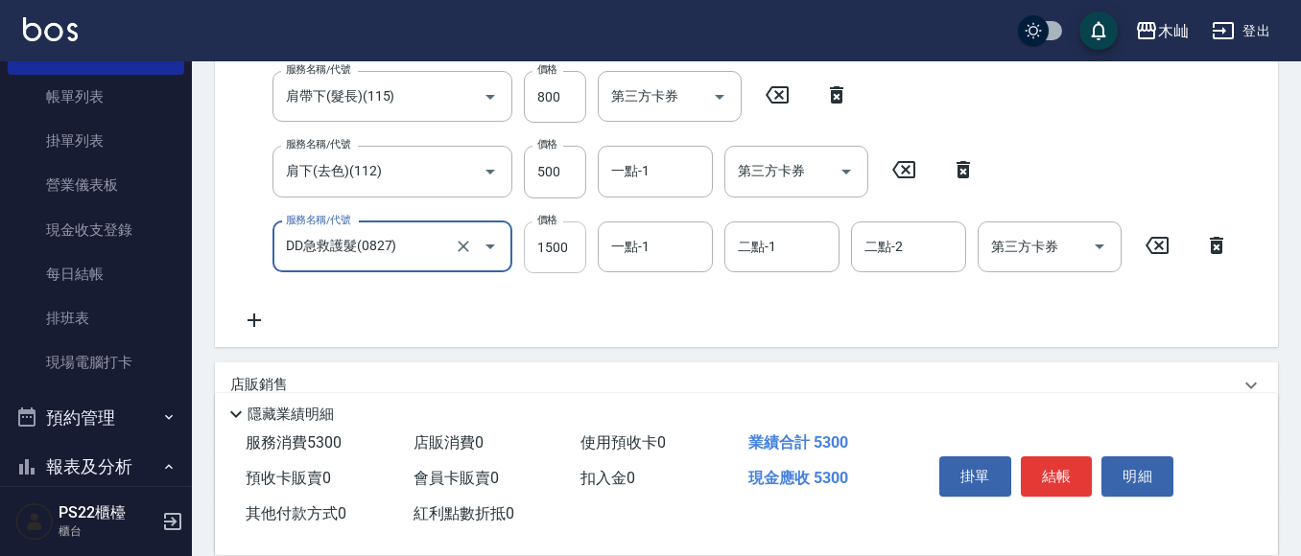
type input "DD急救護髮(0827)"
click at [577, 252] on input "1500" at bounding box center [555, 248] width 62 height 52
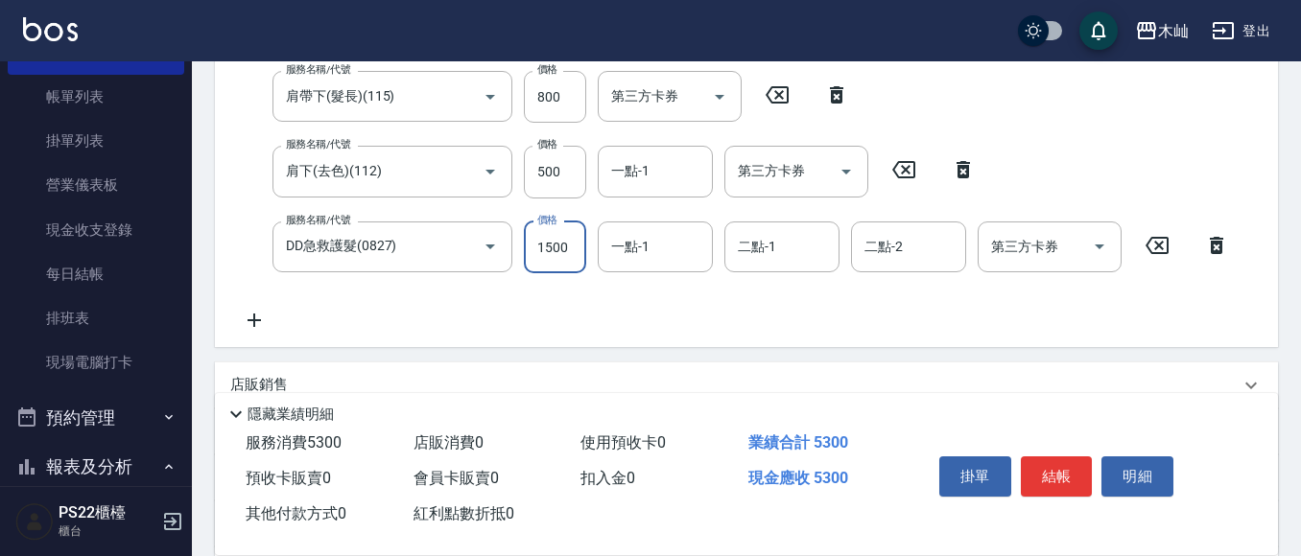
scroll to position [380, 0]
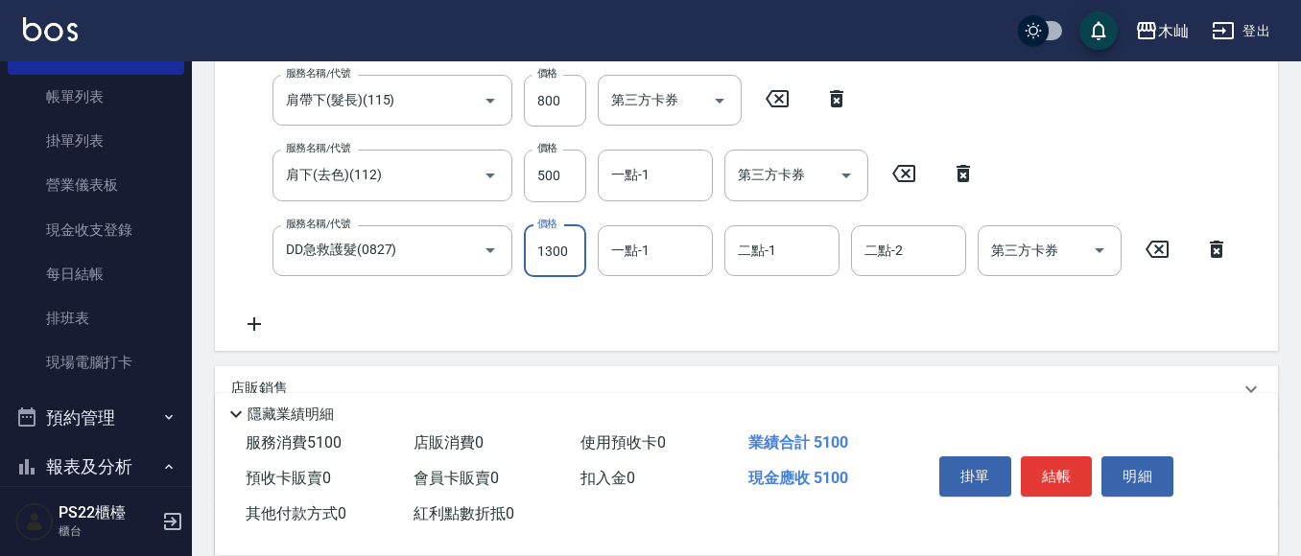
type input "1300"
drag, startPoint x: 1056, startPoint y: 478, endPoint x: 1054, endPoint y: 467, distance: 10.7
click at [1054, 470] on button "結帳" at bounding box center [1056, 477] width 72 height 40
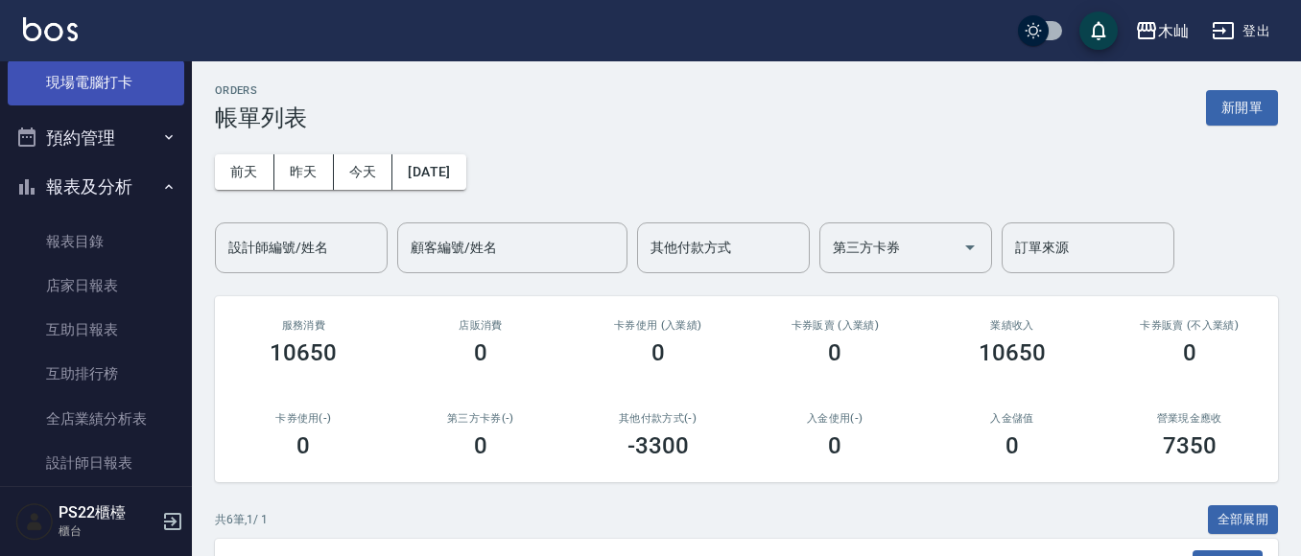
scroll to position [384, 0]
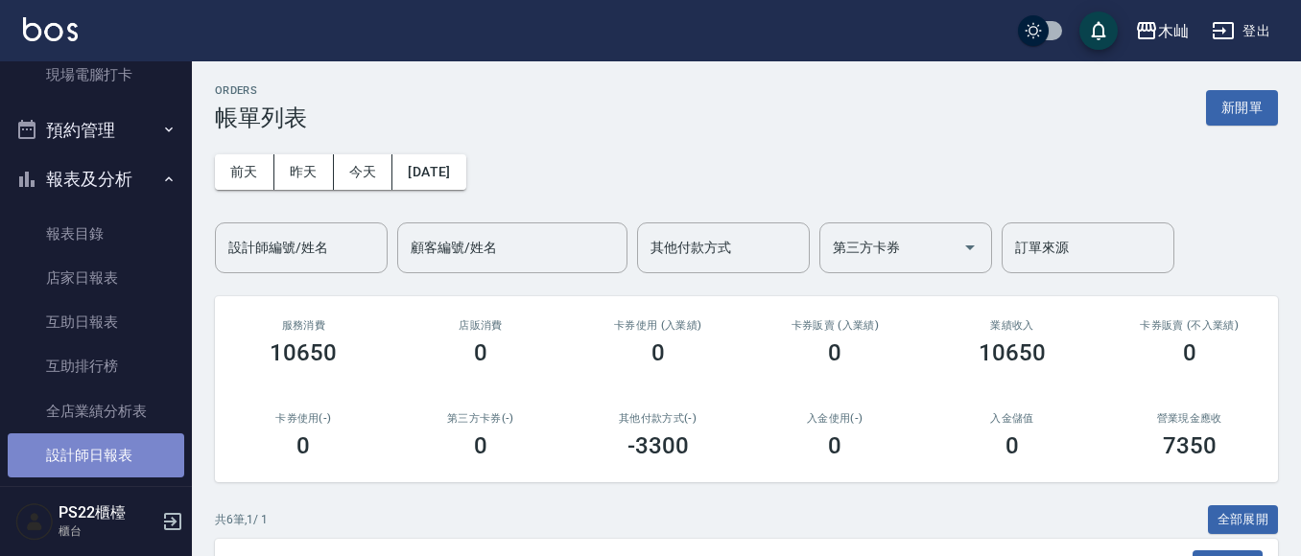
click at [129, 460] on link "設計師日報表" at bounding box center [96, 456] width 176 height 44
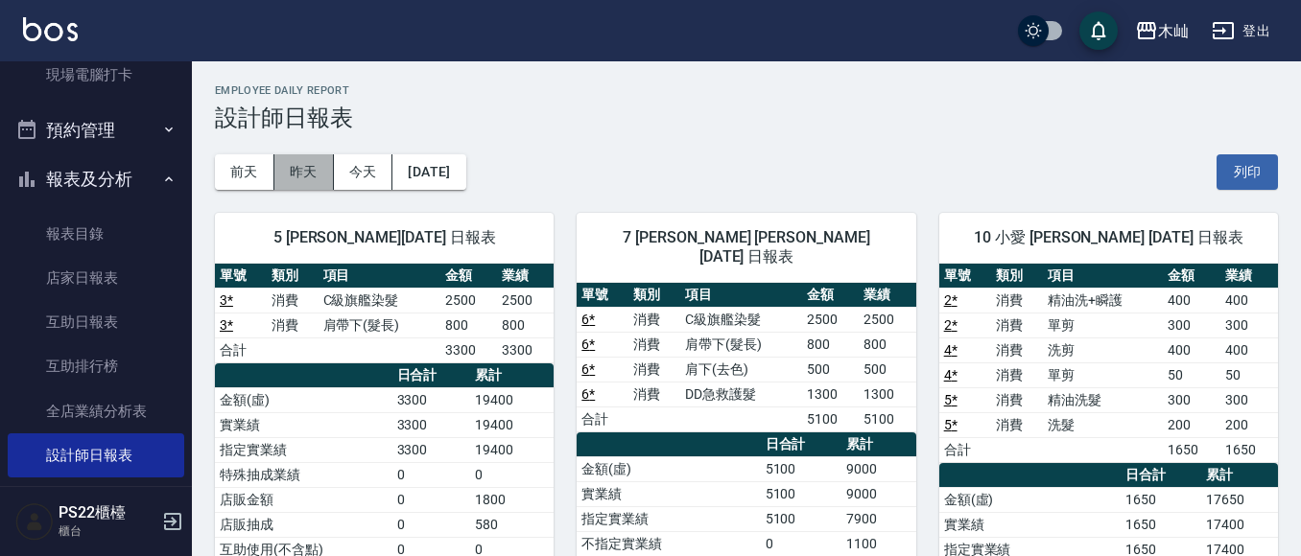
click at [316, 176] on button "昨天" at bounding box center [303, 171] width 59 height 35
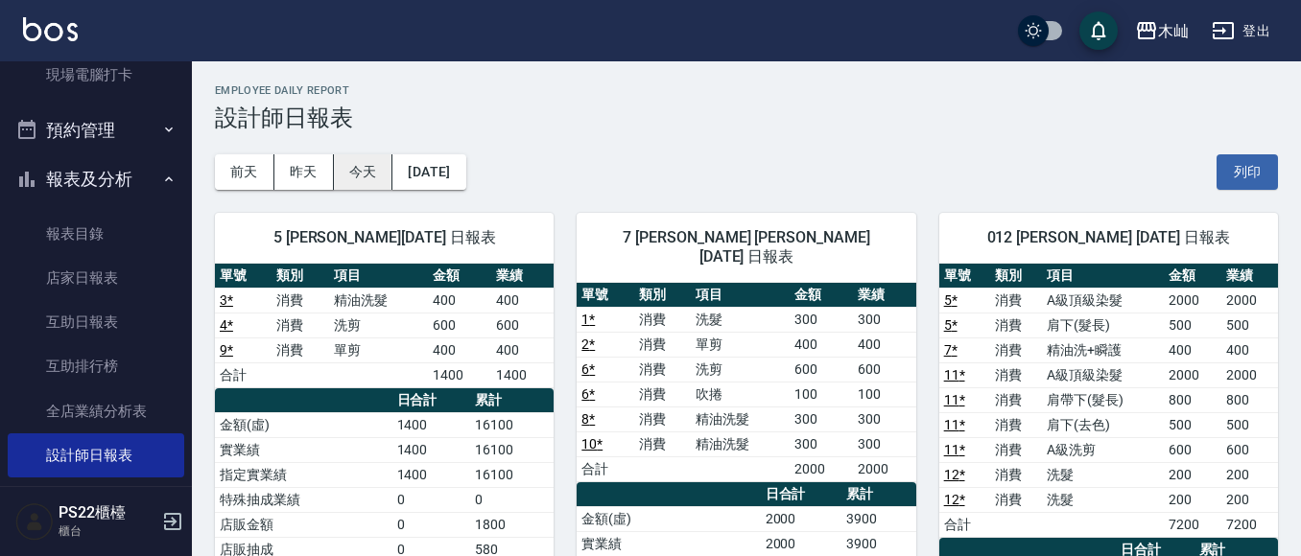
click at [363, 164] on button "今天" at bounding box center [363, 171] width 59 height 35
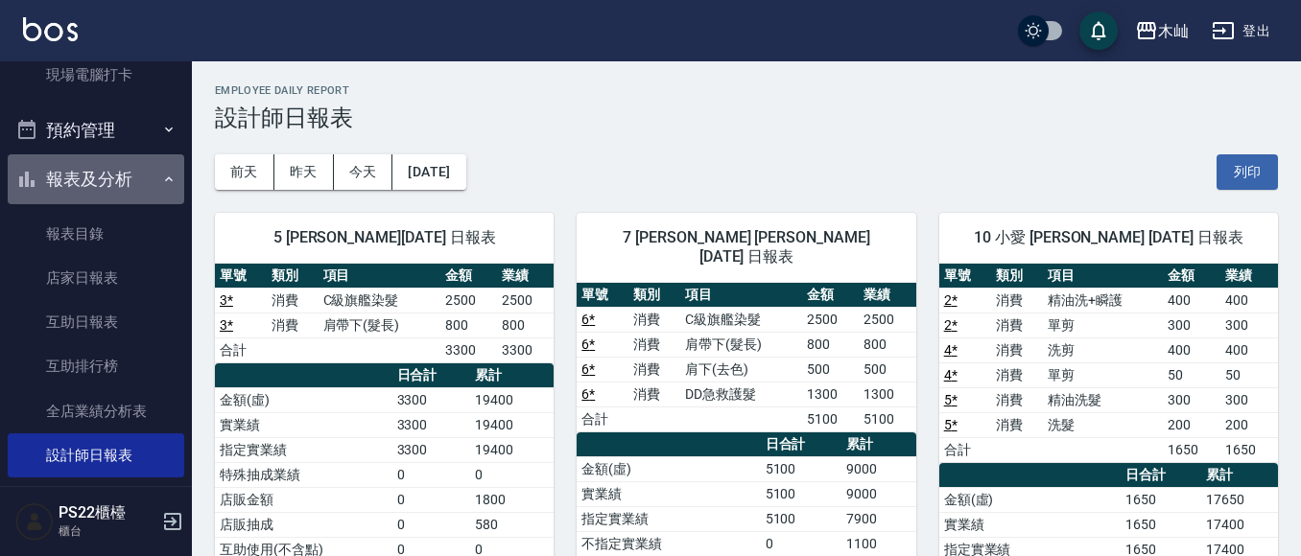
click at [134, 173] on button "報表及分析" at bounding box center [96, 179] width 176 height 50
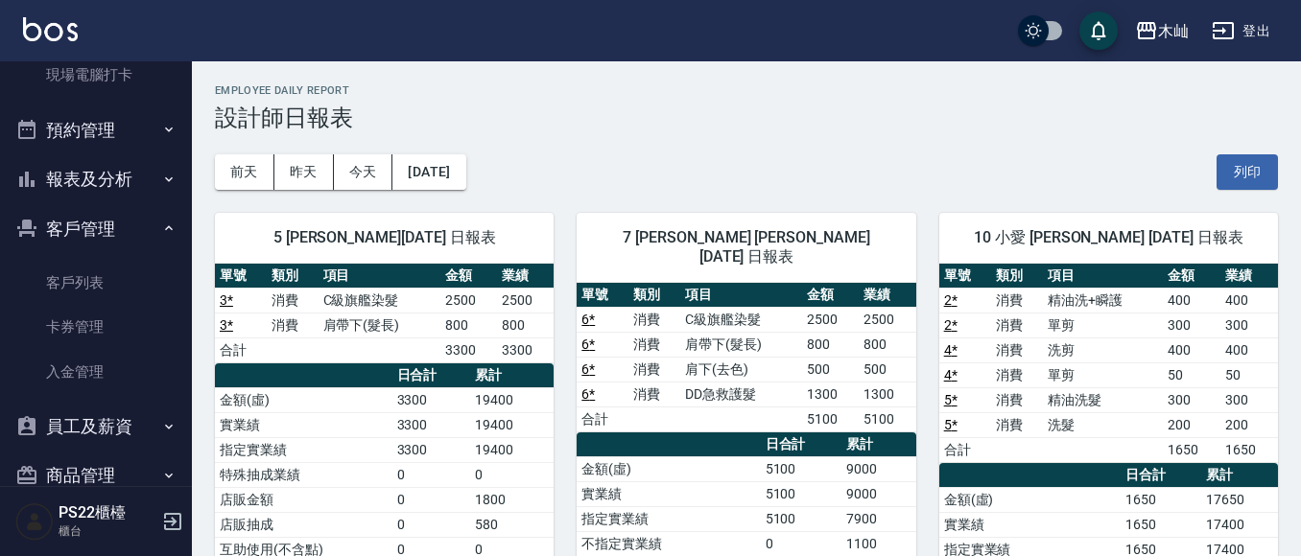
click at [107, 223] on button "客戶管理" at bounding box center [96, 229] width 176 height 50
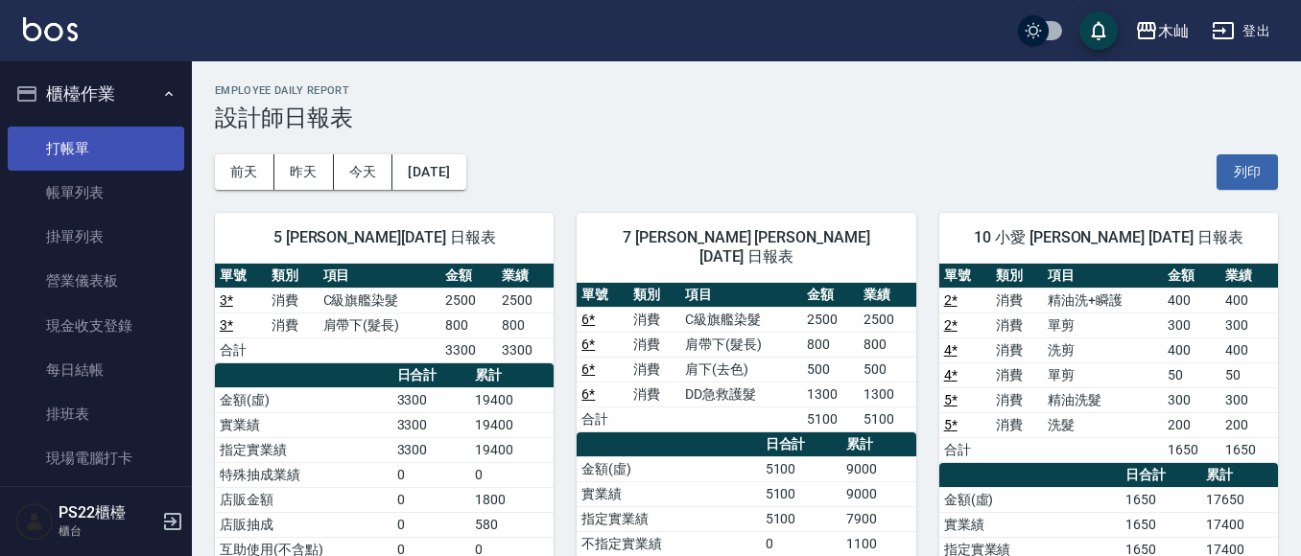
click at [111, 145] on link "打帳單" at bounding box center [96, 149] width 176 height 44
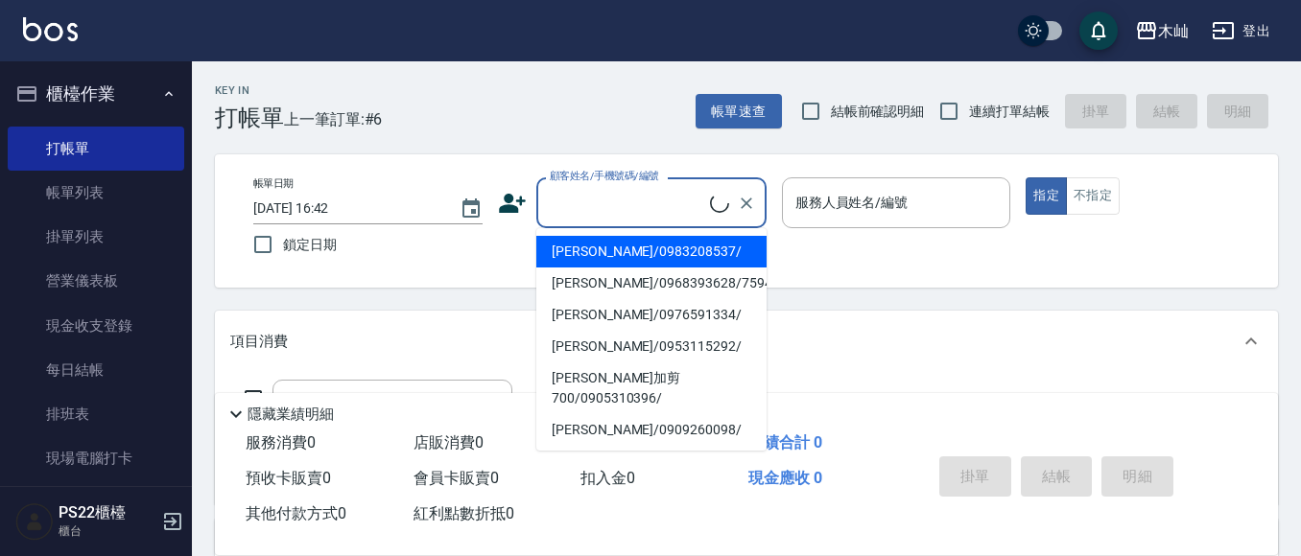
click at [571, 197] on input "顧客姓名/手機號碼/編號" at bounding box center [627, 203] width 165 height 34
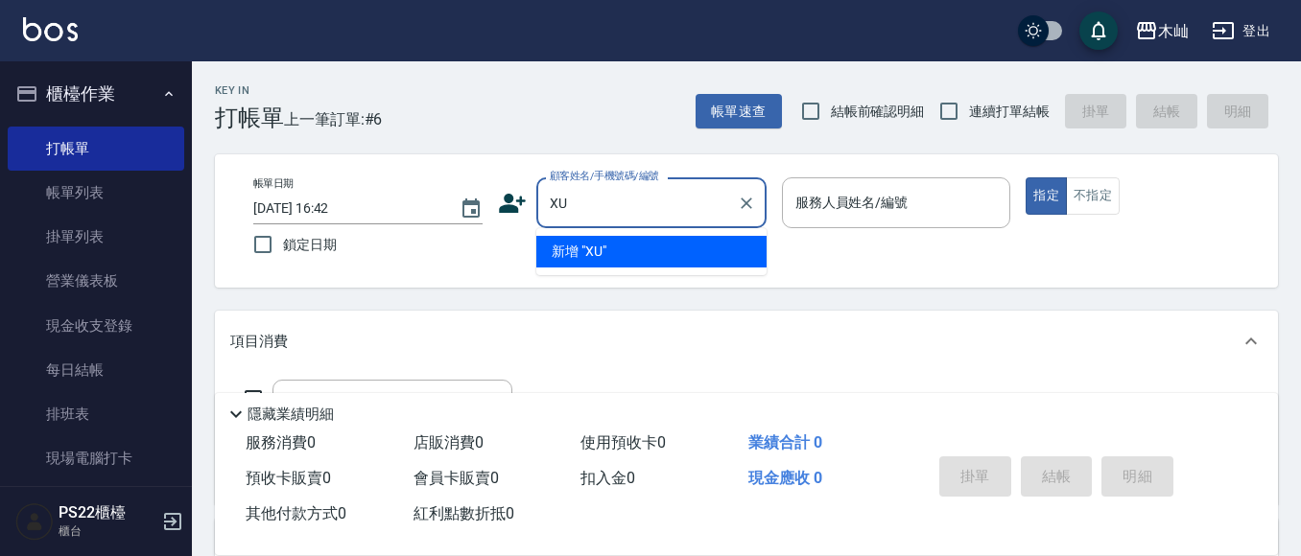
type input "X"
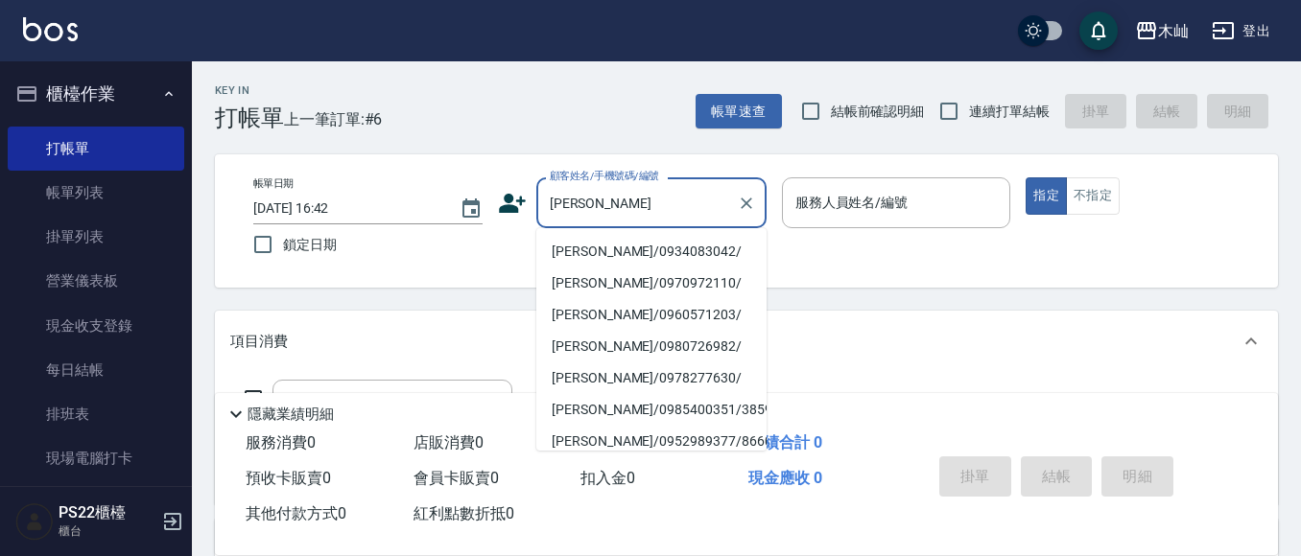
click at [609, 248] on li "李玉惠/0934083042/" at bounding box center [651, 252] width 230 height 32
type input "李玉惠/0934083042/"
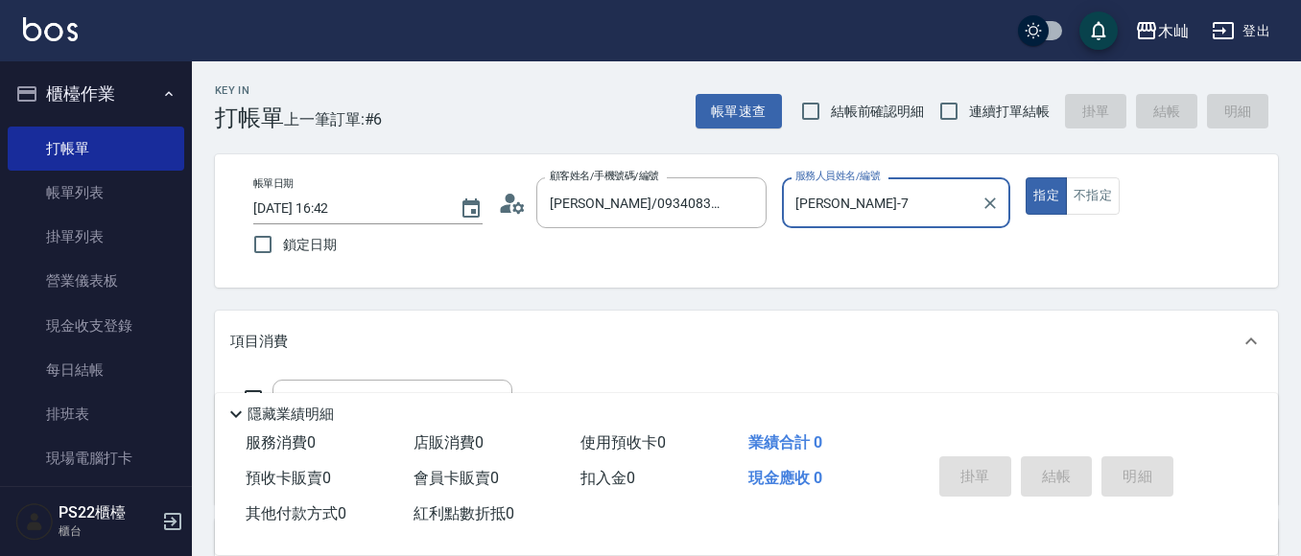
type input "玟玟-7"
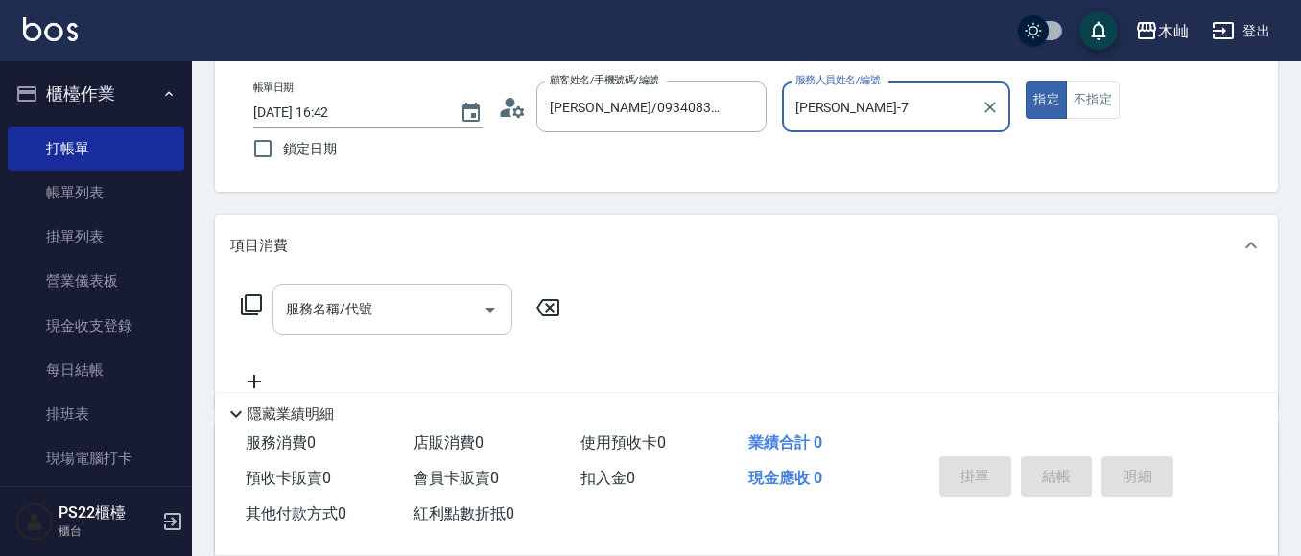
click at [323, 330] on div "服務名稱/代號" at bounding box center [392, 309] width 240 height 51
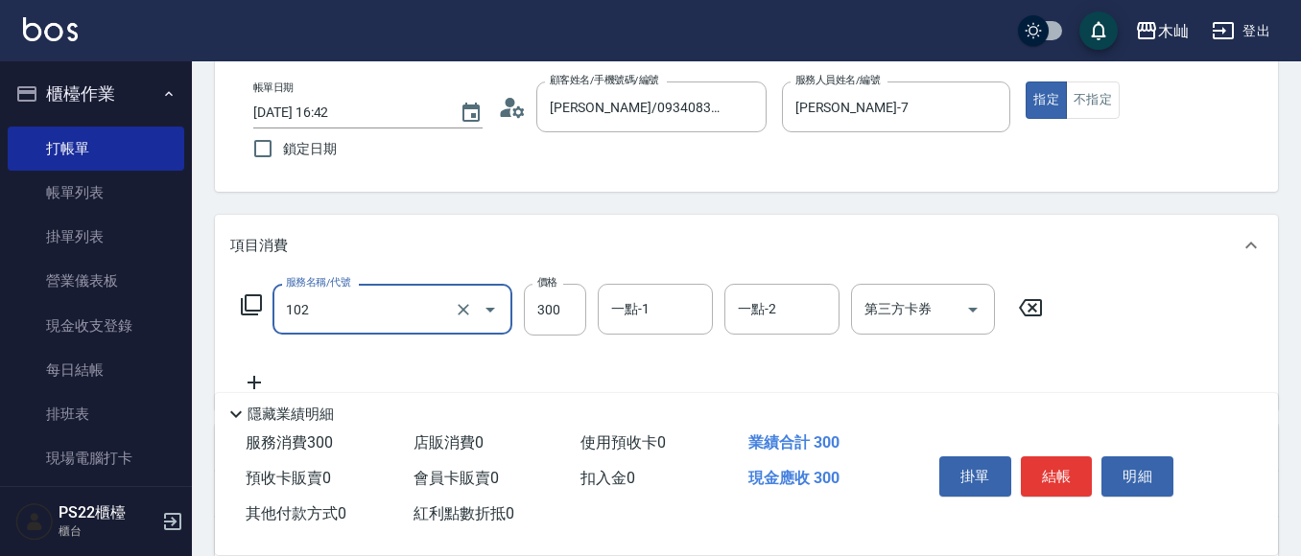
type input "精油洗髮(102)"
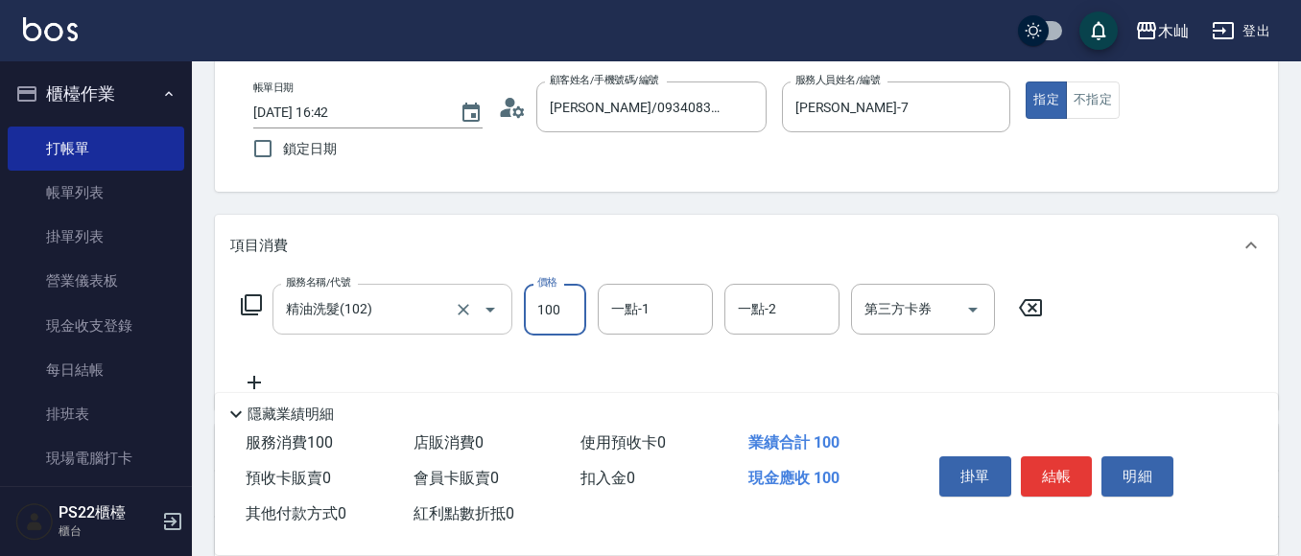
type input "100"
click at [645, 318] on input "一點-1" at bounding box center [655, 310] width 98 height 34
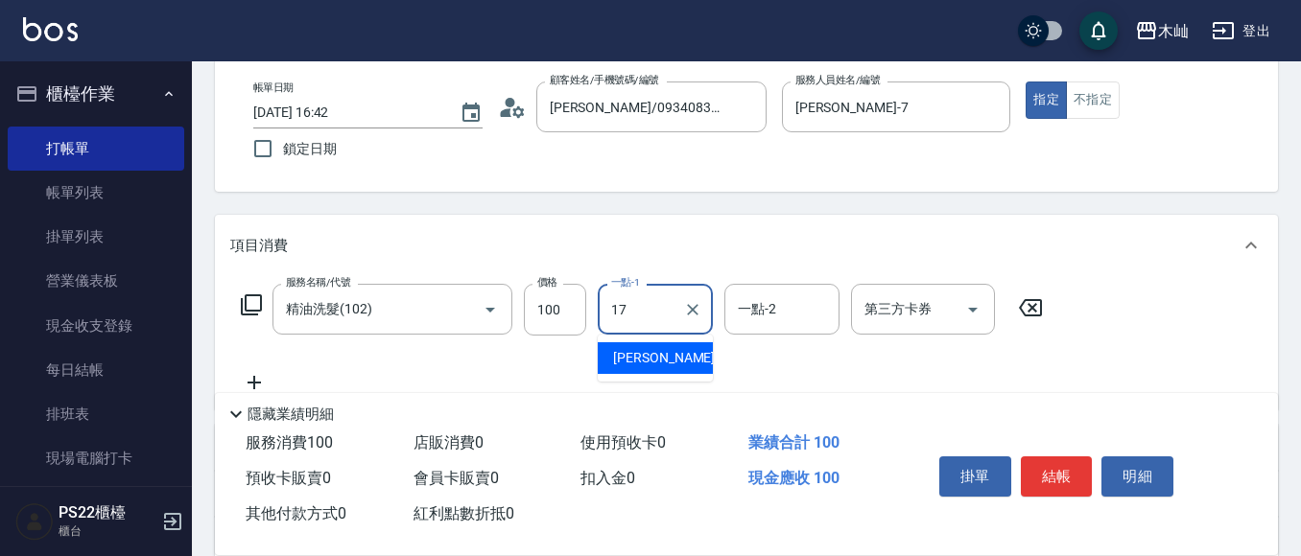
type input "陳薏亘-17"
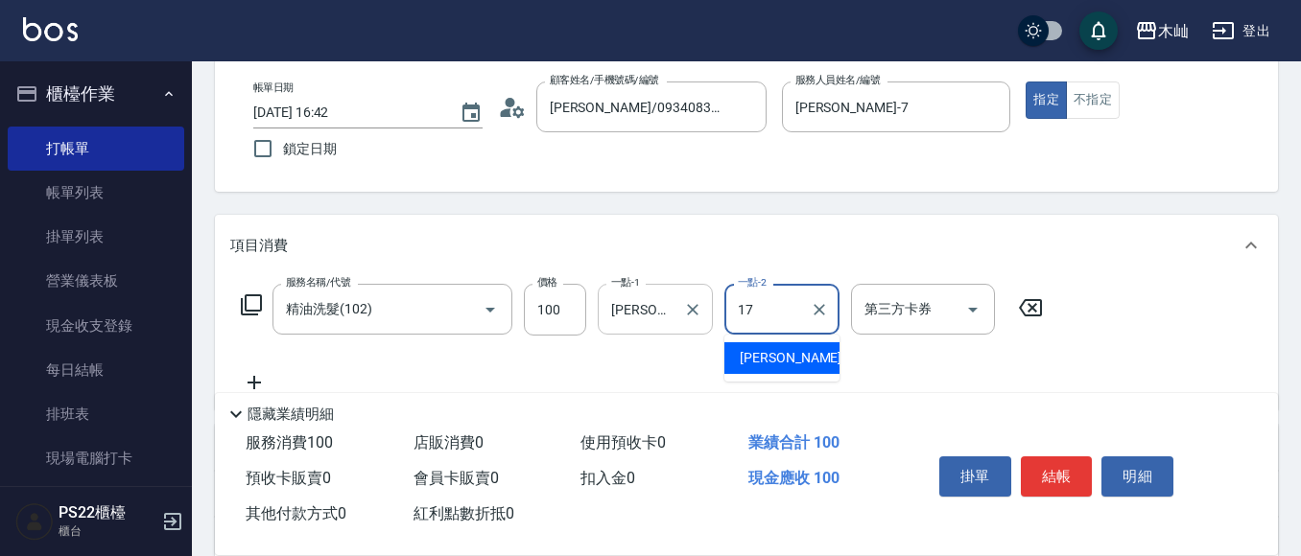
type input "陳薏亘-17"
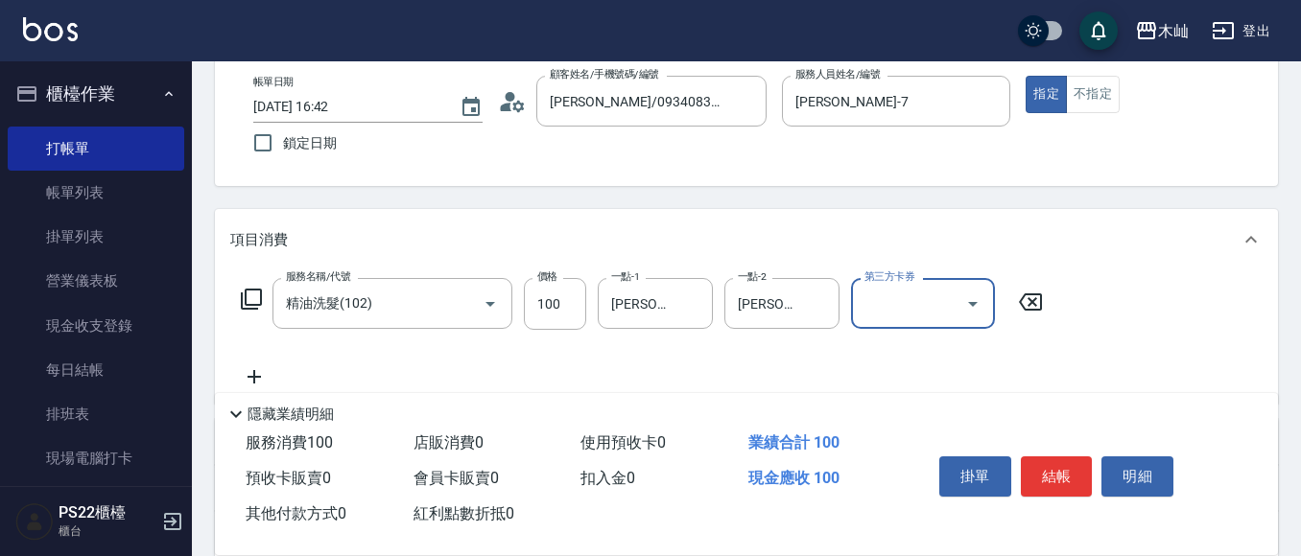
scroll to position [192, 0]
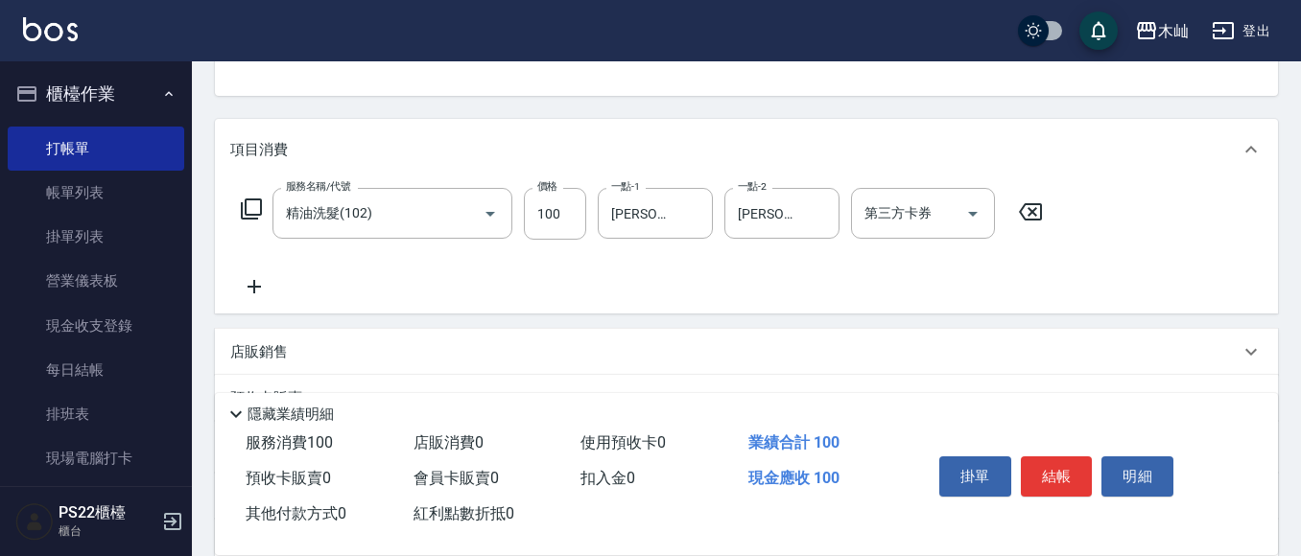
click at [250, 293] on icon at bounding box center [254, 286] width 48 height 23
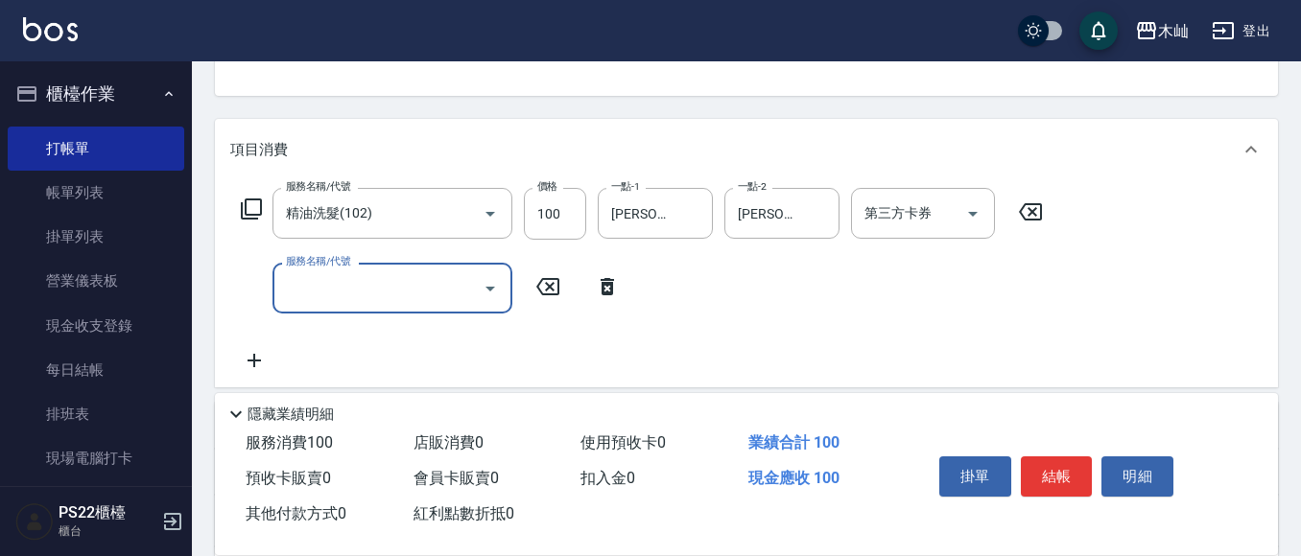
click at [327, 285] on input "服務名稱/代號" at bounding box center [378, 288] width 194 height 34
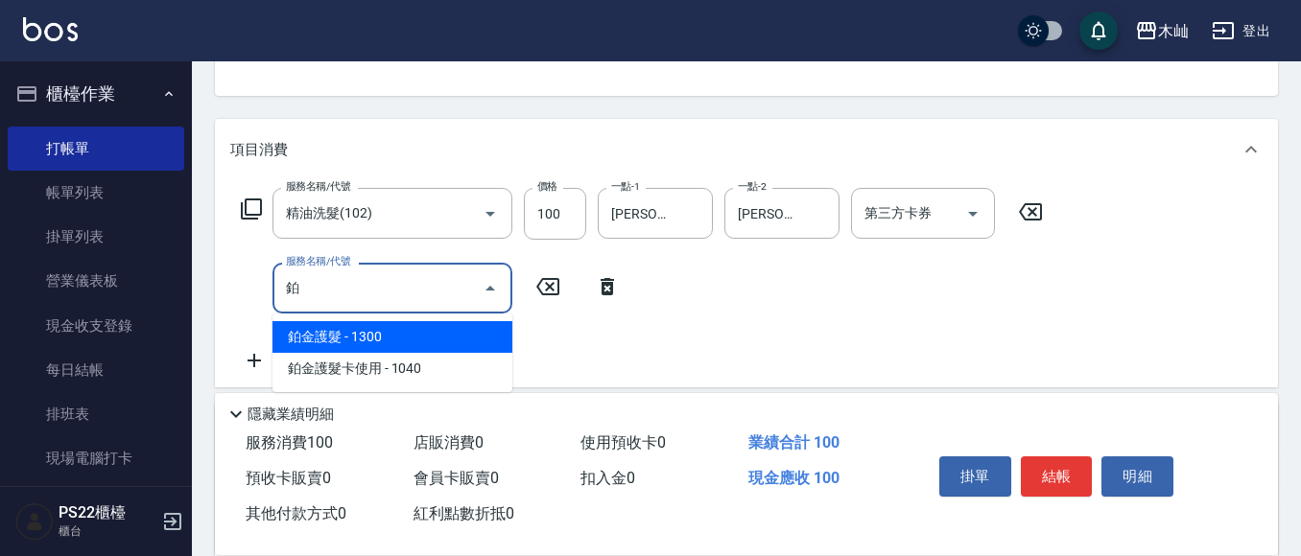
click at [395, 342] on span "鉑金護髮 - 1300" at bounding box center [392, 337] width 240 height 32
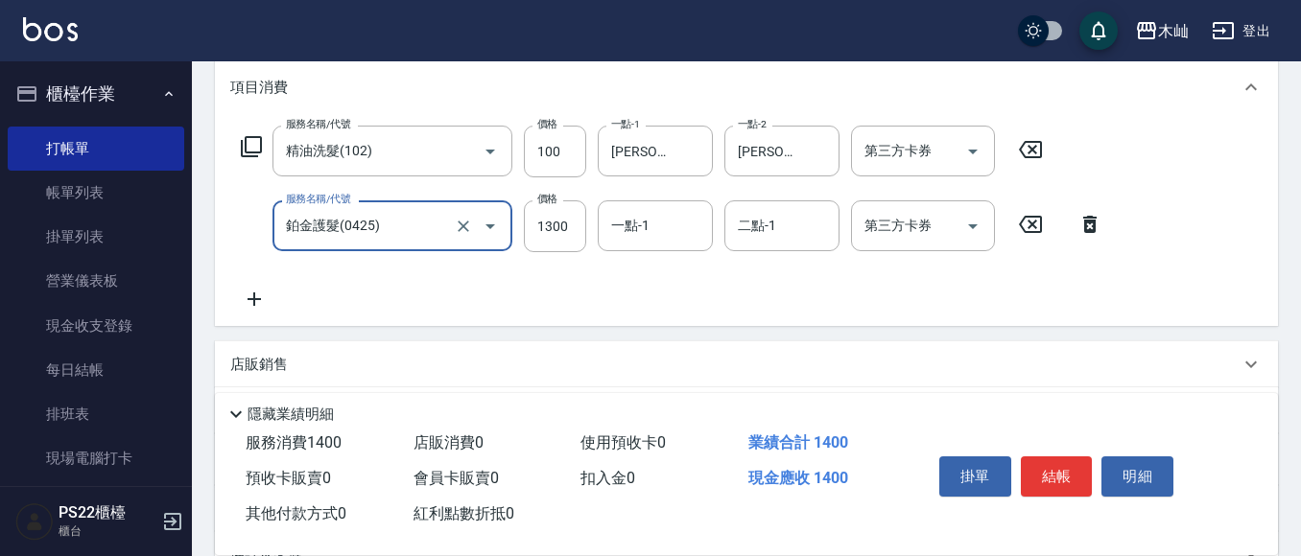
scroll to position [288, 0]
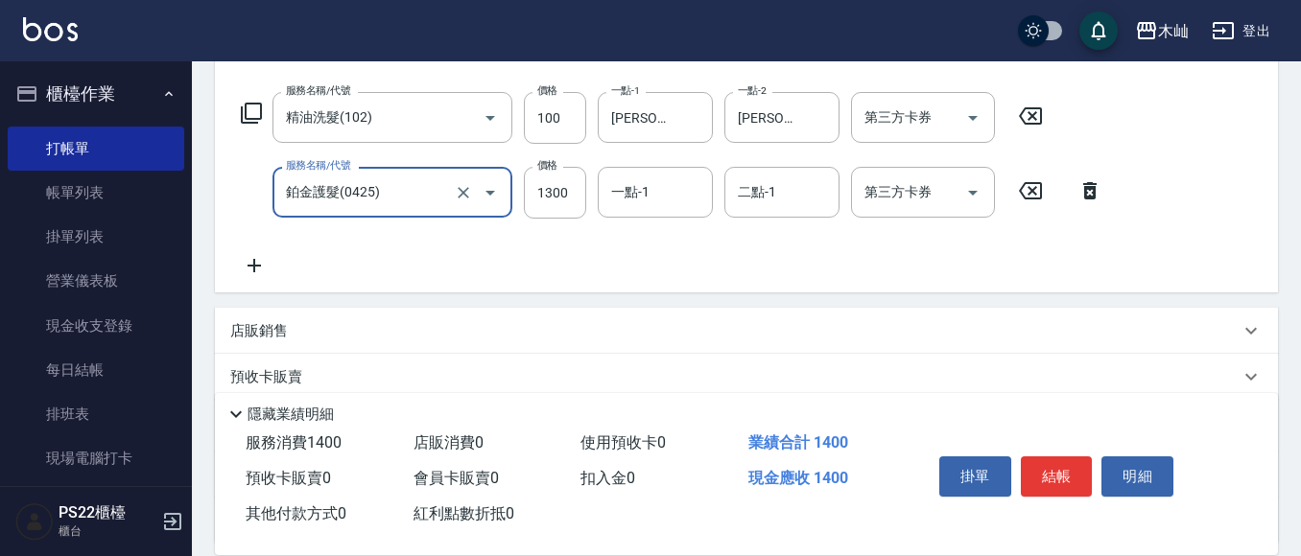
type input "鉑金護髮(0425)"
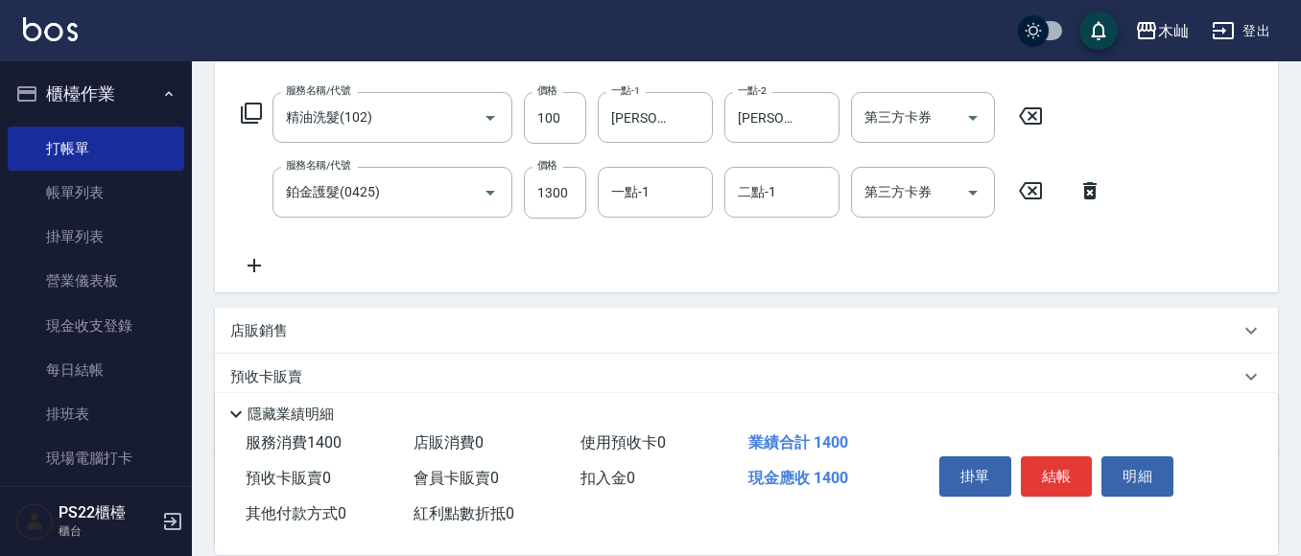
click at [251, 267] on icon at bounding box center [253, 265] width 13 height 13
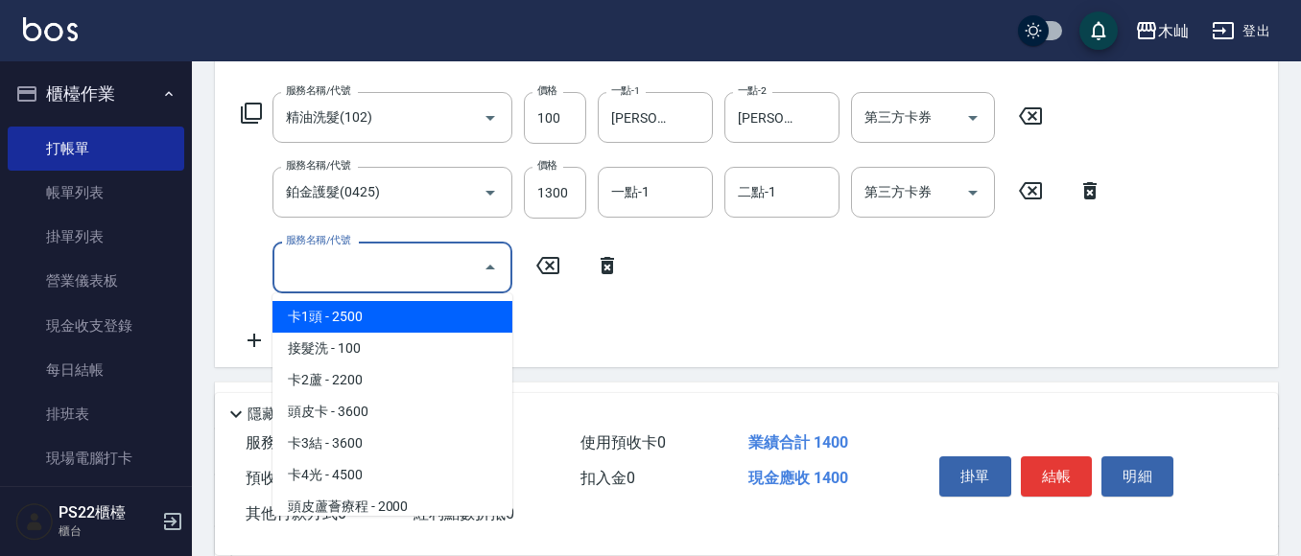
click at [371, 267] on input "服務名稱/代號" at bounding box center [378, 267] width 194 height 34
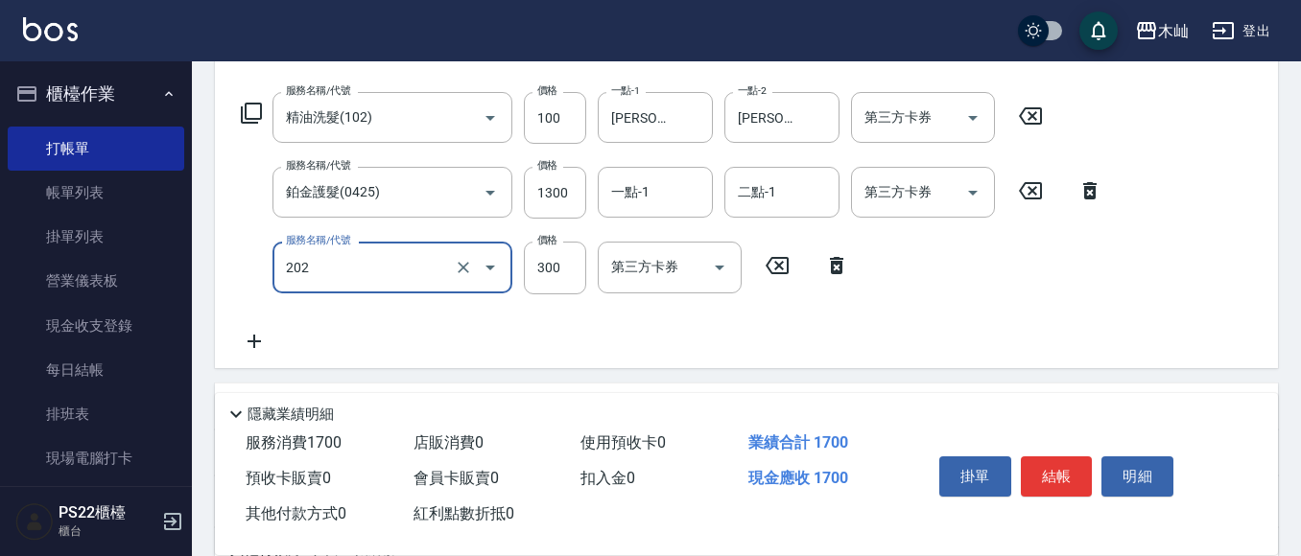
type input "單剪(202)"
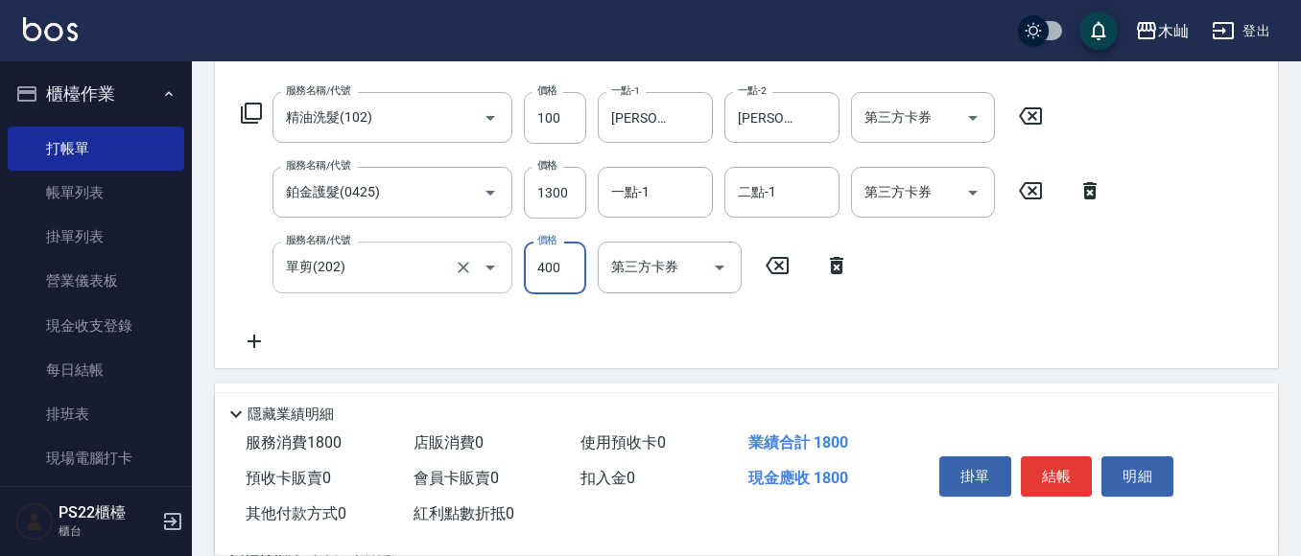
type input "400"
click at [1056, 467] on button "結帳" at bounding box center [1056, 477] width 72 height 40
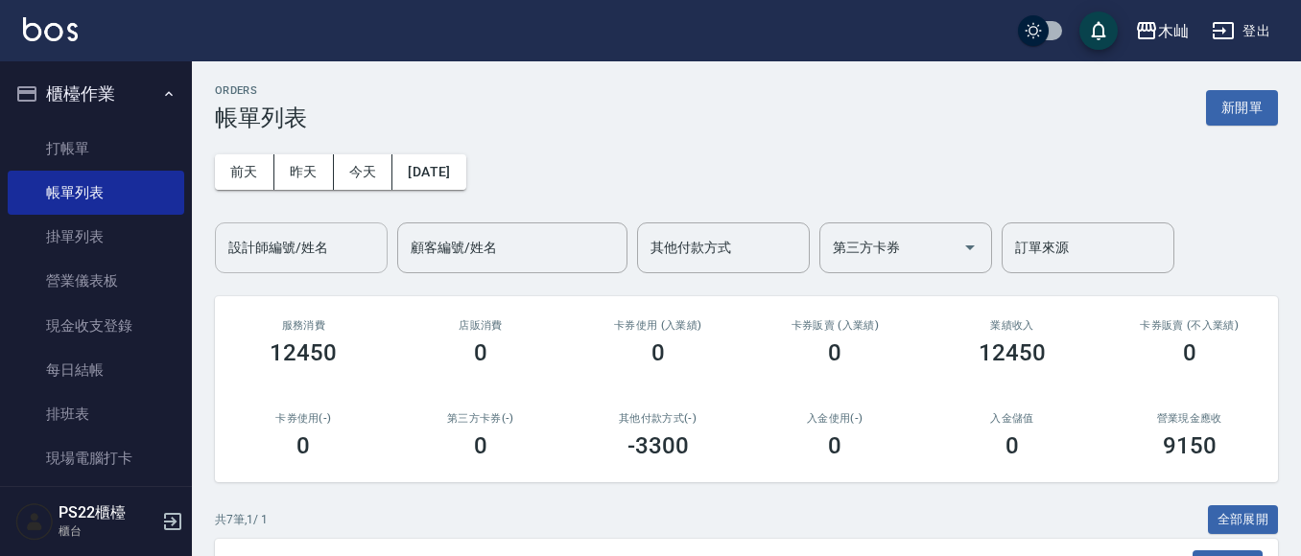
click at [271, 268] on div "設計師編號/姓名" at bounding box center [301, 248] width 173 height 51
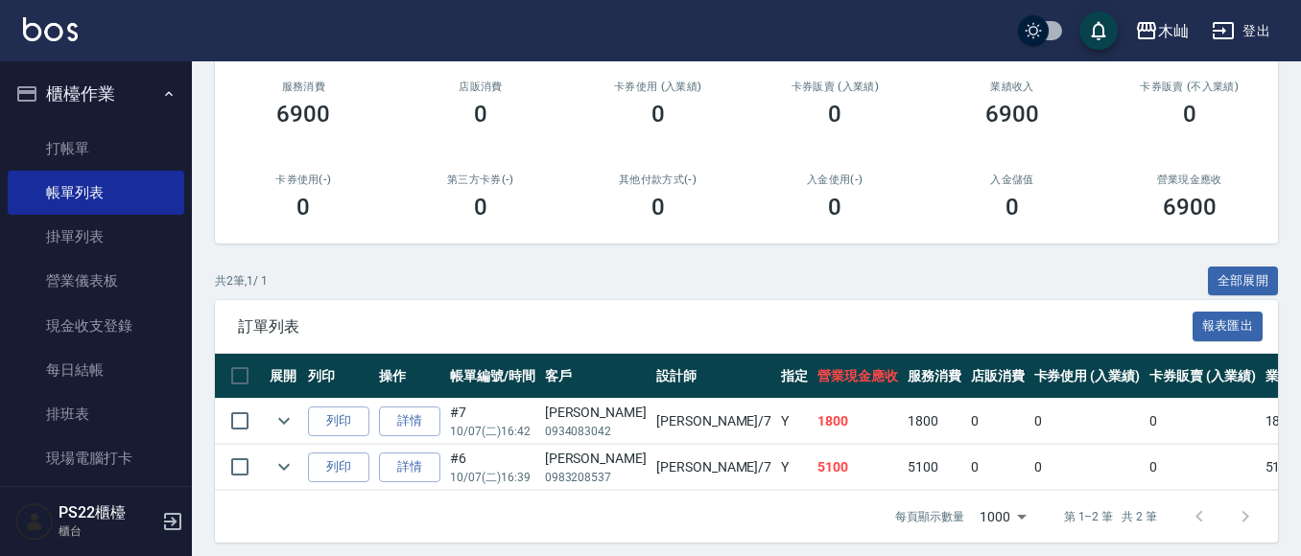
scroll to position [265, 0]
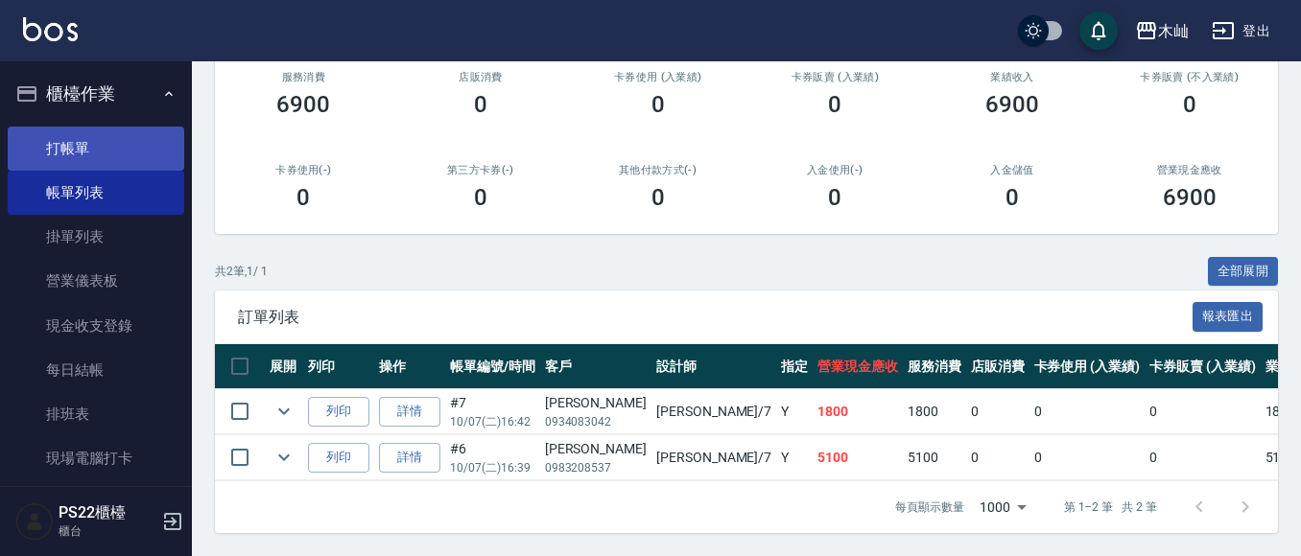
type input "玟玟-7"
drag, startPoint x: 130, startPoint y: 128, endPoint x: 115, endPoint y: 119, distance: 17.6
click at [131, 128] on link "打帳單" at bounding box center [96, 149] width 176 height 44
